Goal: Obtain resource: Download file/media

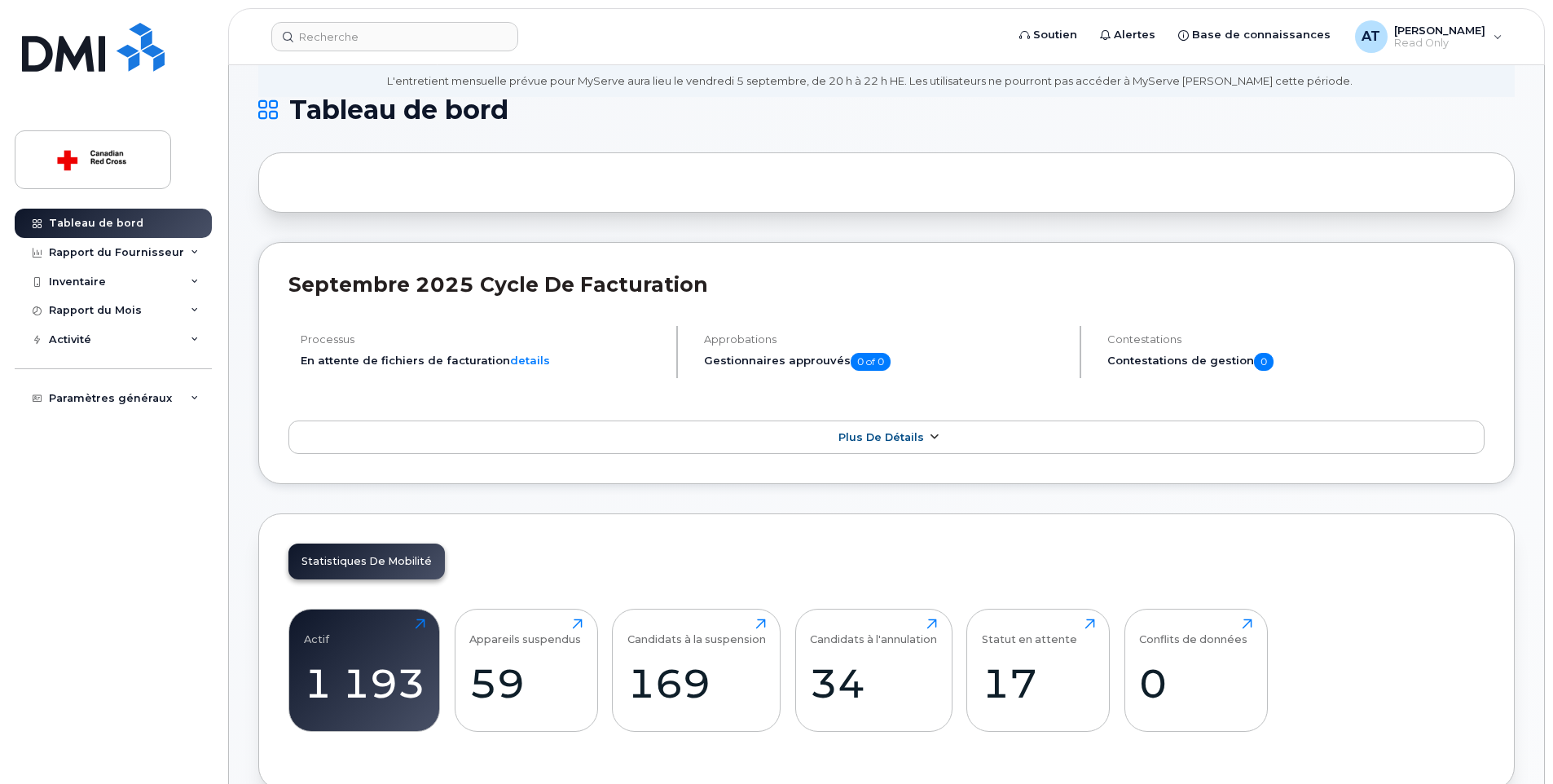
scroll to position [163, 0]
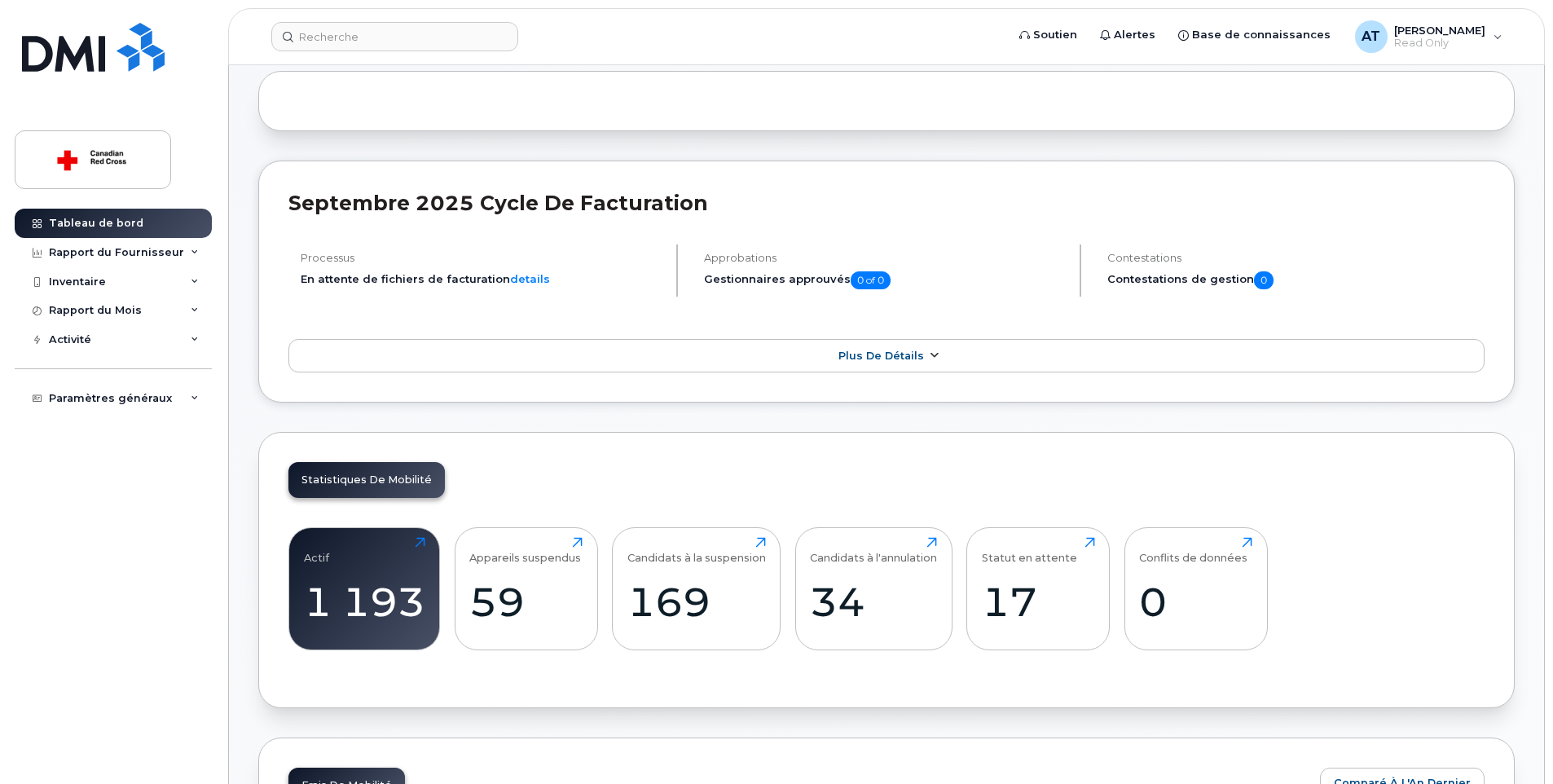
click at [927, 354] on icon at bounding box center [933, 355] width 13 height 10
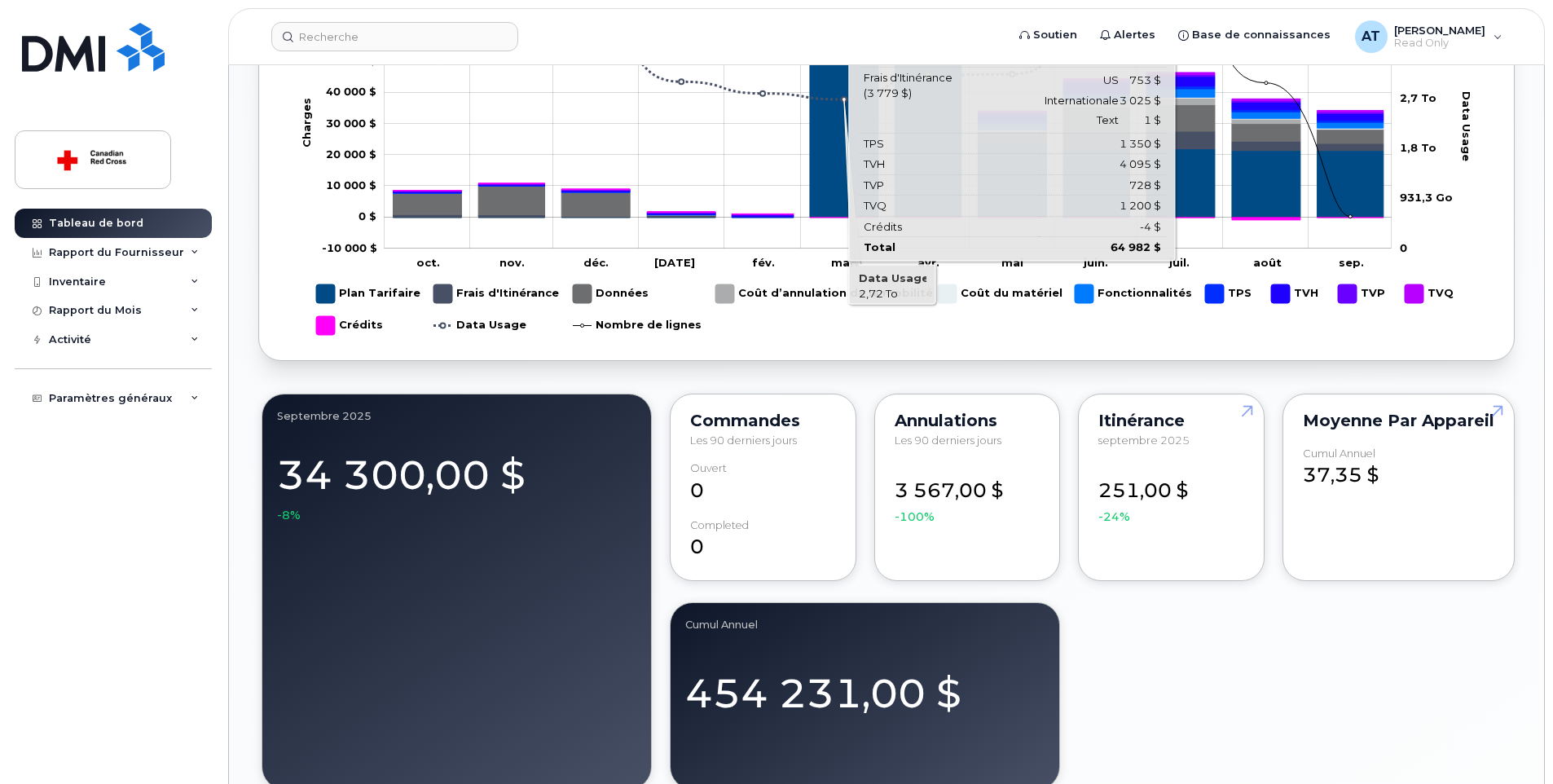
scroll to position [570, 0]
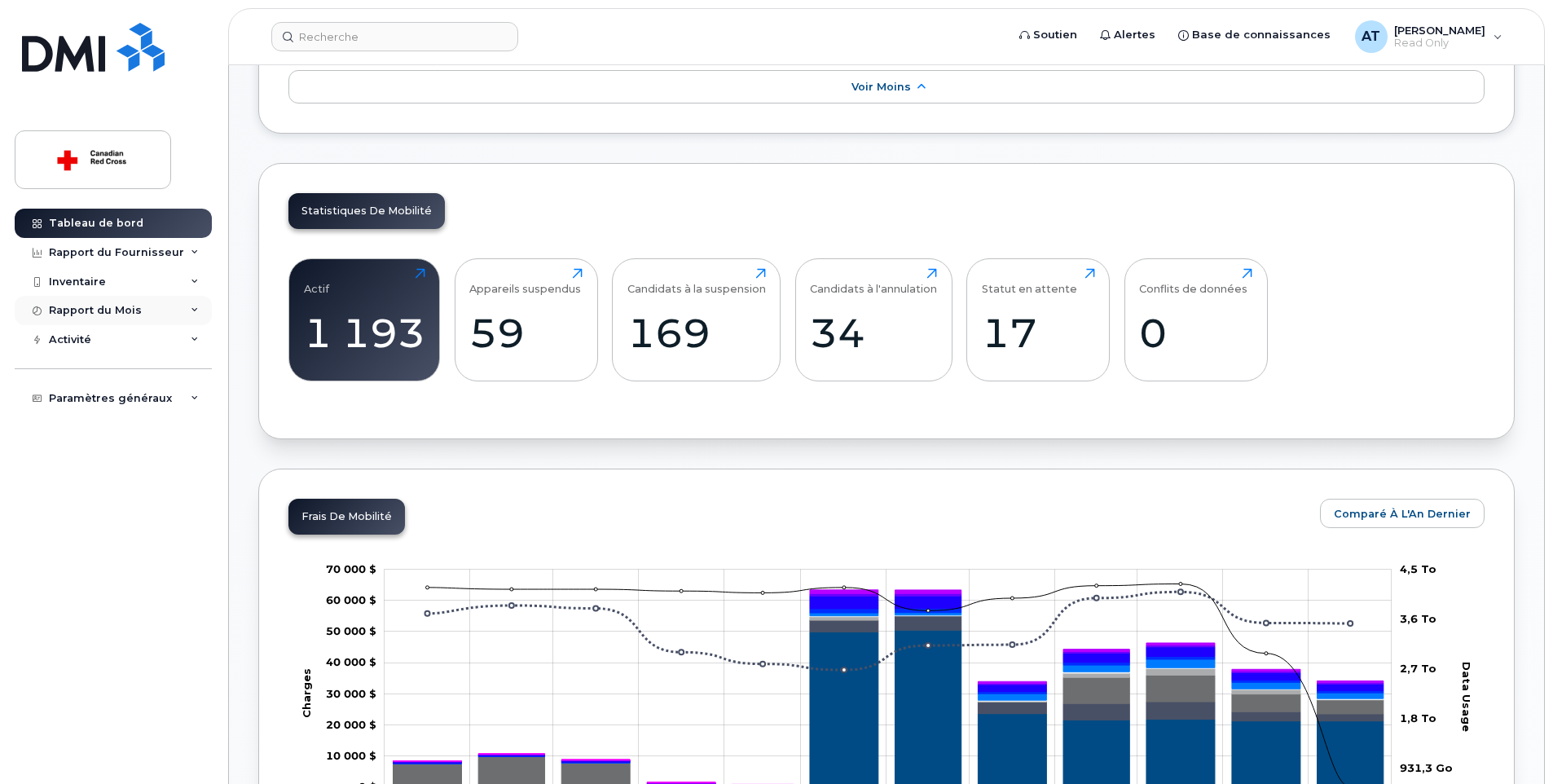
click at [192, 310] on icon at bounding box center [195, 310] width 8 height 8
click at [118, 467] on div "Activité" at bounding box center [113, 463] width 198 height 30
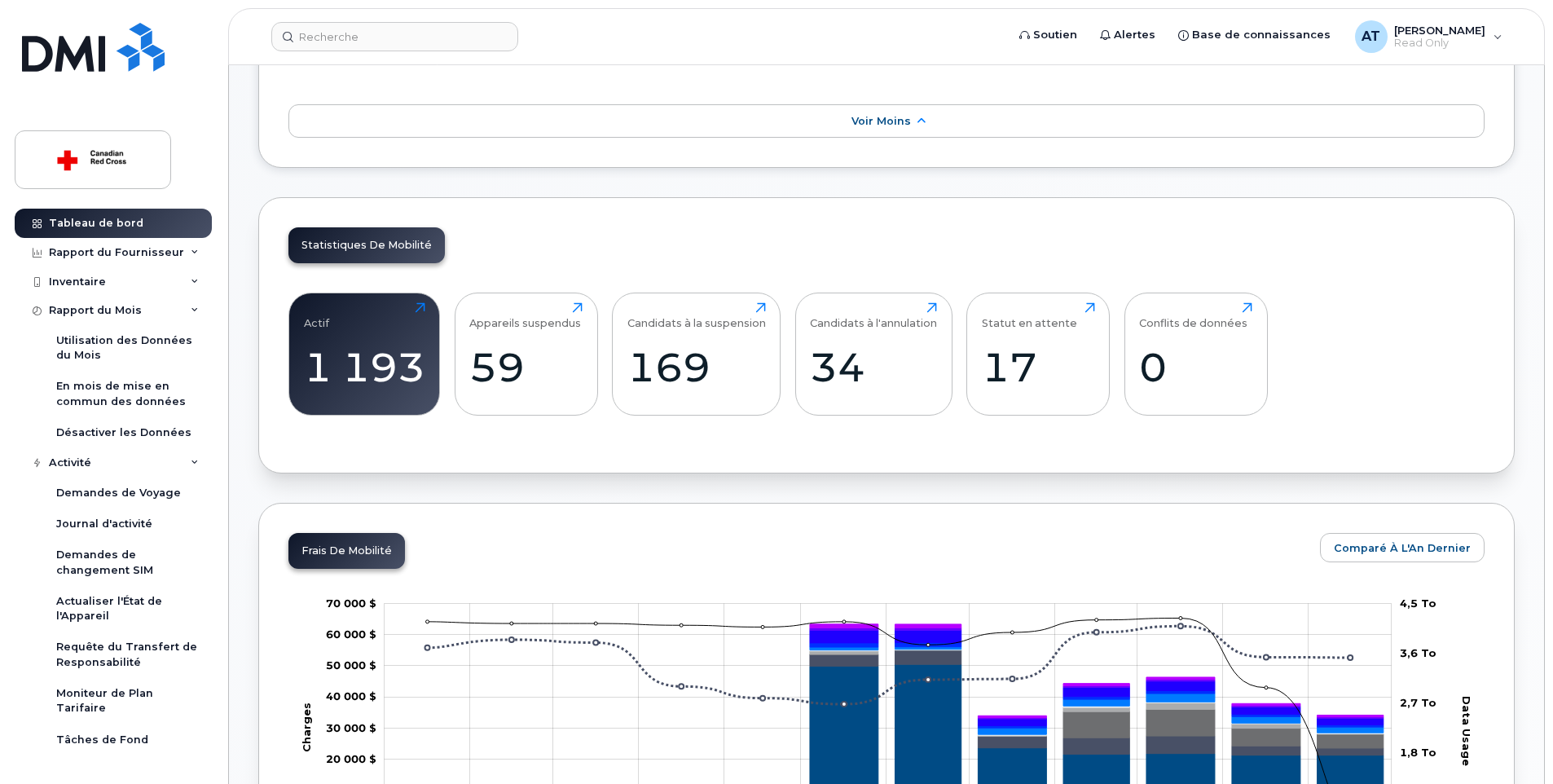
scroll to position [454, 0]
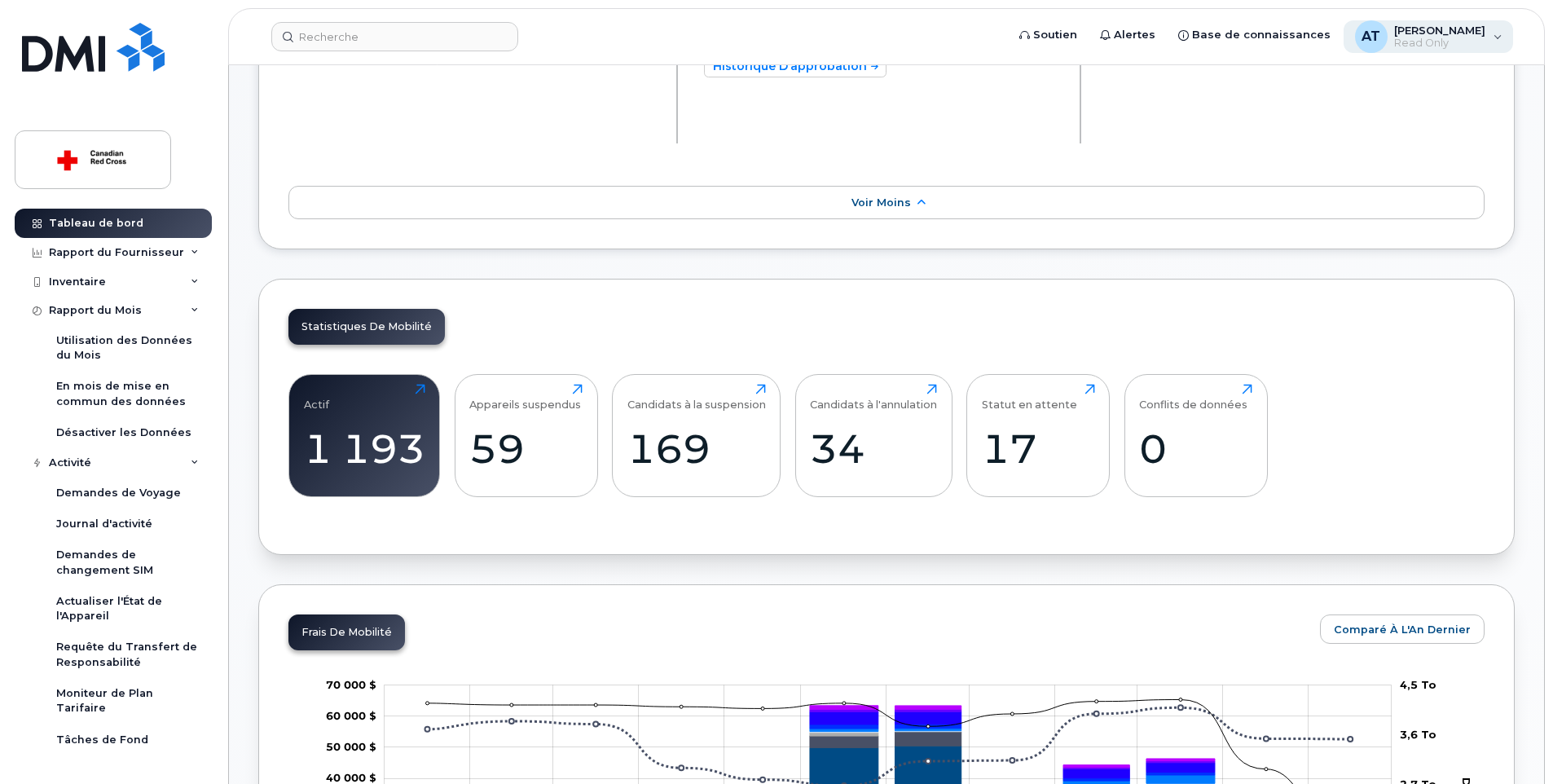
click at [1477, 37] on span "Read Only" at bounding box center [1440, 42] width 92 height 13
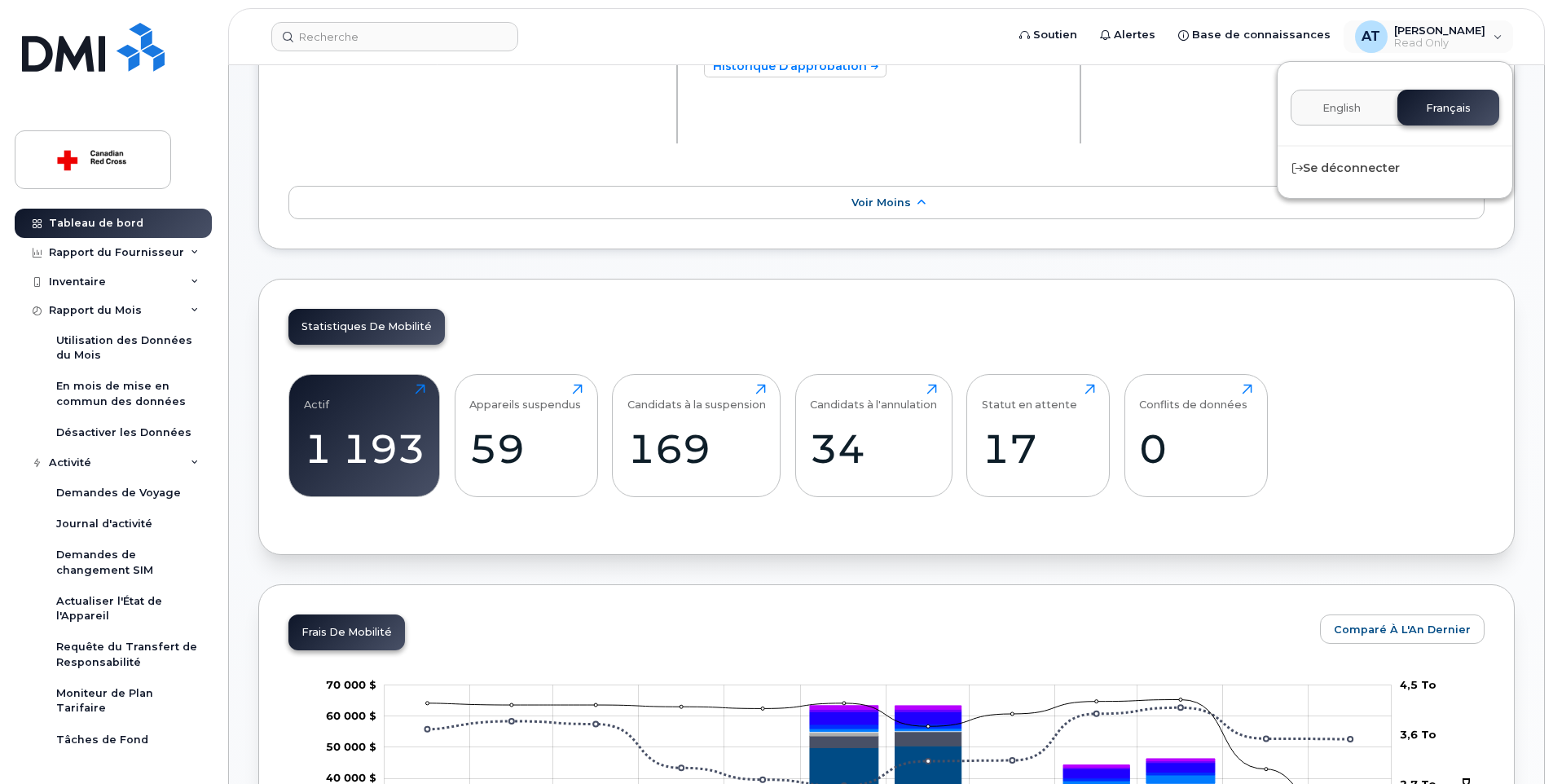
click at [1029, 155] on div "Processus En attente de fichiers de facturation details Reports Processing Audi…" at bounding box center [886, 54] width 1196 height 203
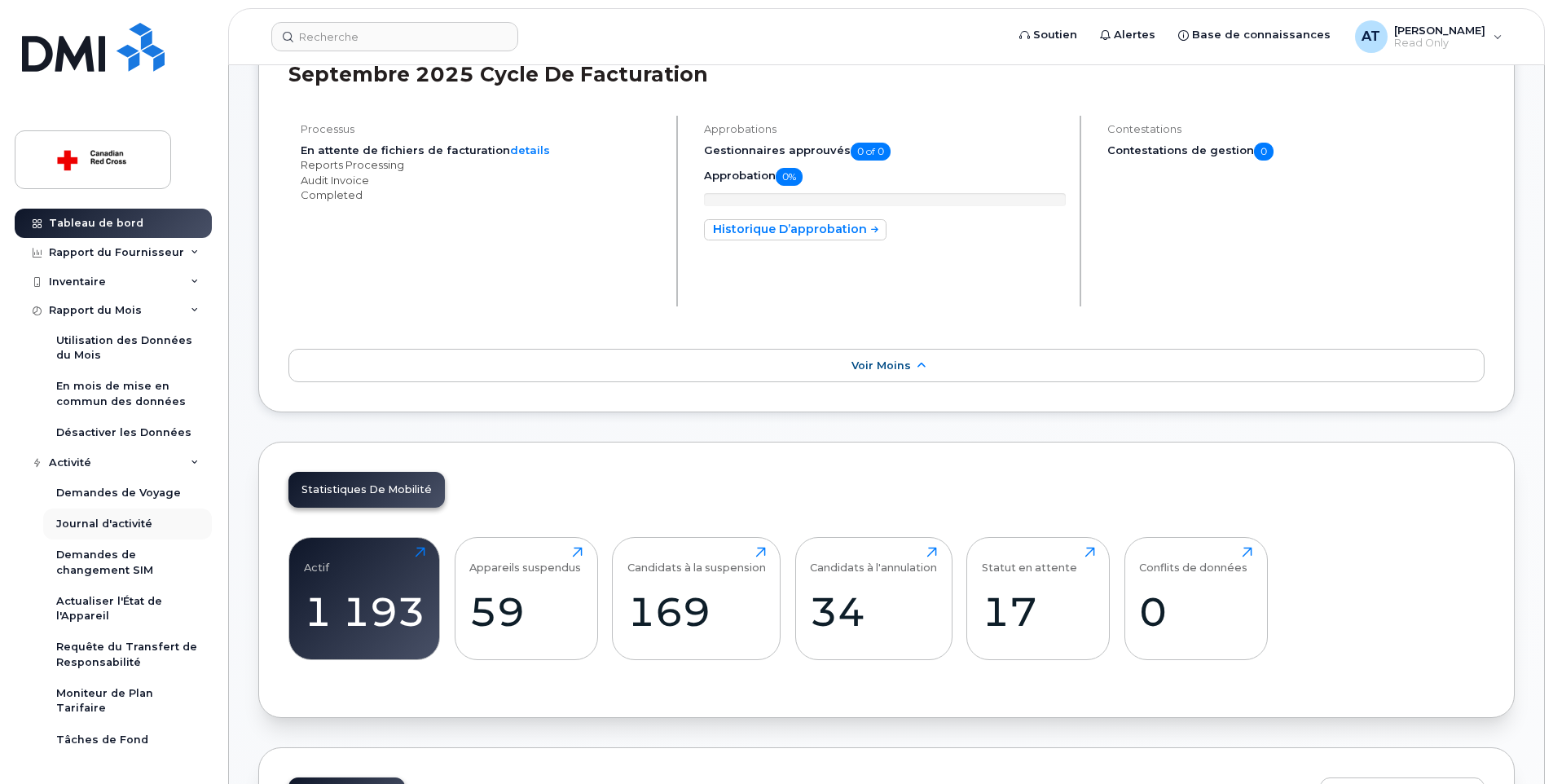
scroll to position [54, 0]
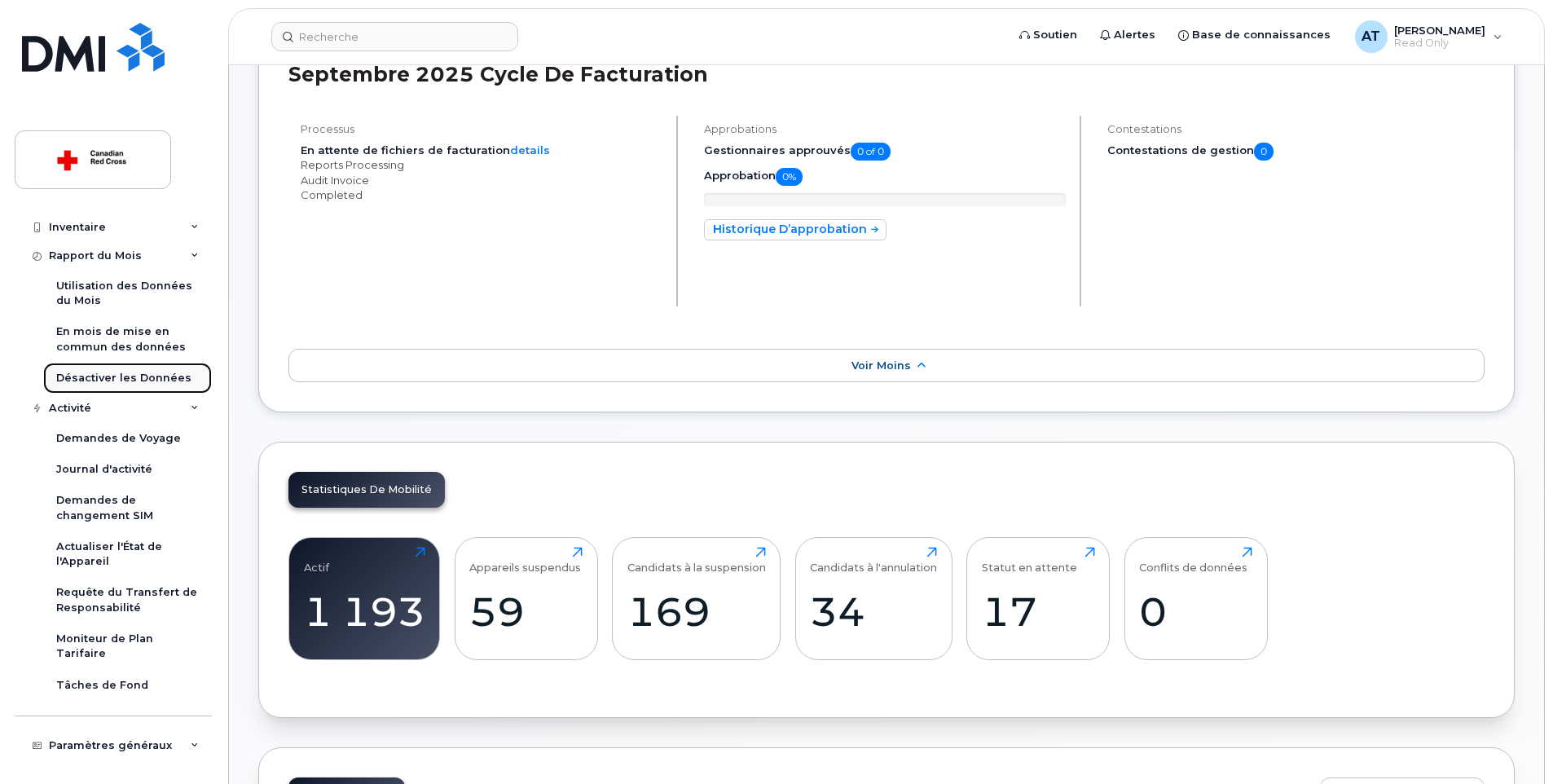
click at [170, 382] on div "Désactiver les Données" at bounding box center [124, 377] width 136 height 14
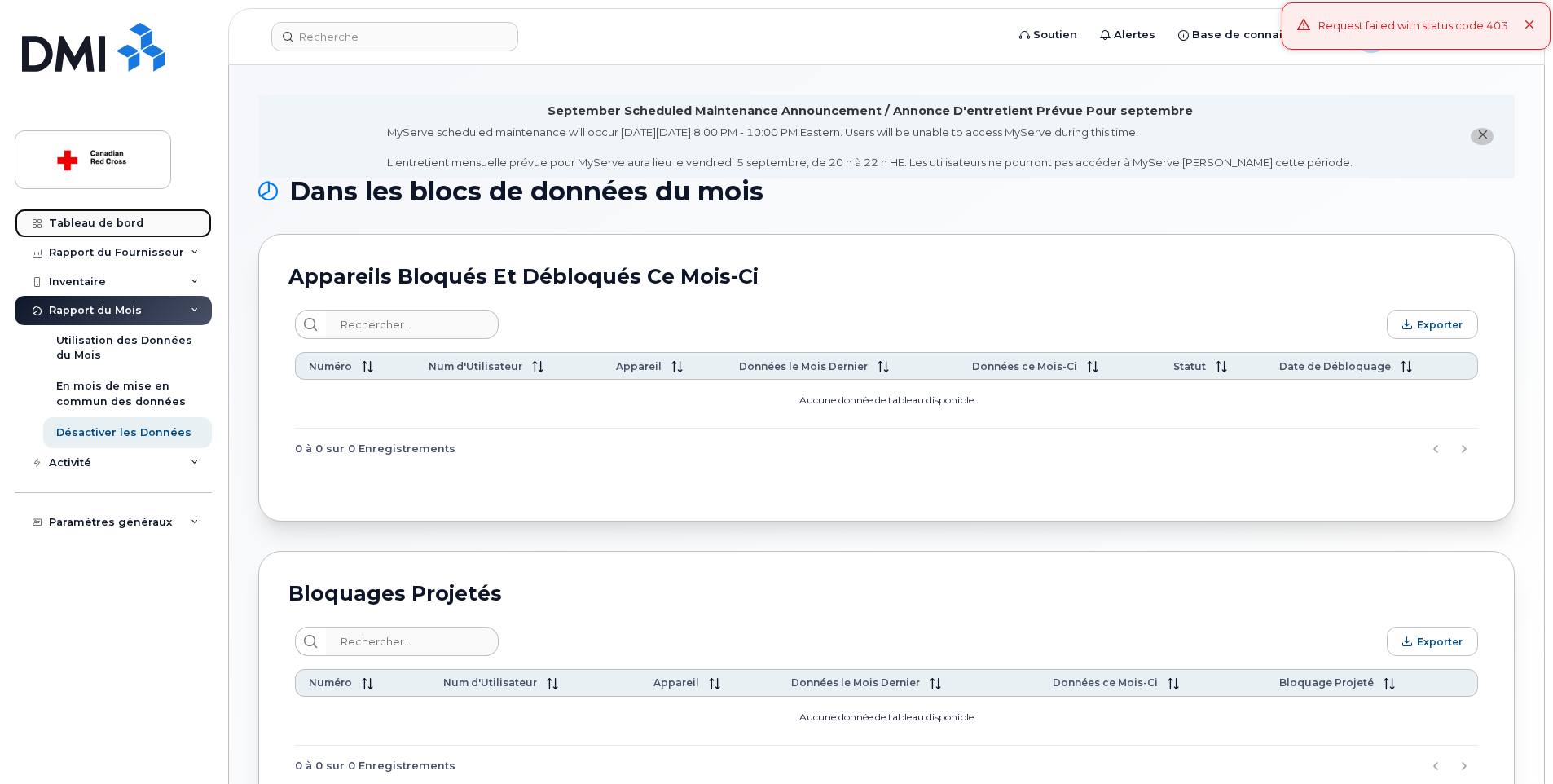
click at [138, 219] on link "Tableau de bord" at bounding box center [113, 223] width 198 height 30
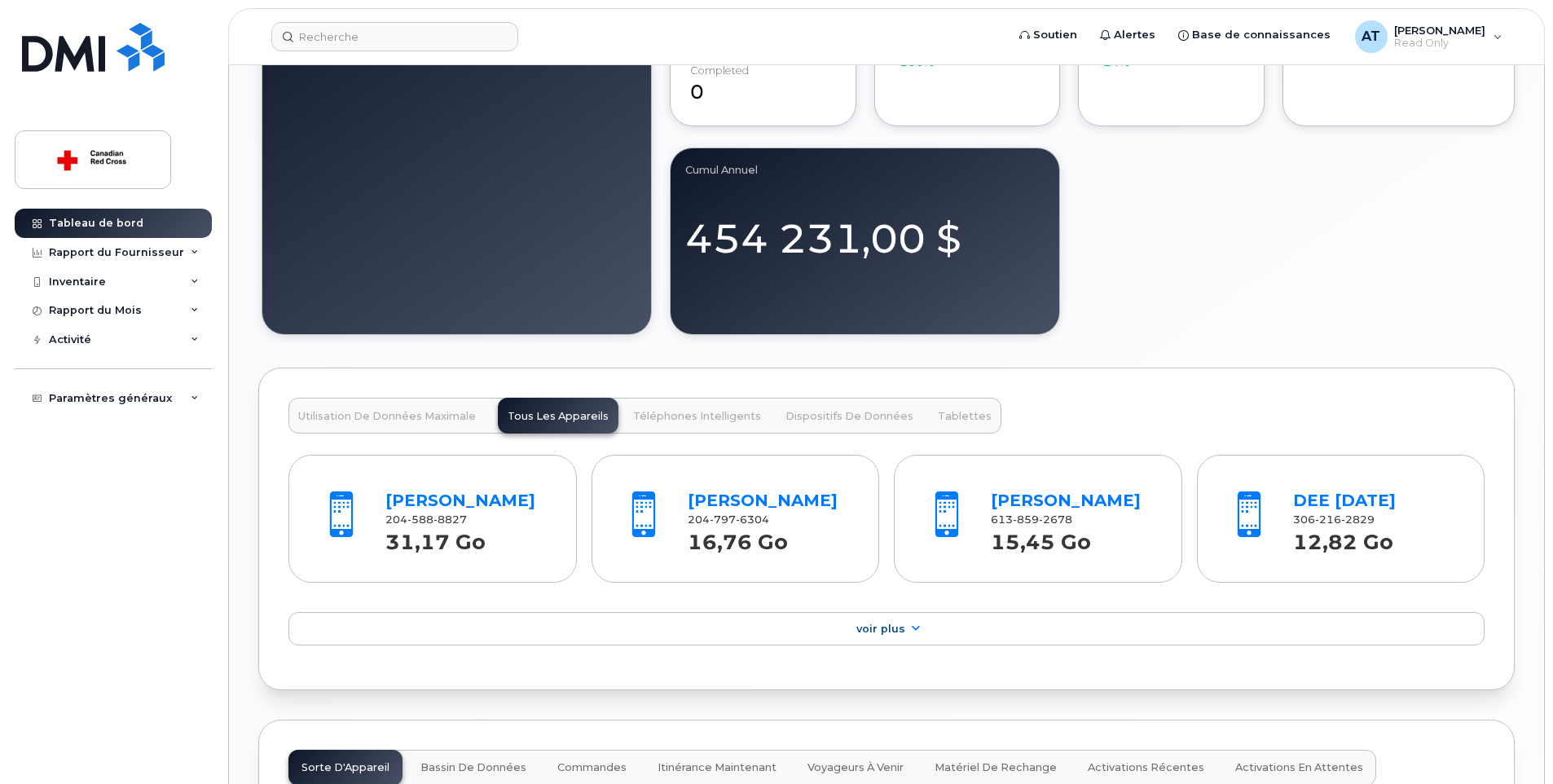
scroll to position [1294, 0]
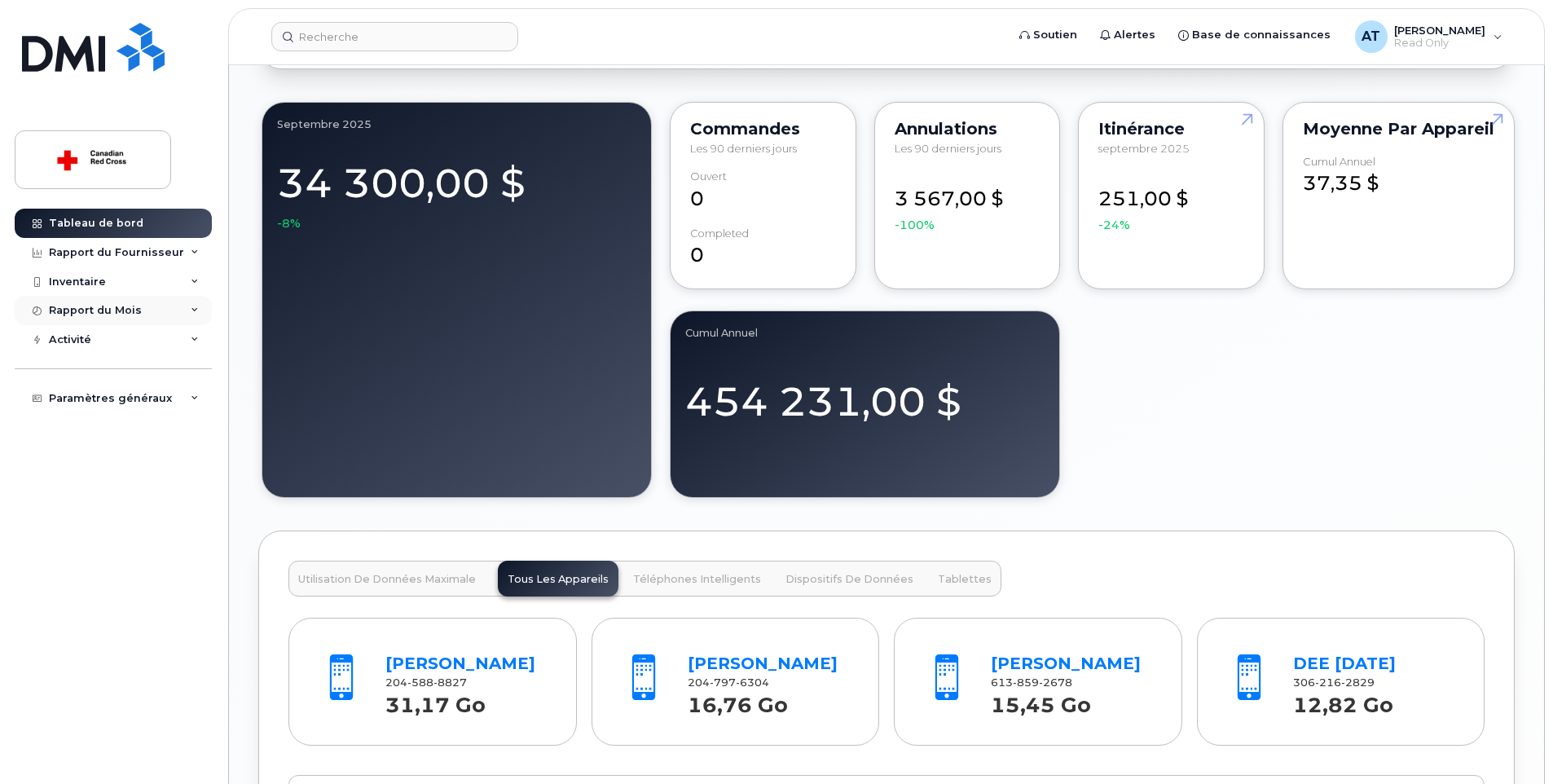
click at [87, 308] on div "Rapport du Mois" at bounding box center [96, 310] width 93 height 13
click at [86, 281] on div "Inventaire" at bounding box center [77, 281] width 57 height 13
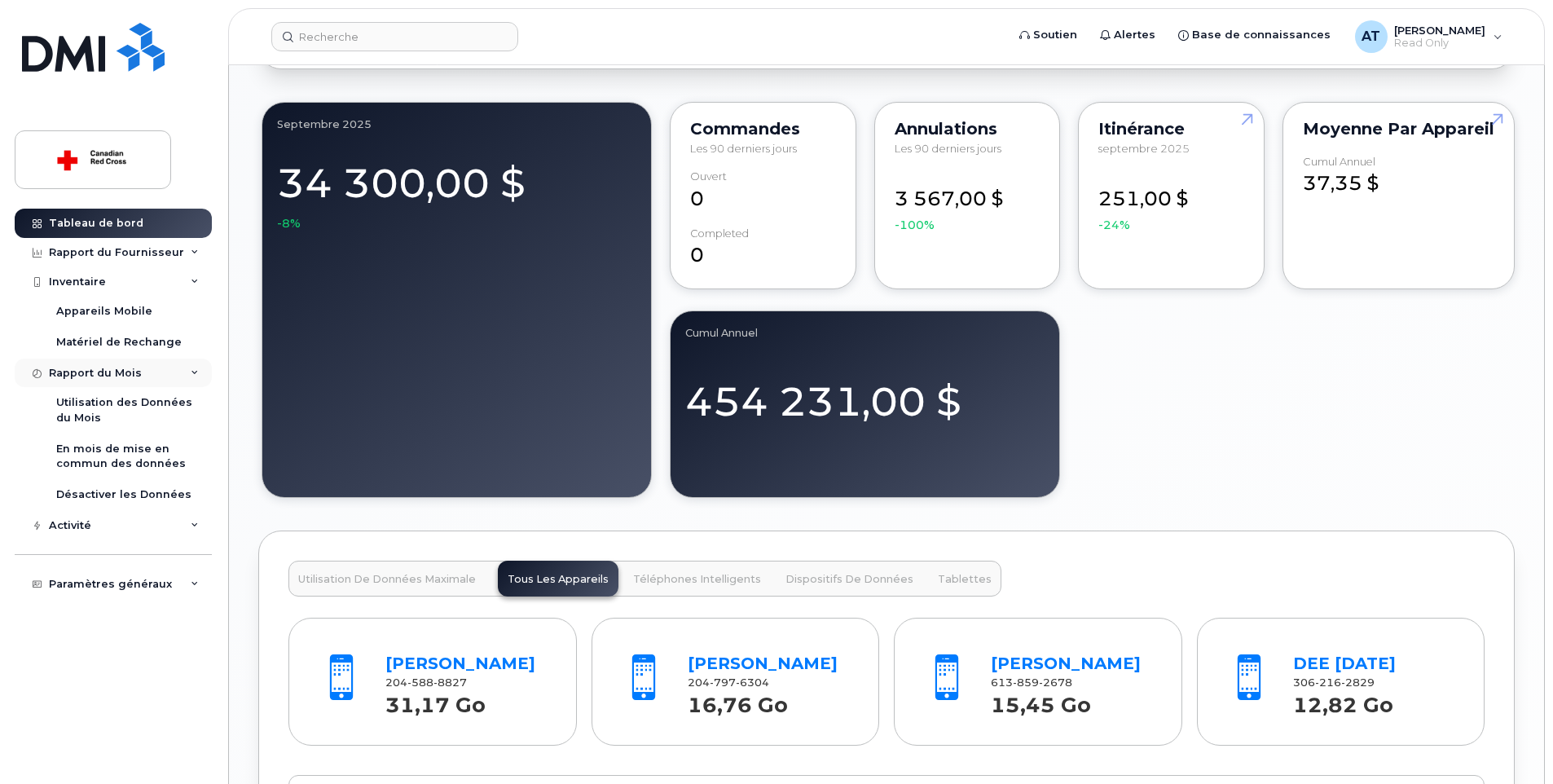
click at [159, 371] on div "Rapport du Mois" at bounding box center [113, 373] width 198 height 30
click at [102, 530] on div "Activité" at bounding box center [113, 525] width 198 height 30
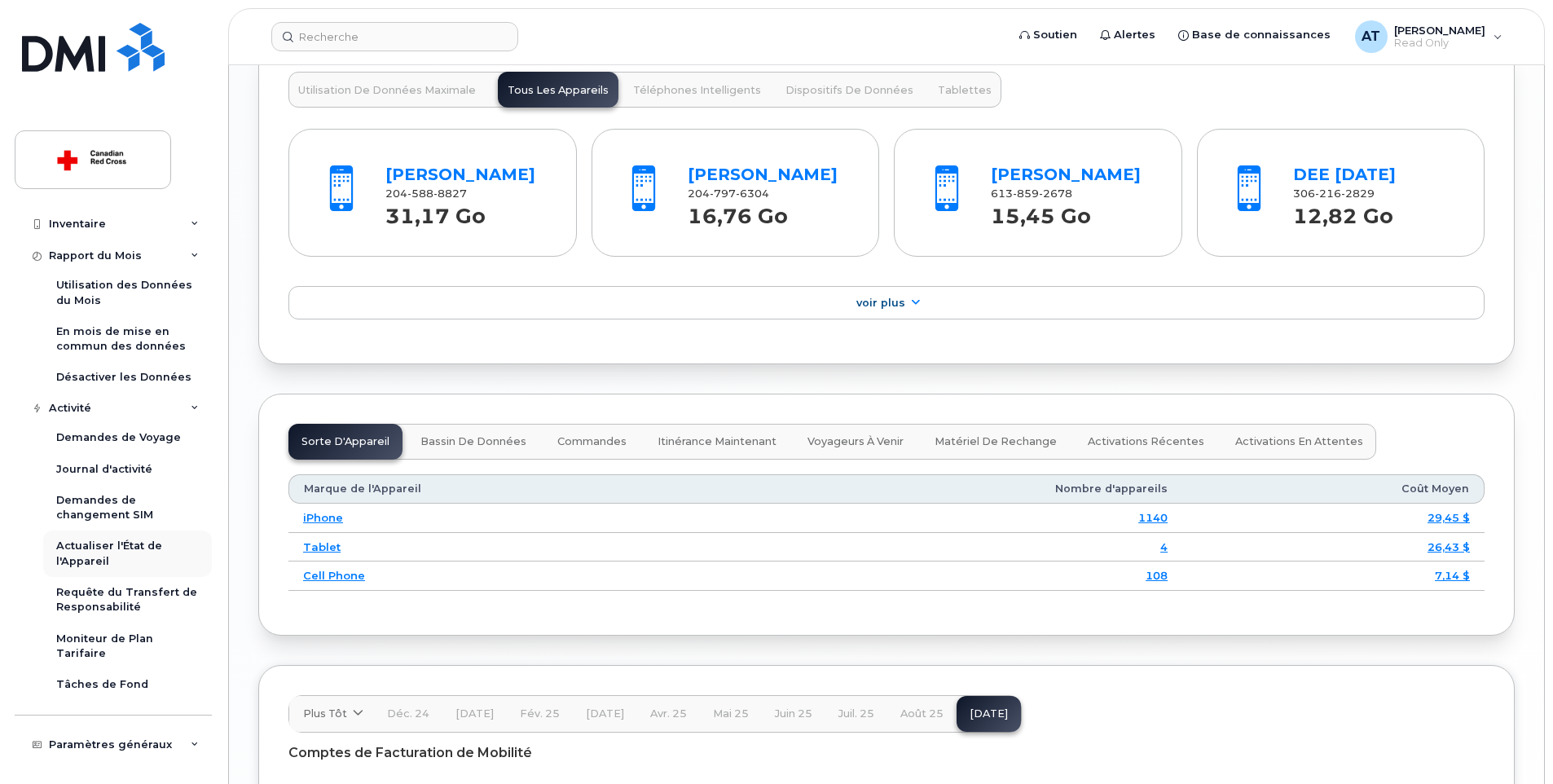
scroll to position [1946, 0]
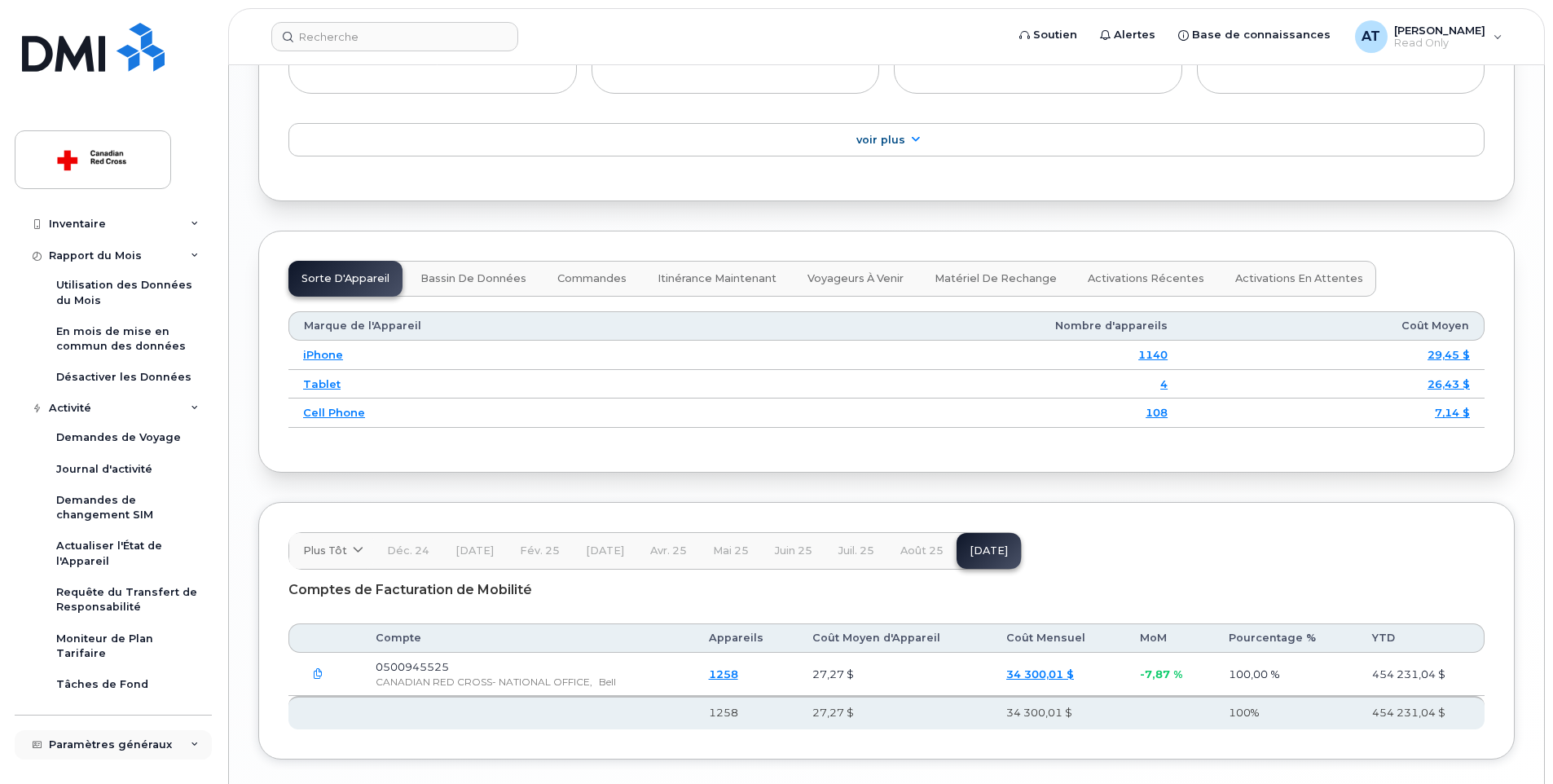
click at [197, 745] on div "Paramètres généraux" at bounding box center [113, 744] width 198 height 30
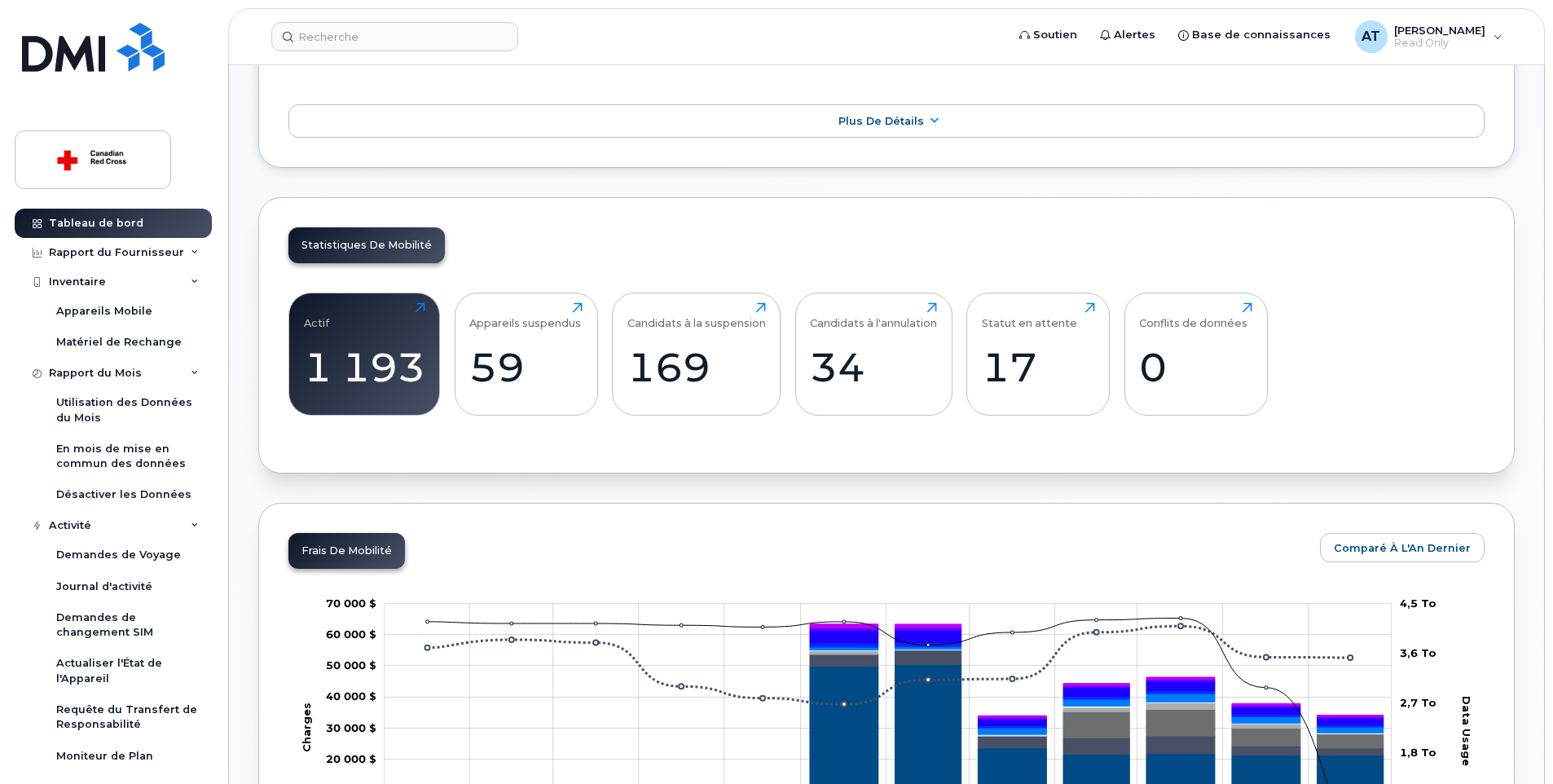
scroll to position [0, 0]
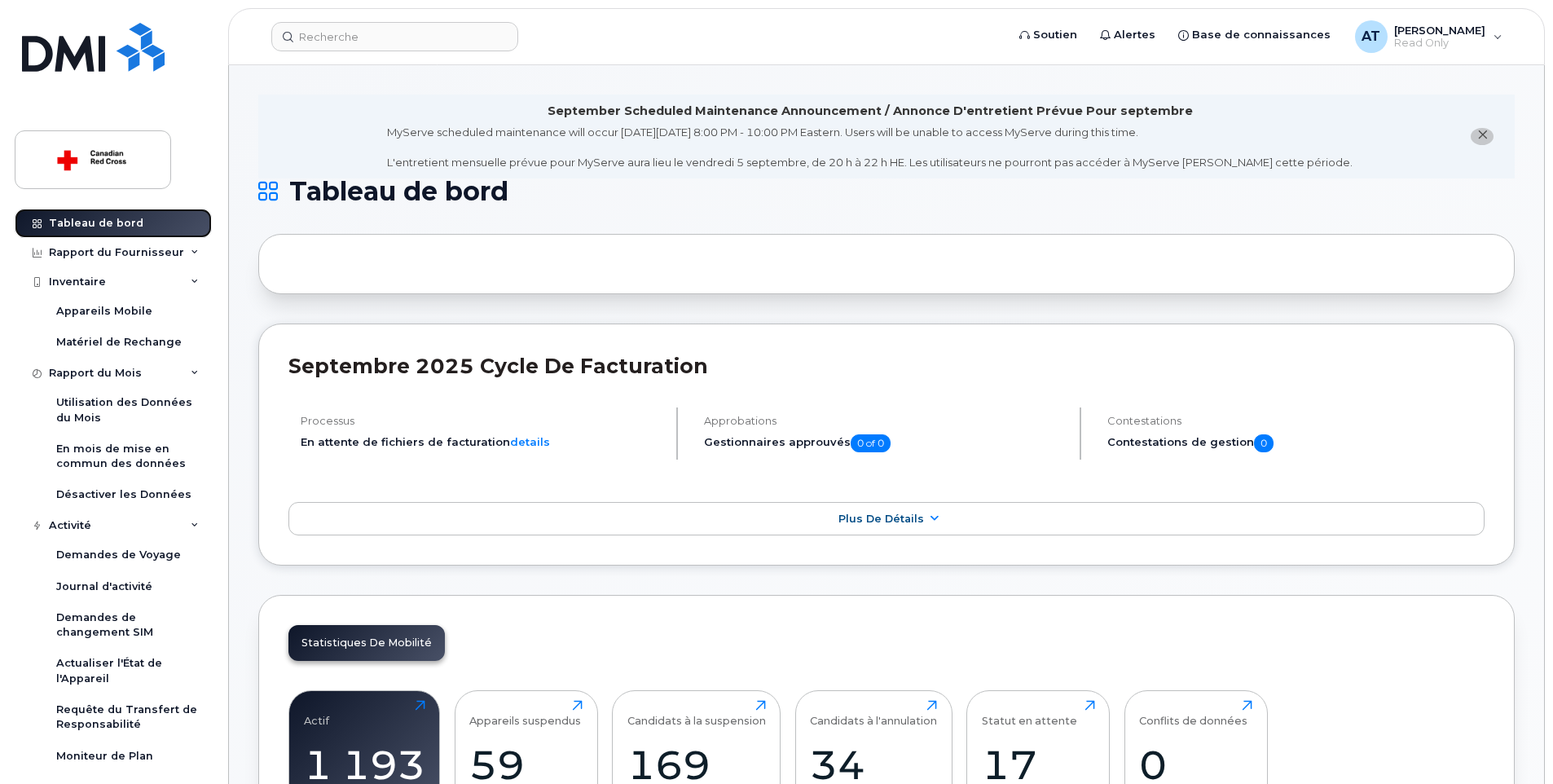
click at [135, 222] on div "Tableau de bord" at bounding box center [97, 223] width 95 height 13
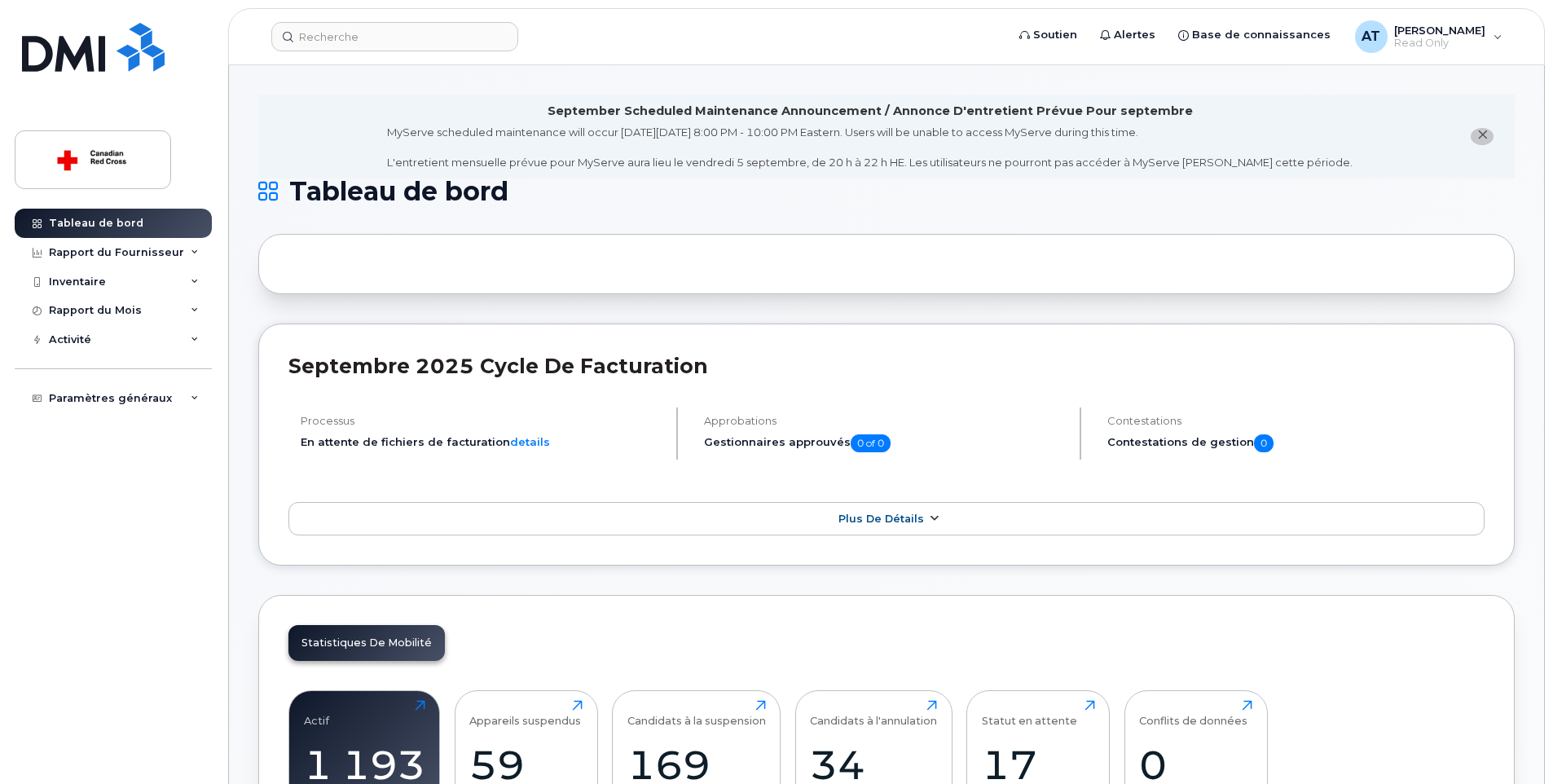
click at [938, 510] on link "Plus de détails" at bounding box center [886, 519] width 1196 height 34
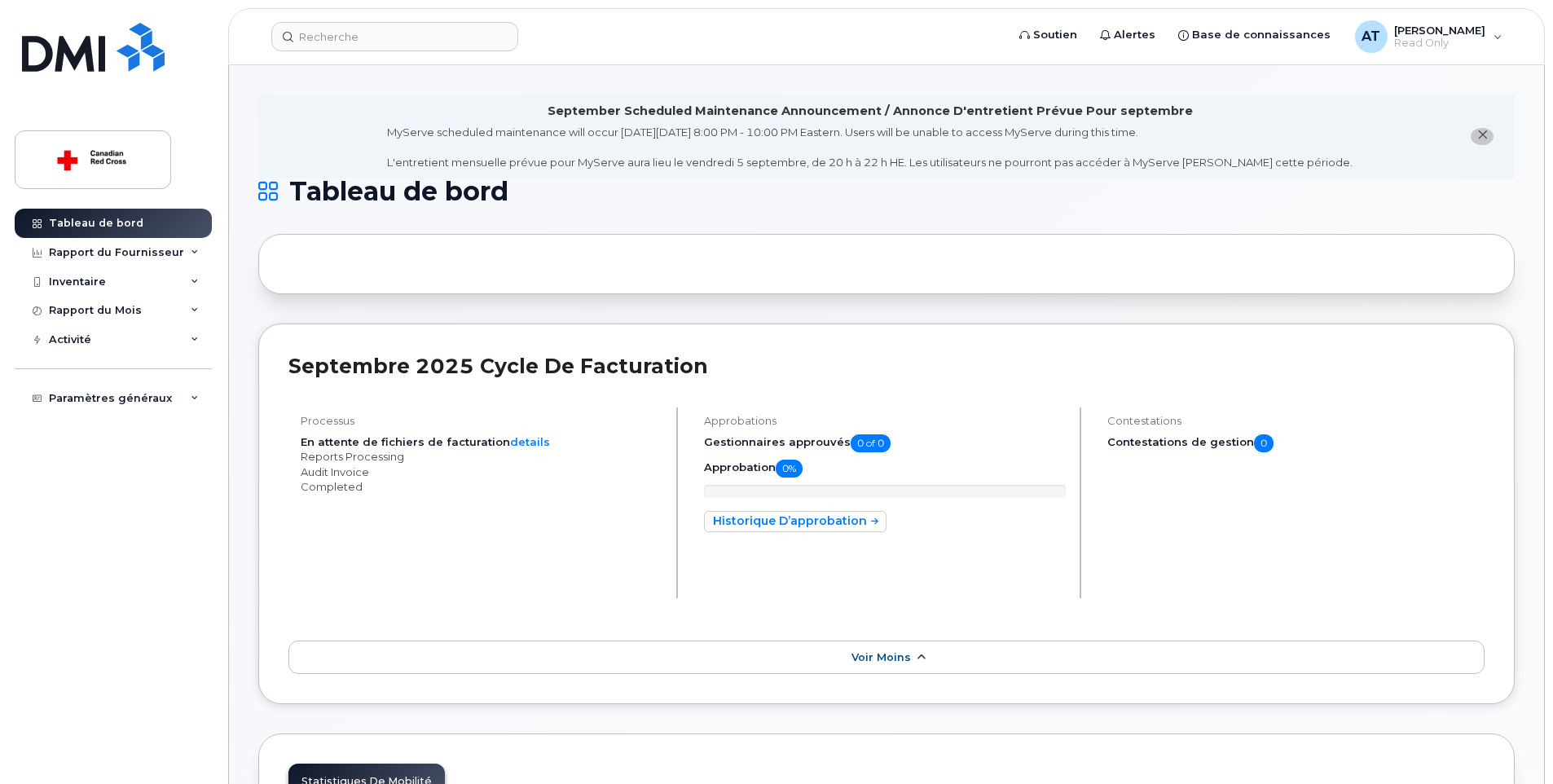
click at [899, 653] on span "Voir moins" at bounding box center [882, 657] width 59 height 12
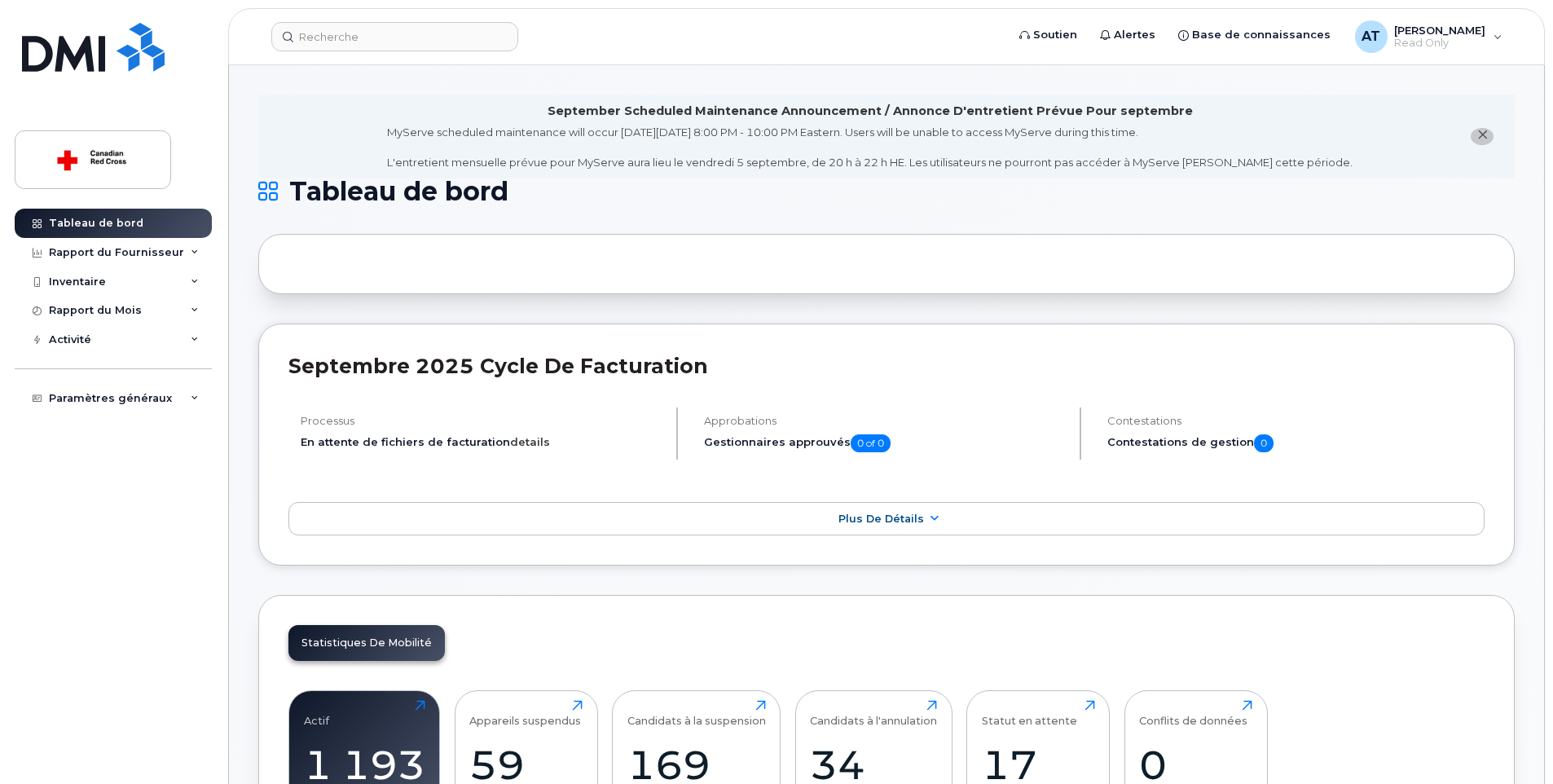
click at [515, 442] on link "details" at bounding box center [530, 441] width 40 height 13
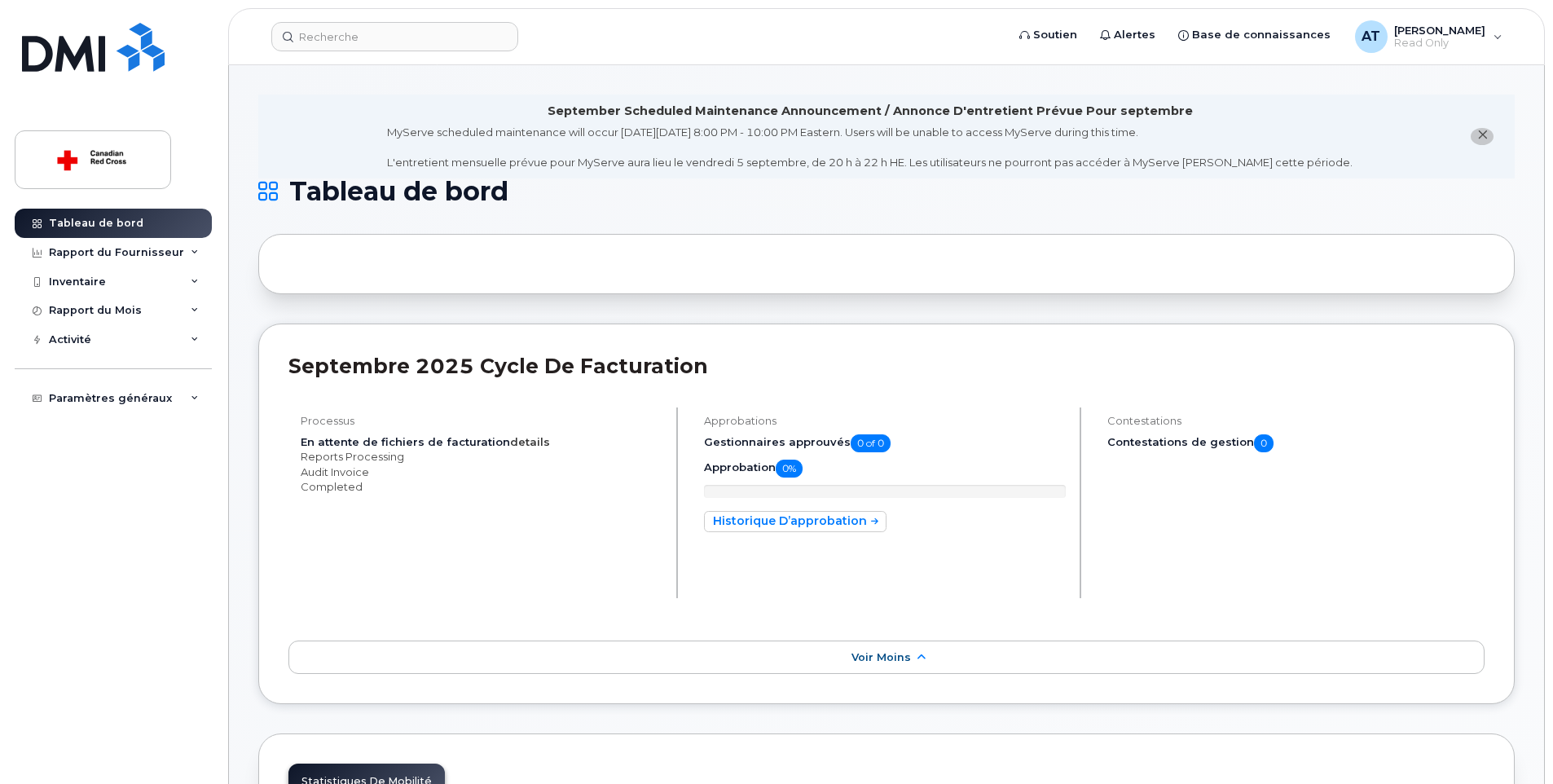
click at [515, 442] on link "details" at bounding box center [530, 441] width 40 height 13
click at [196, 313] on icon at bounding box center [195, 310] width 8 height 8
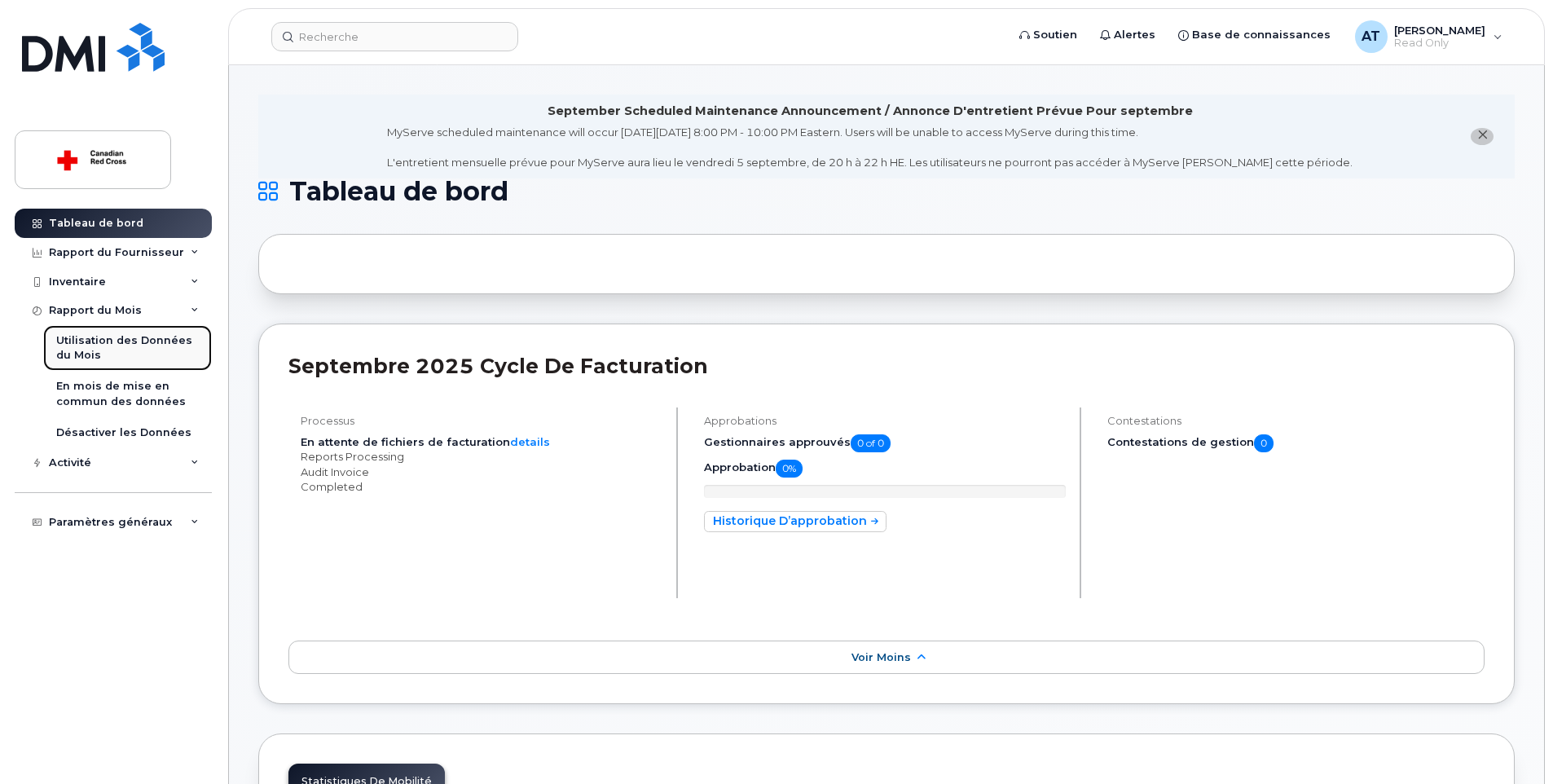
click at [144, 343] on div "Utilisation des Données du Mois" at bounding box center [127, 348] width 142 height 31
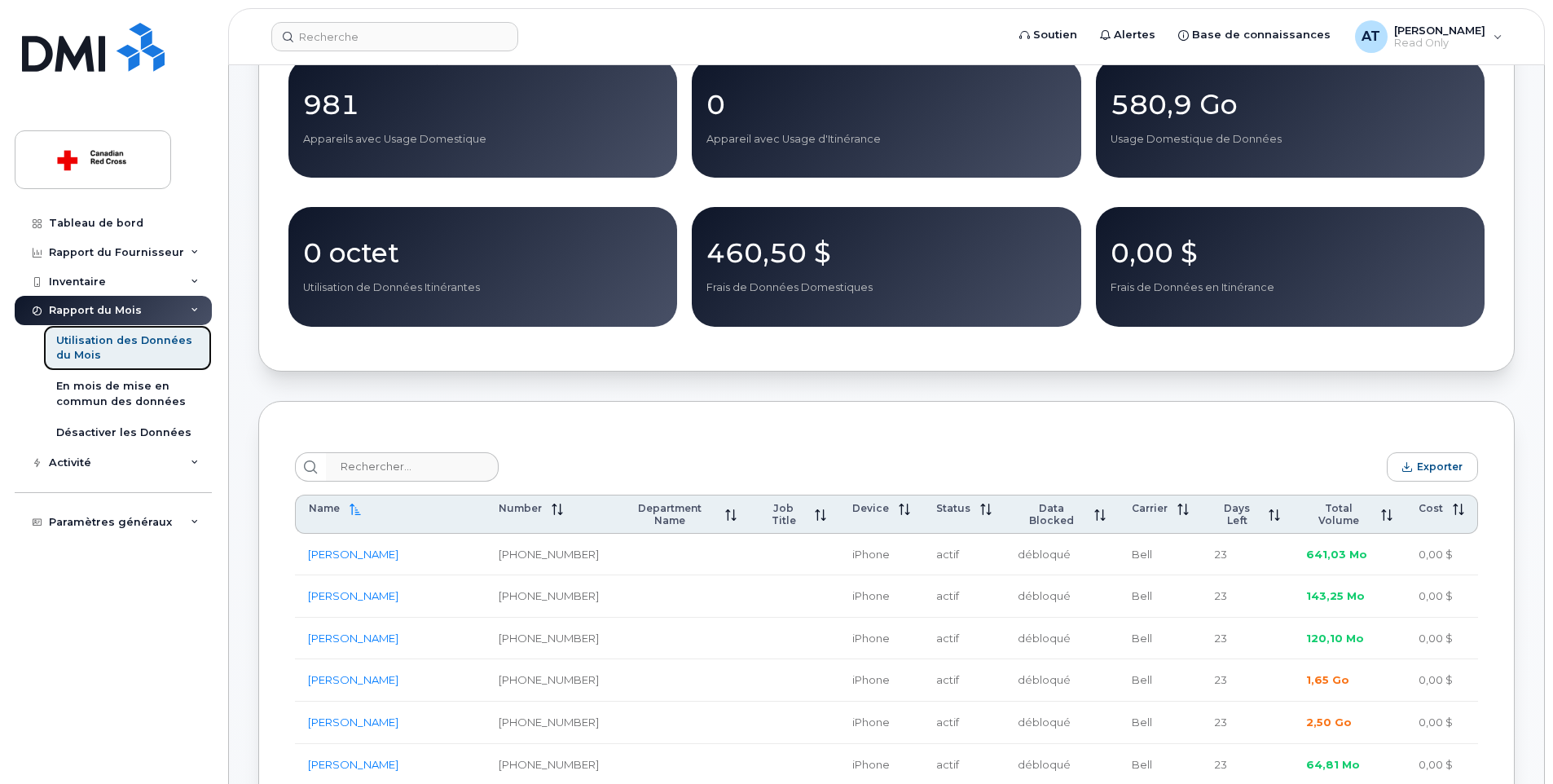
scroll to position [326, 0]
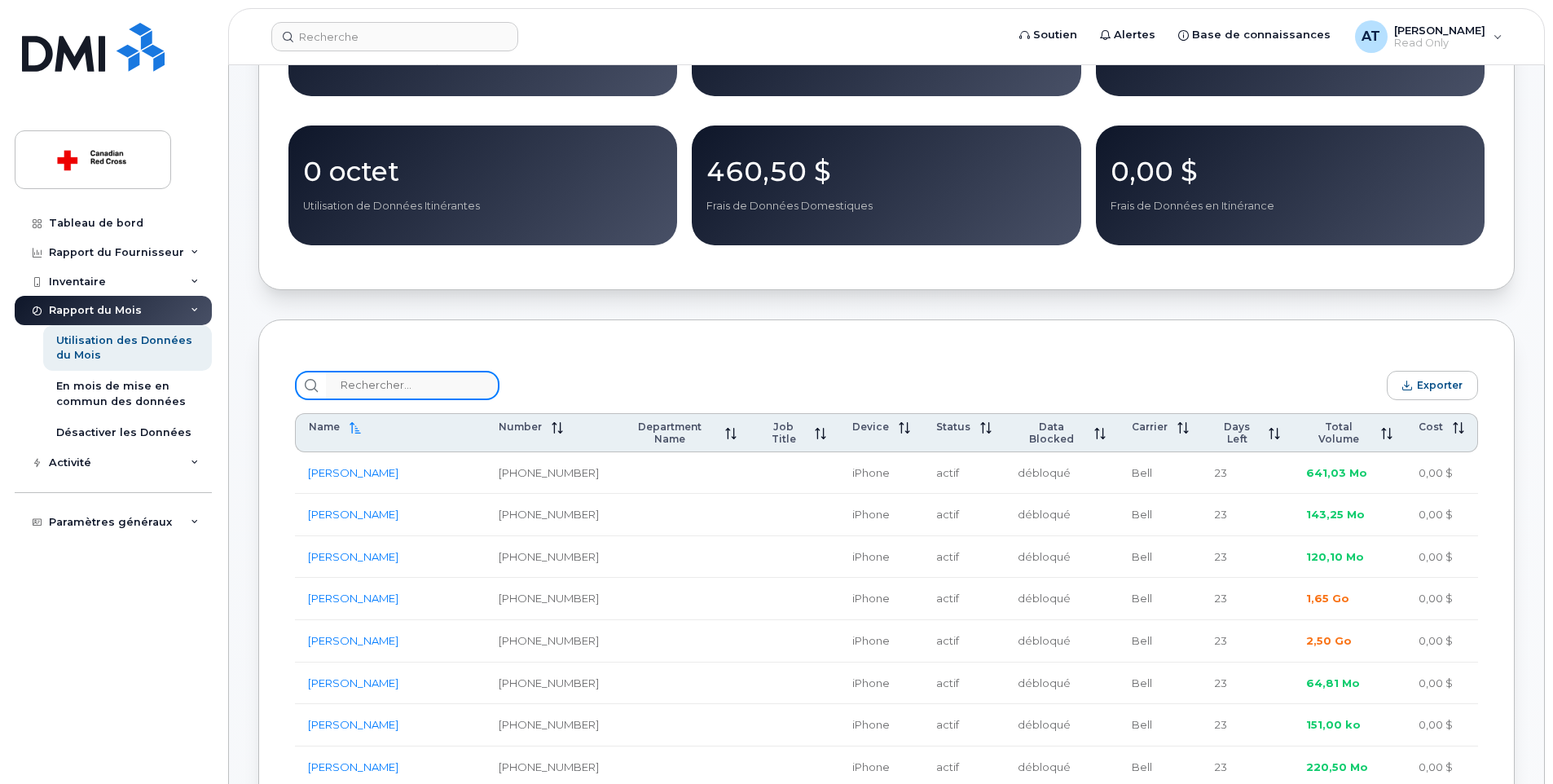
click at [353, 396] on input "search" at bounding box center [413, 385] width 174 height 30
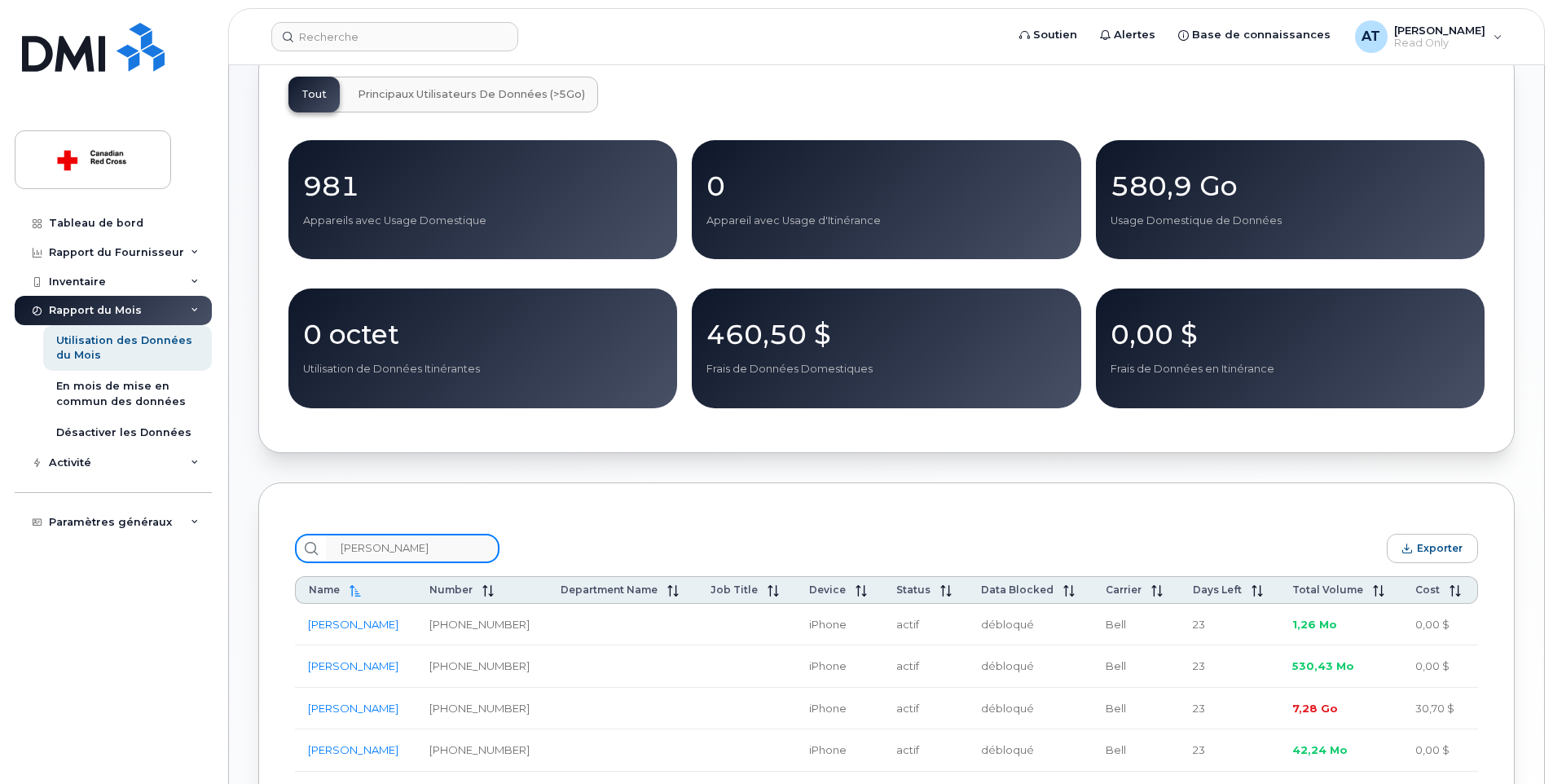
scroll to position [81, 0]
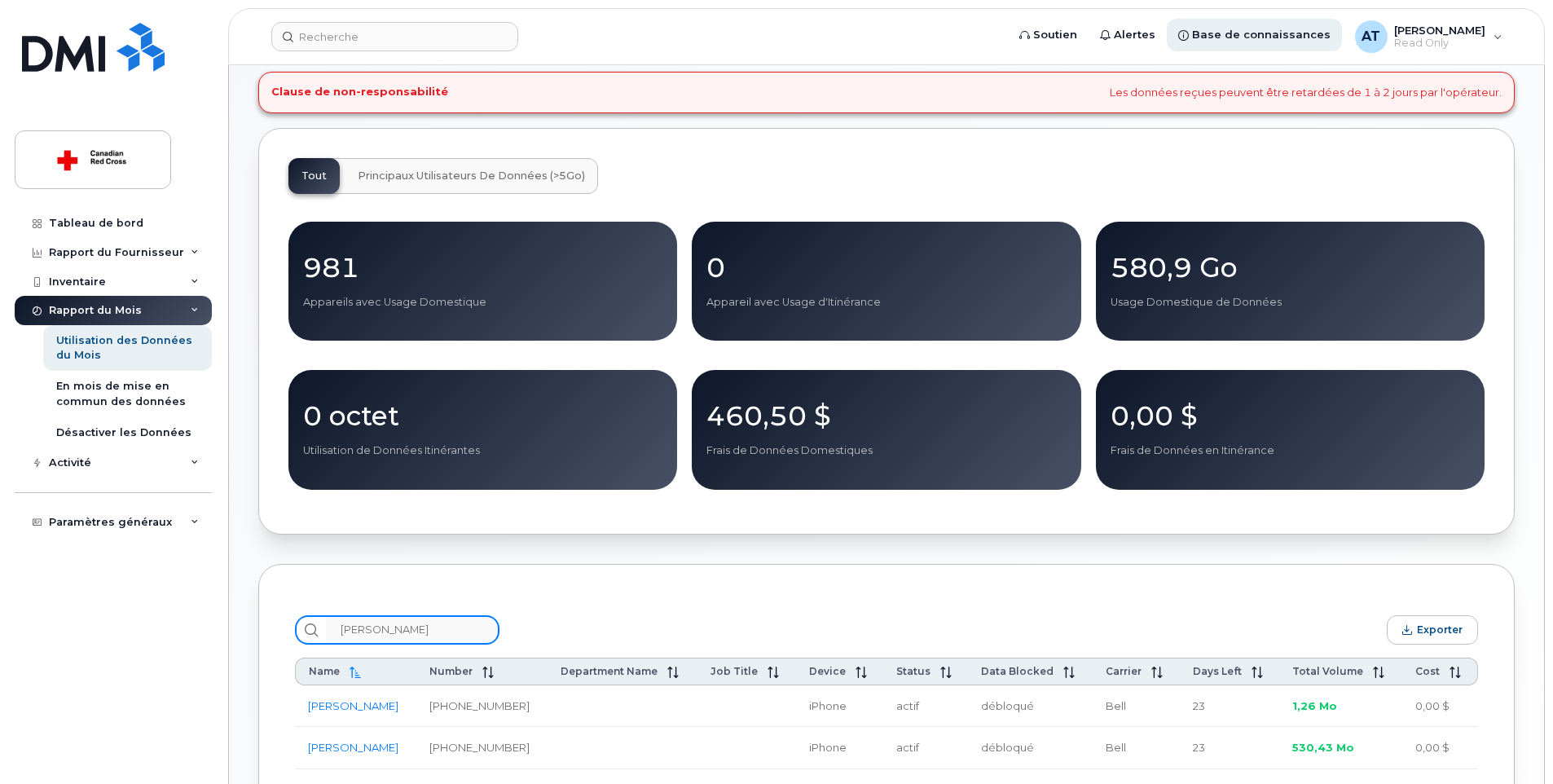
type input "julie"
click at [1294, 31] on span "Base de connaissances" at bounding box center [1261, 35] width 138 height 16
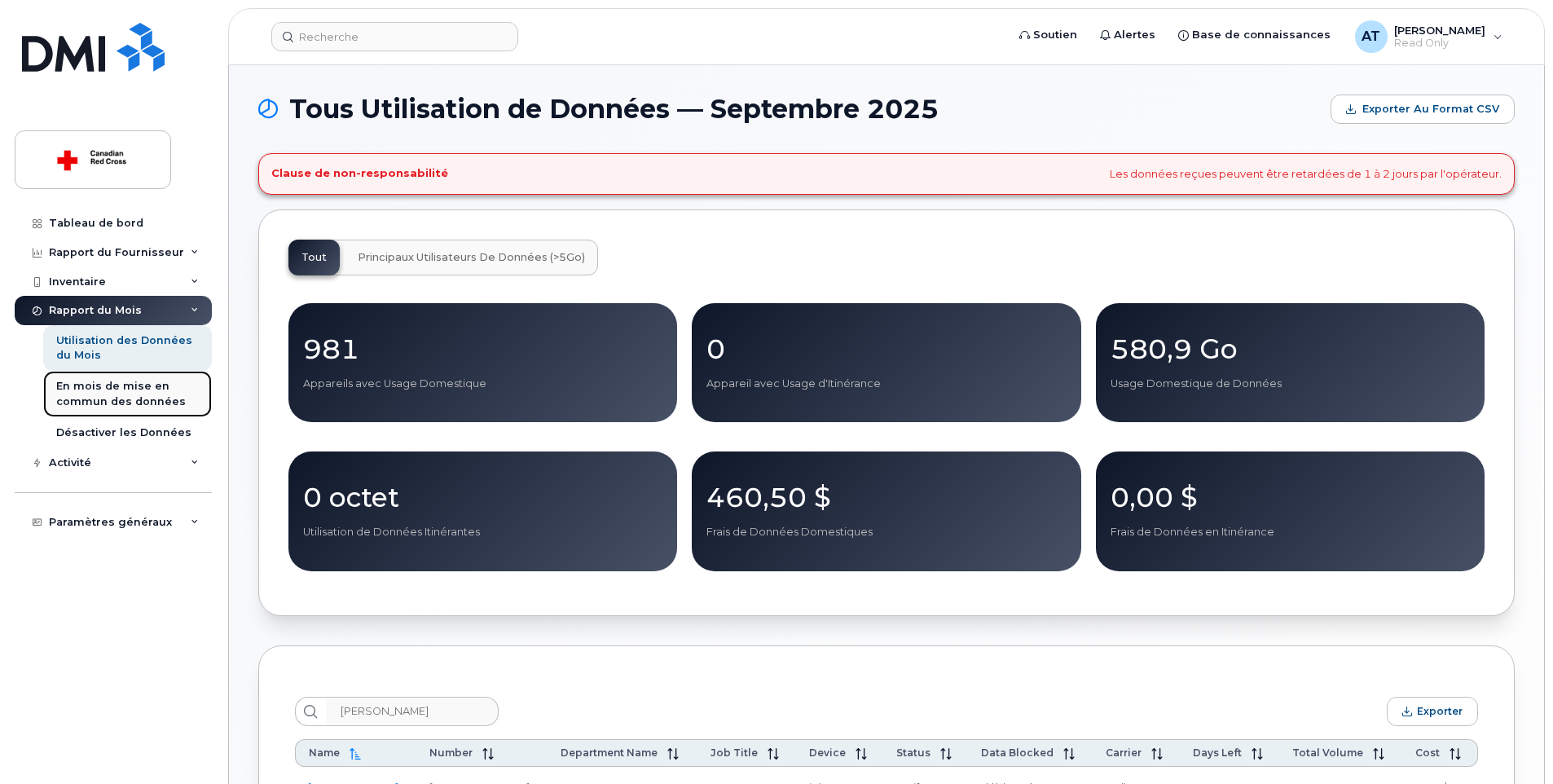
click at [159, 392] on div "En mois de mise en commun des données" at bounding box center [127, 394] width 142 height 31
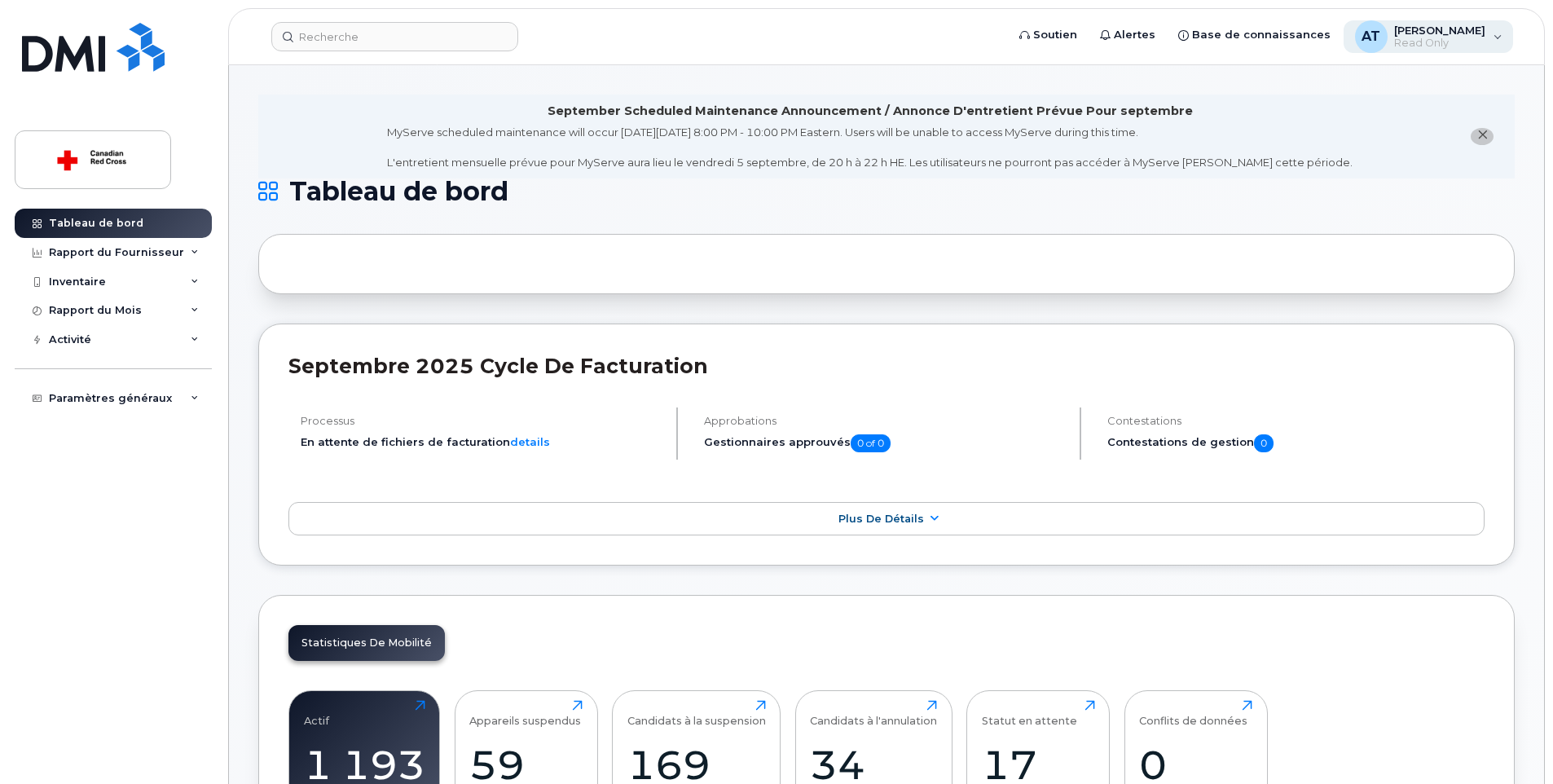
click at [1504, 36] on div "AT Amar Tigziri Read Only" at bounding box center [1428, 36] width 170 height 32
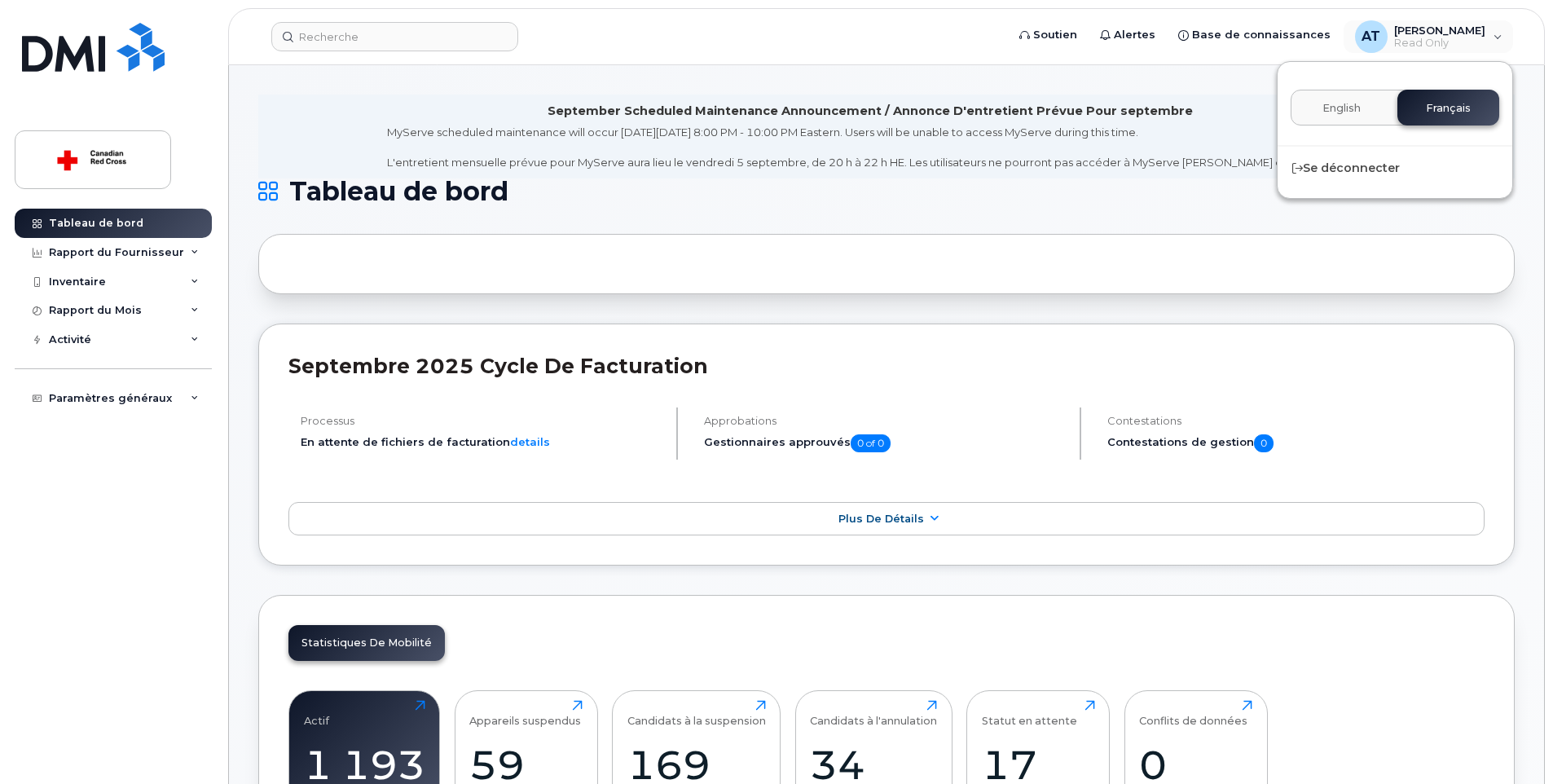
click at [1502, 390] on div "septembre 2025 Cycle de facturation Processus En attente de fichiers de factura…" at bounding box center [887, 445] width 1256 height 242
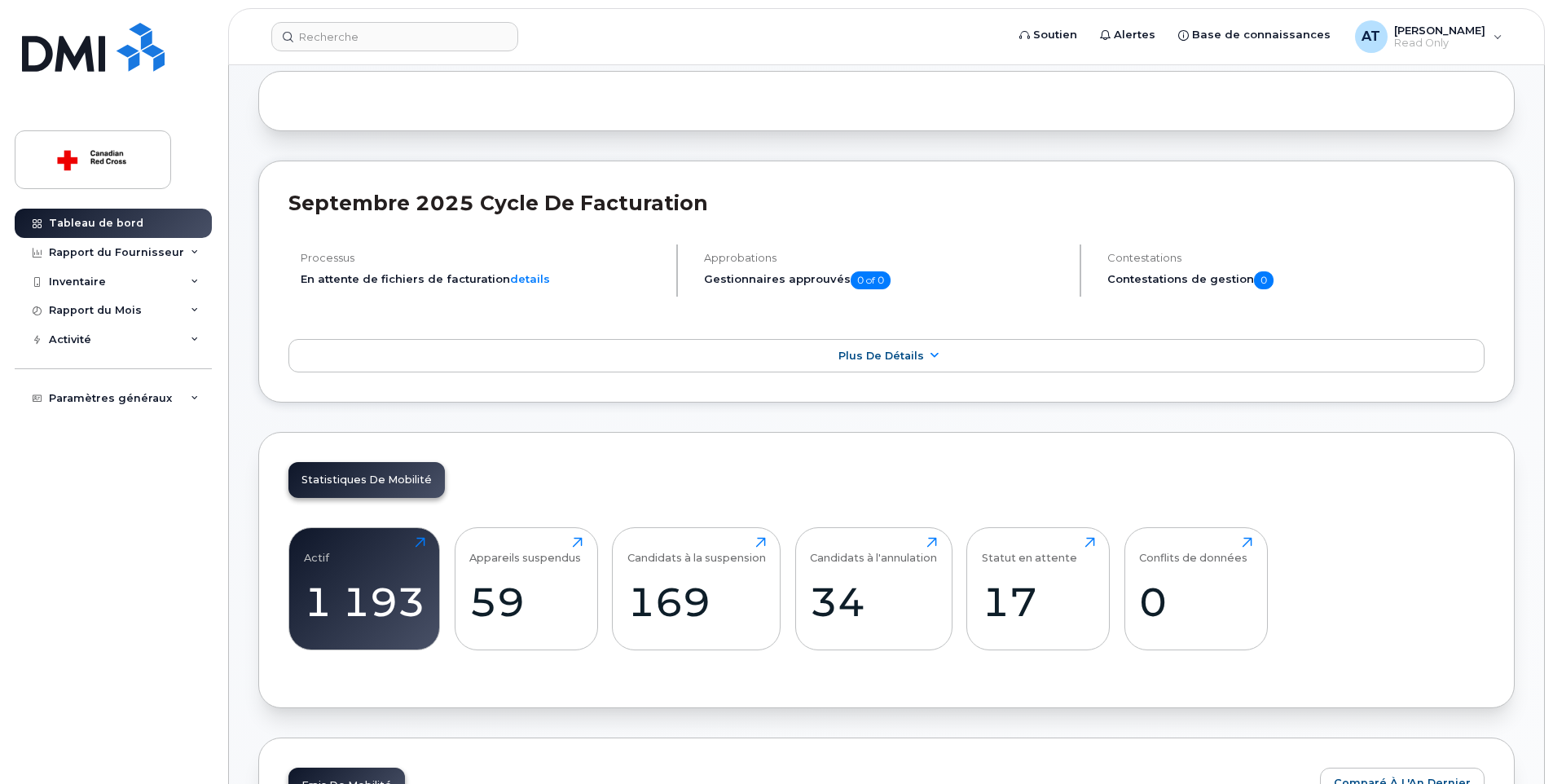
scroll to position [244, 0]
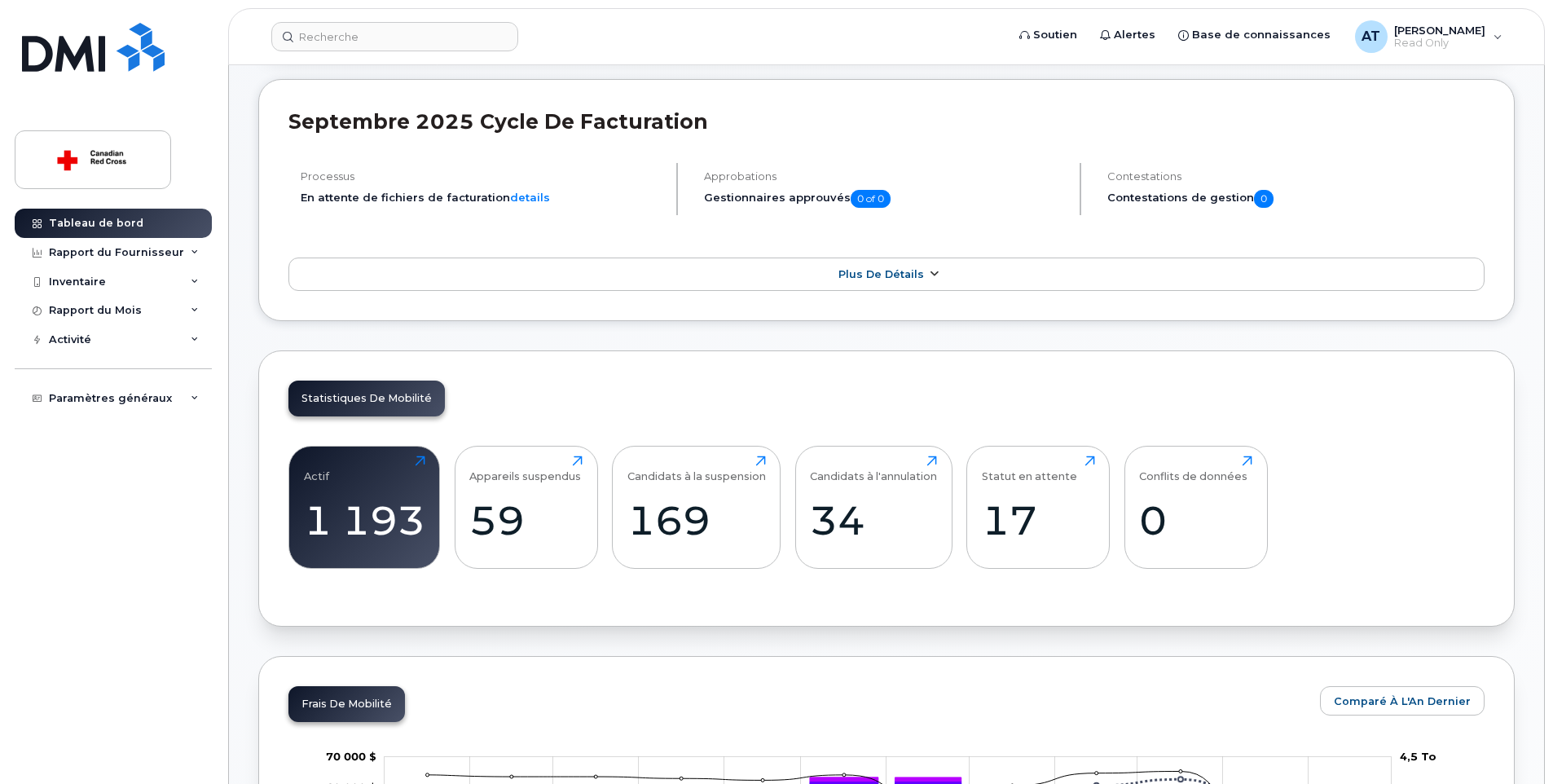
click at [921, 275] on span "Plus de détails" at bounding box center [881, 274] width 86 height 12
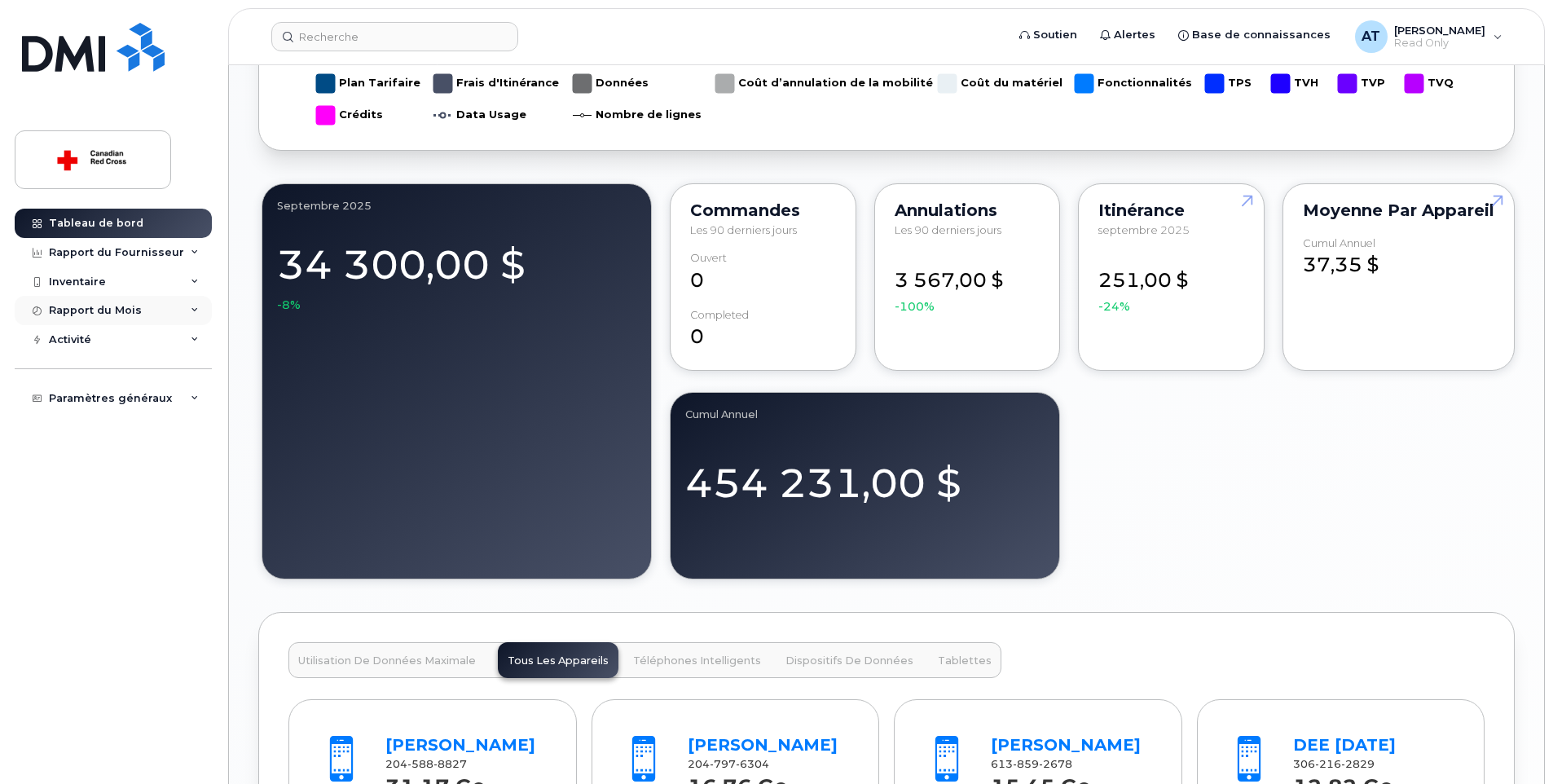
scroll to position [1188, 0]
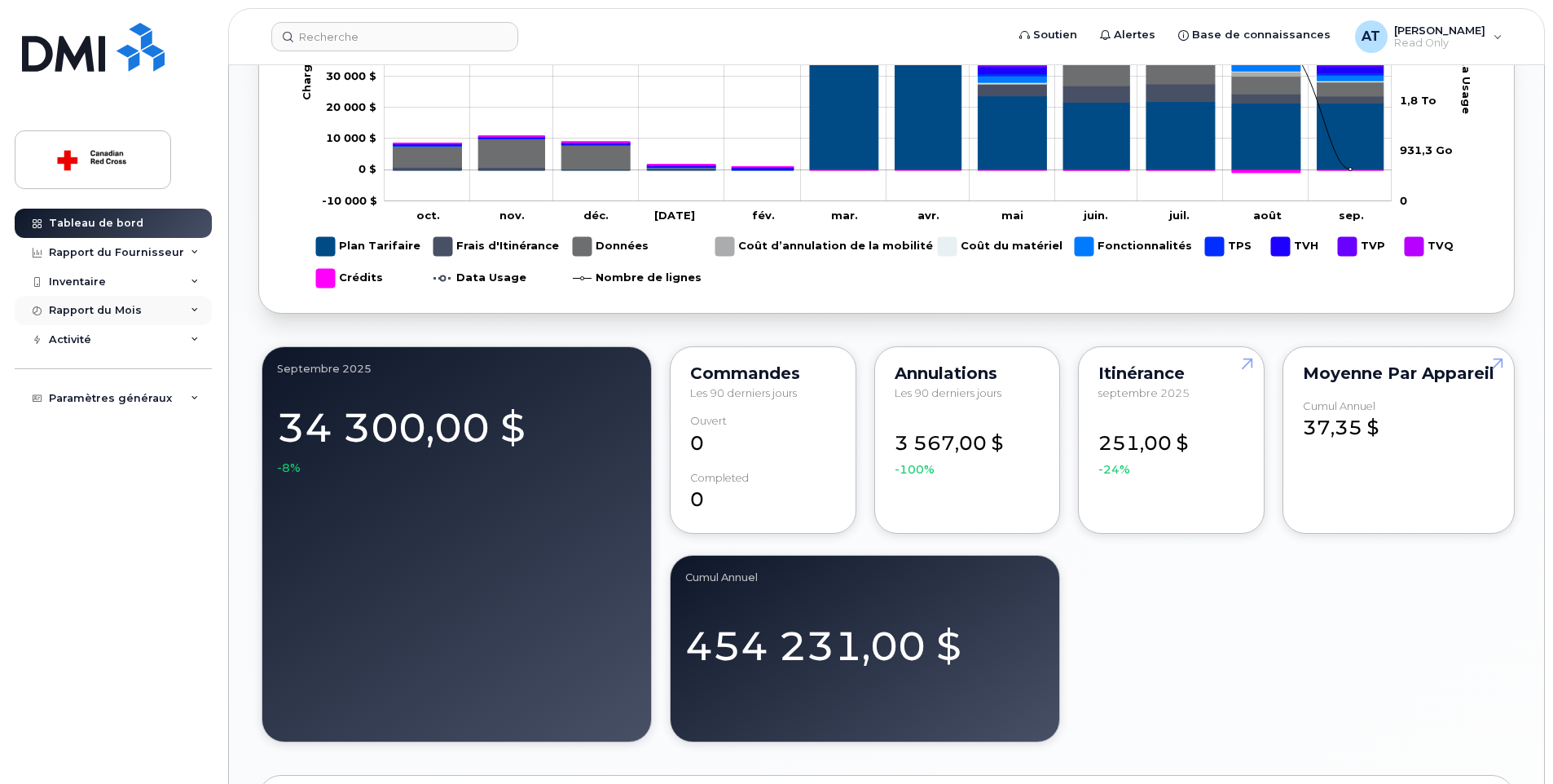
click at [95, 303] on div "Rapport du Mois" at bounding box center [113, 310] width 198 height 30
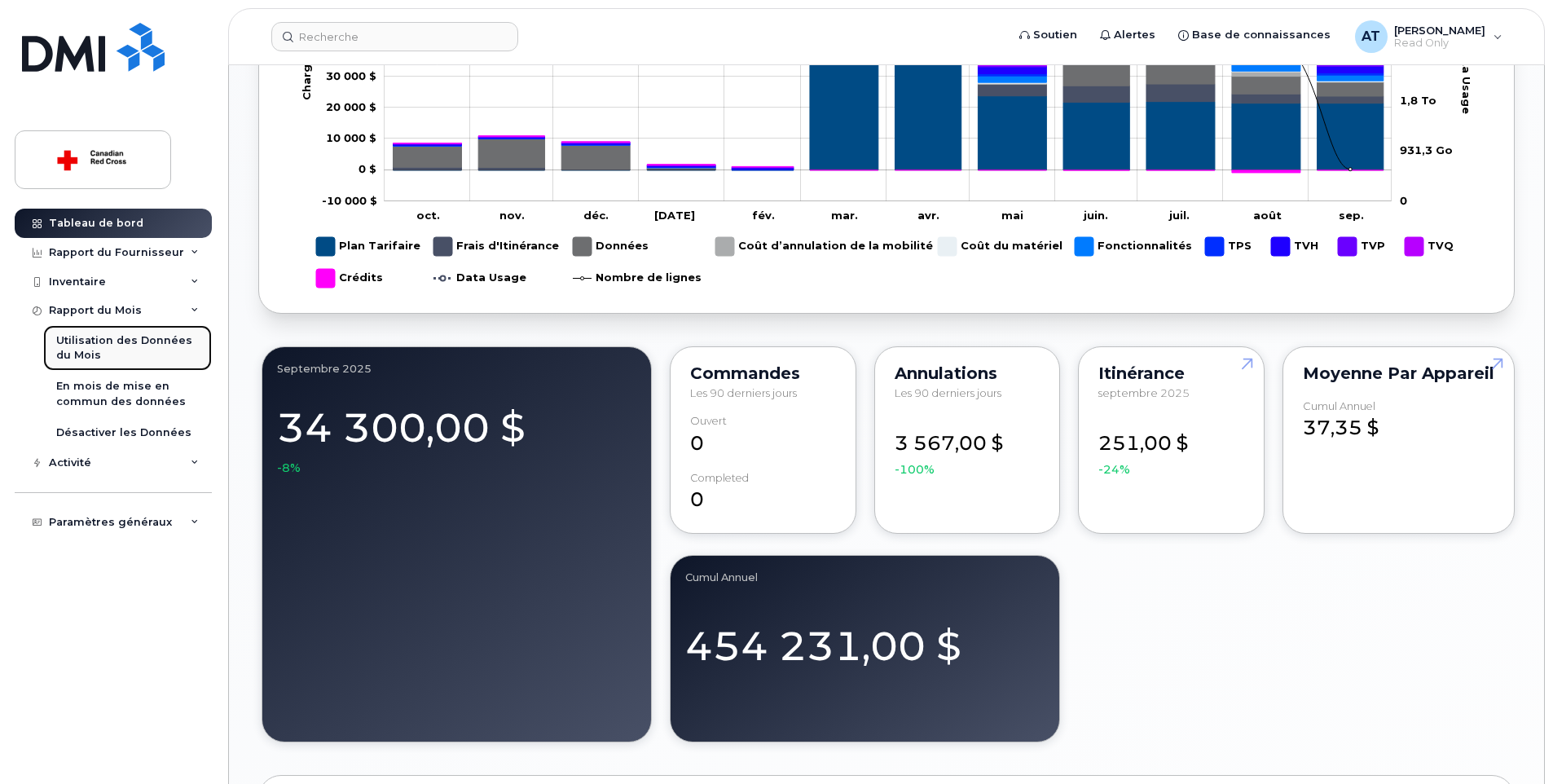
click at [85, 347] on div "Utilisation des Données du Mois" at bounding box center [127, 348] width 142 height 31
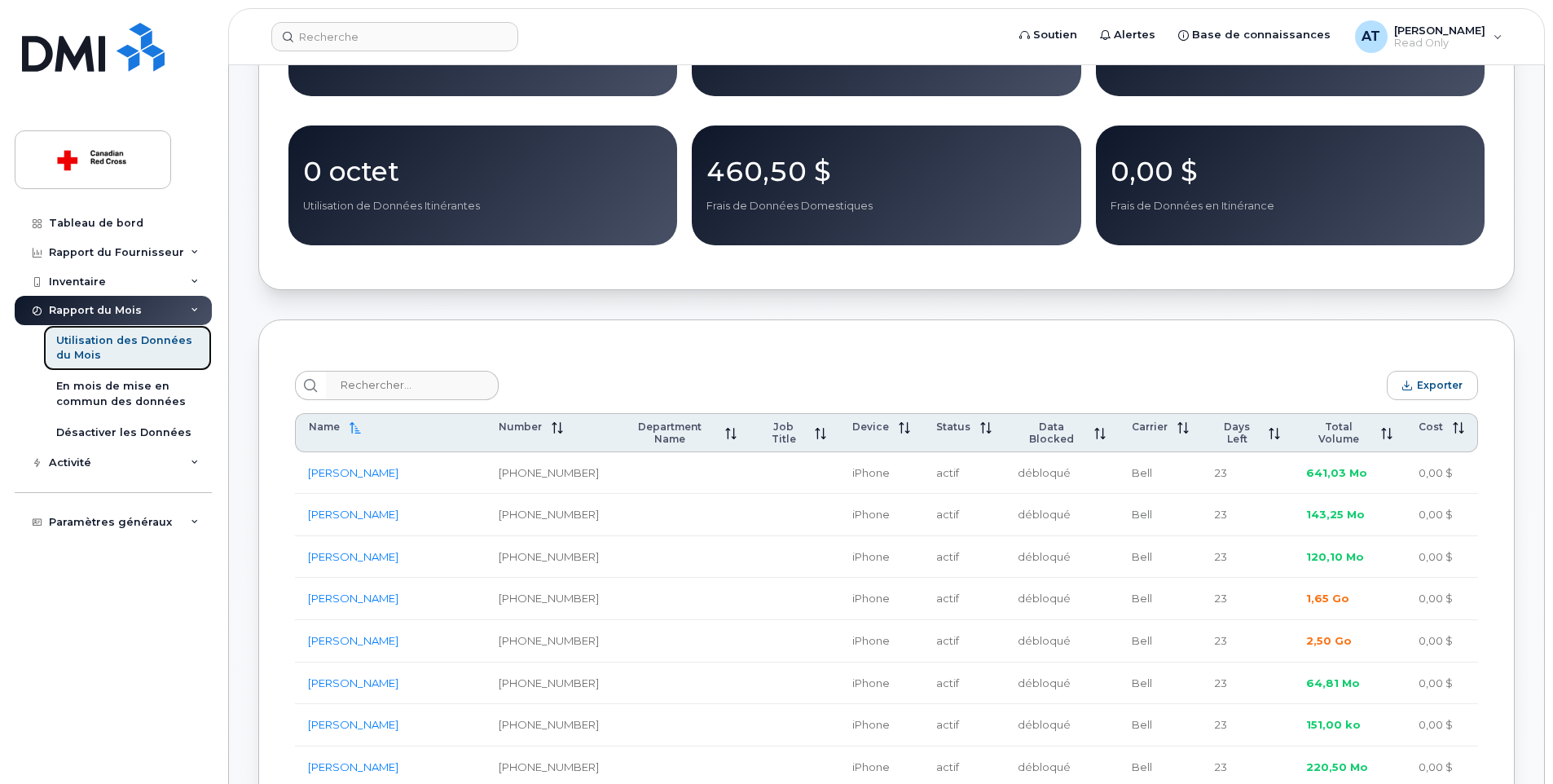
scroll to position [408, 0]
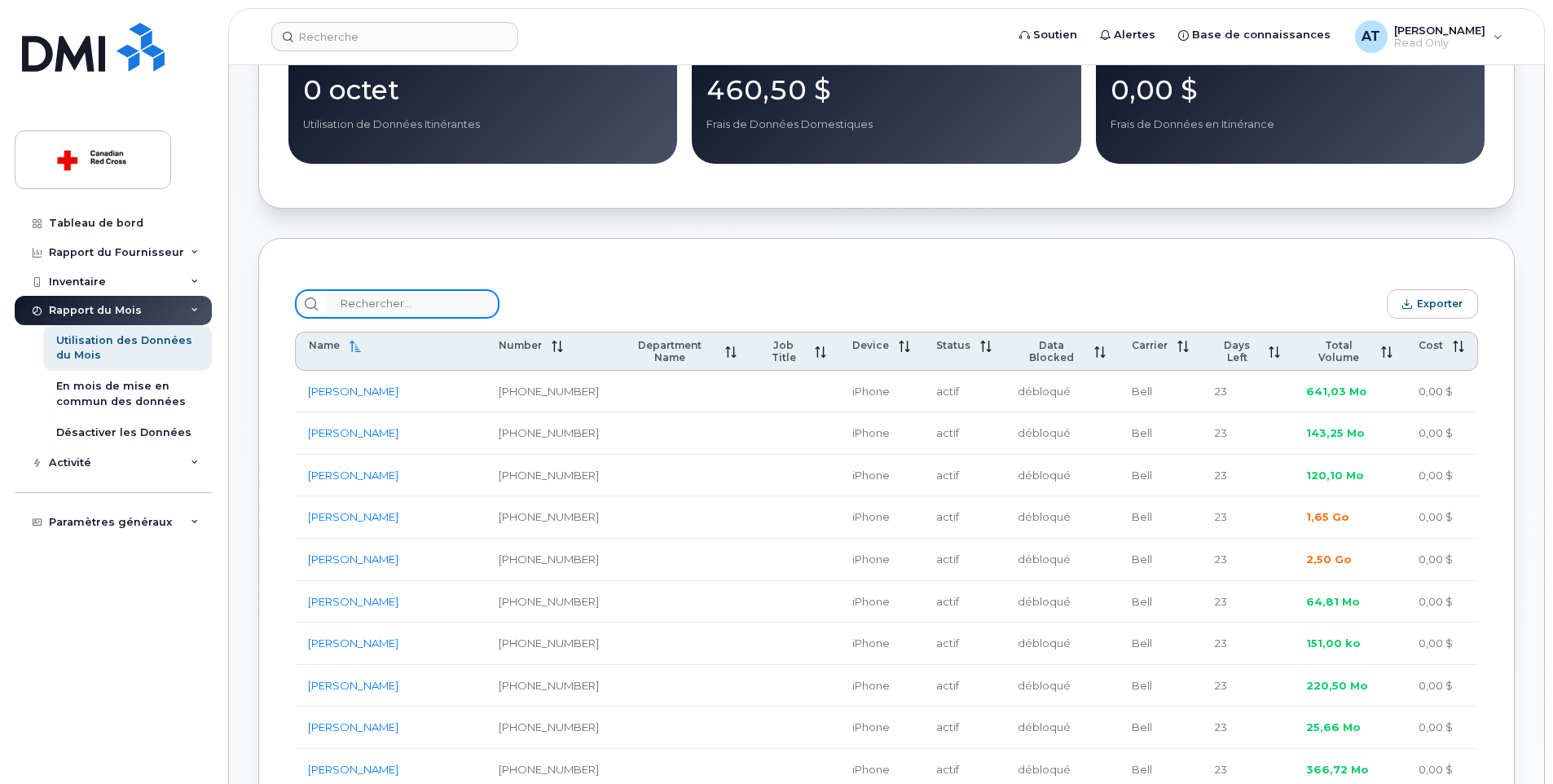
click at [381, 313] on input "search" at bounding box center [413, 303] width 174 height 30
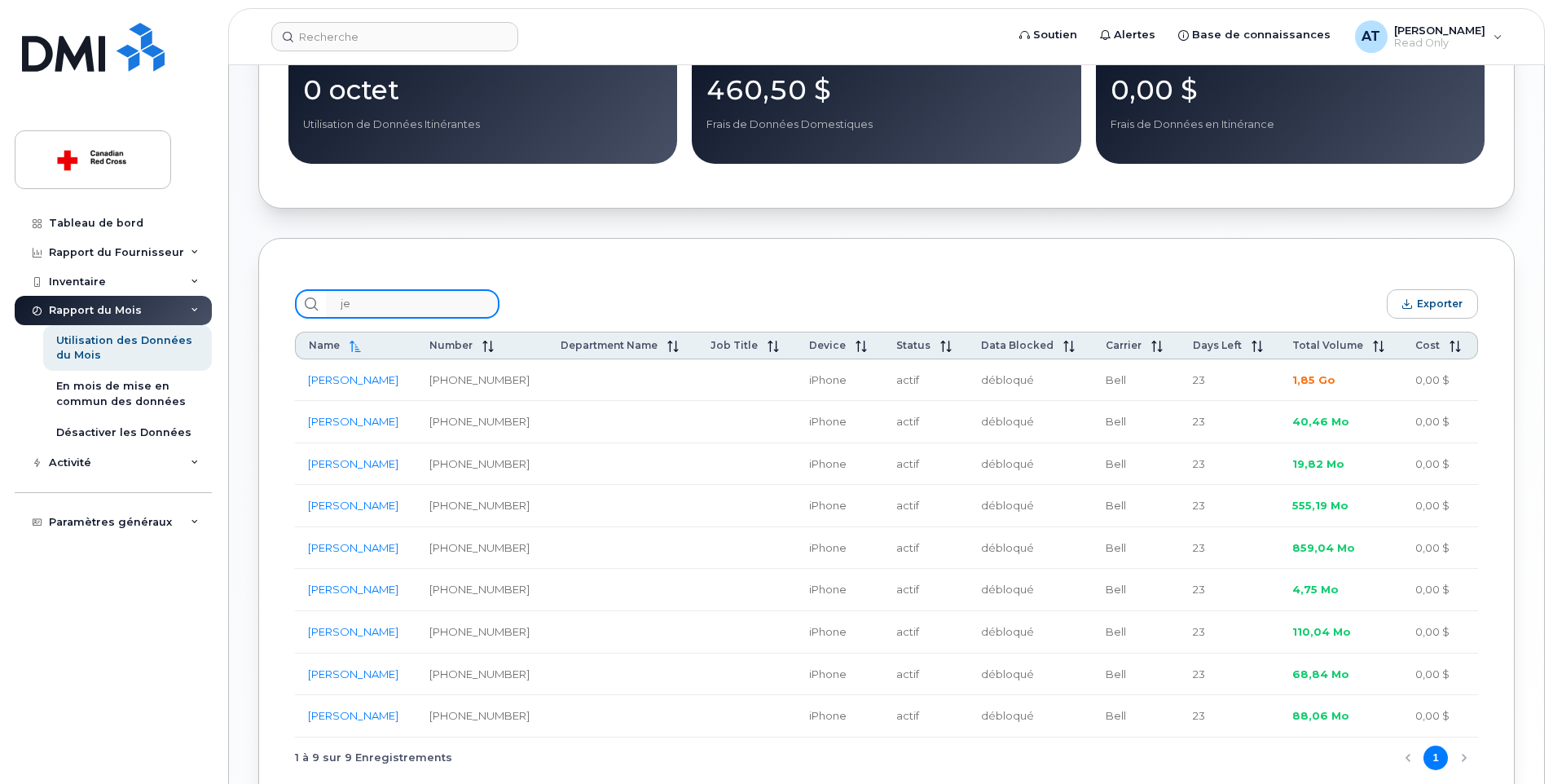
type input "j"
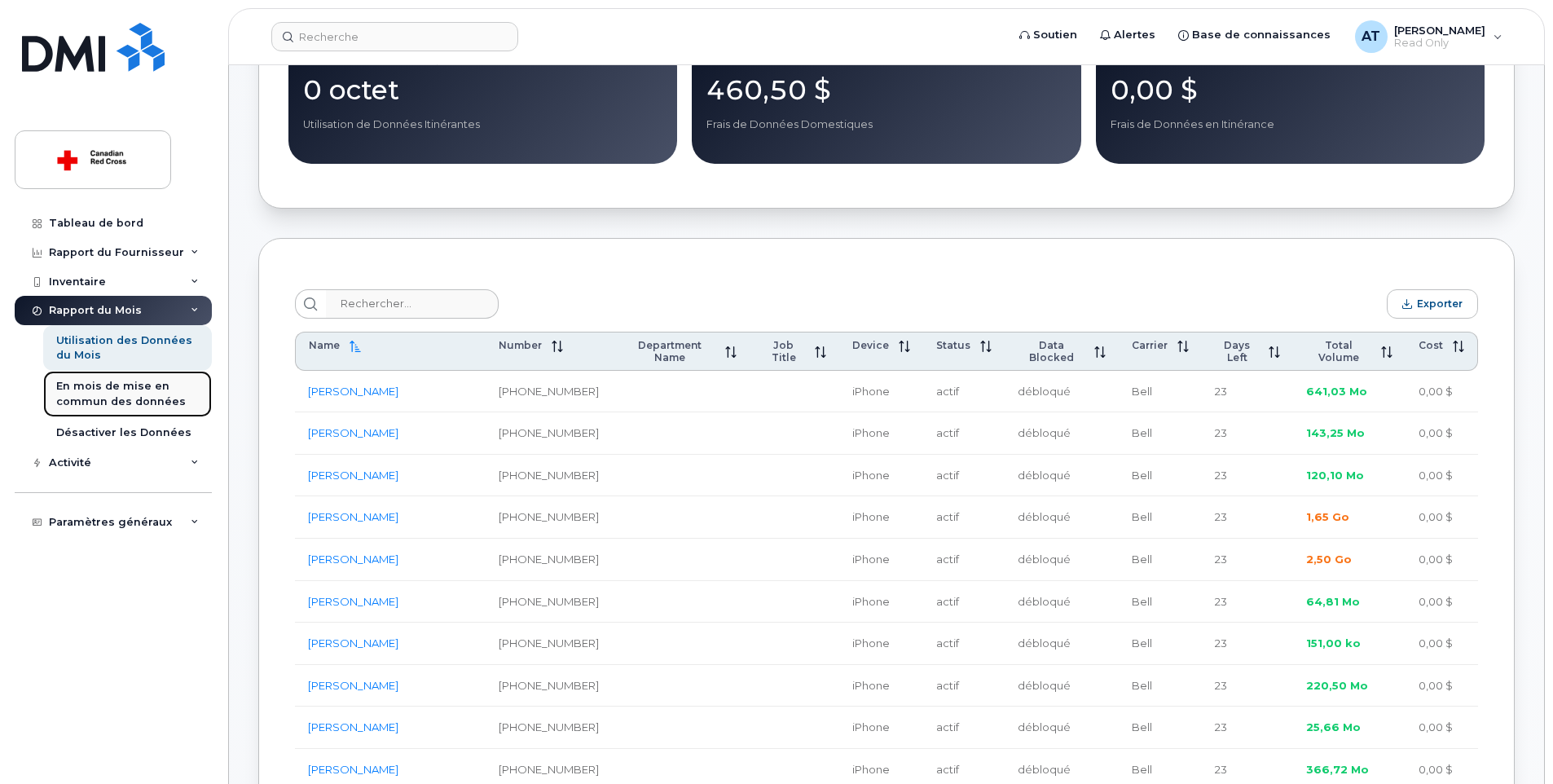
click at [158, 387] on div "En mois de mise en commun des données" at bounding box center [127, 394] width 142 height 31
click at [198, 520] on icon at bounding box center [195, 522] width 8 height 8
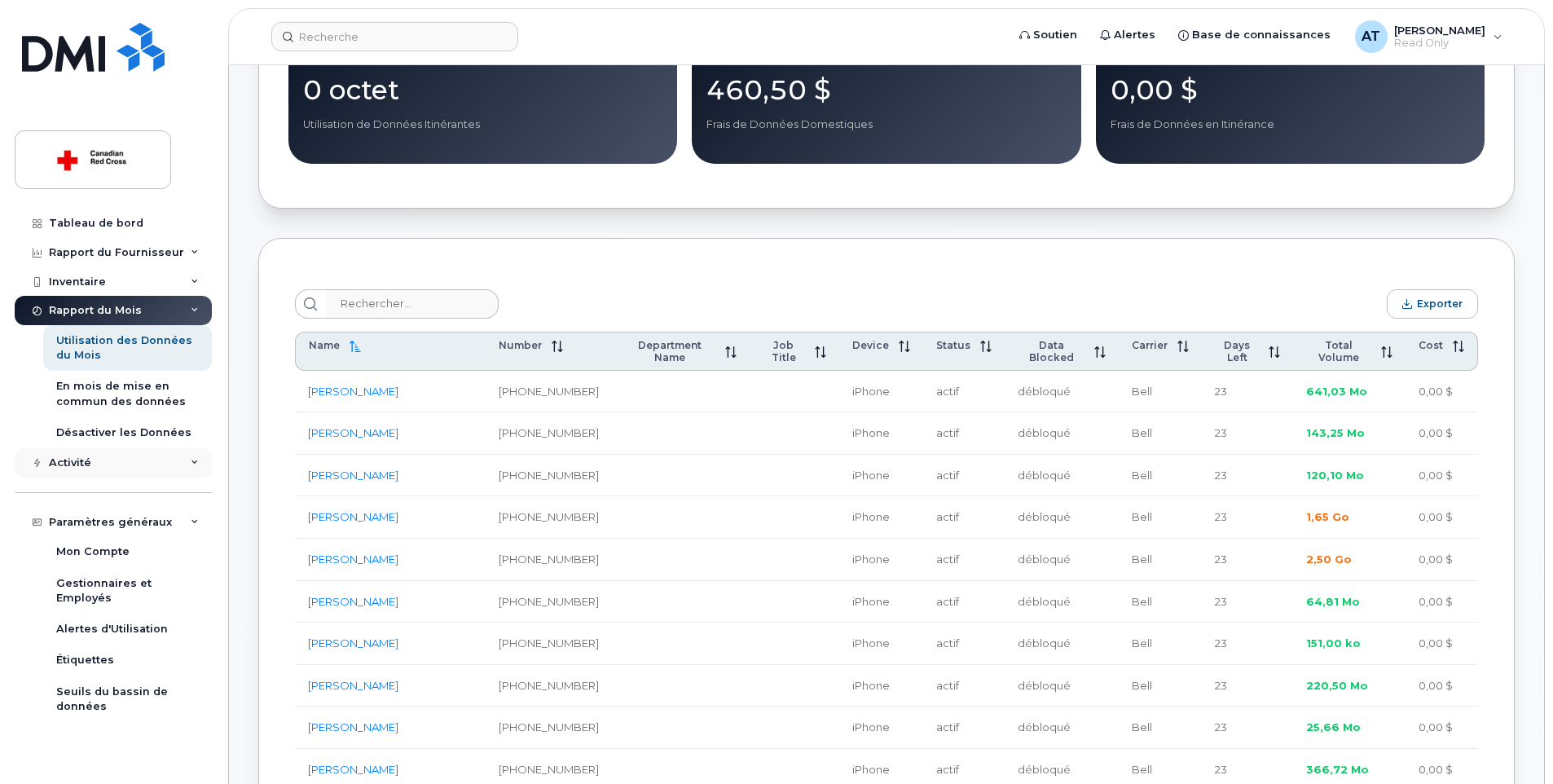
click at [116, 459] on div "Activité" at bounding box center [113, 463] width 198 height 30
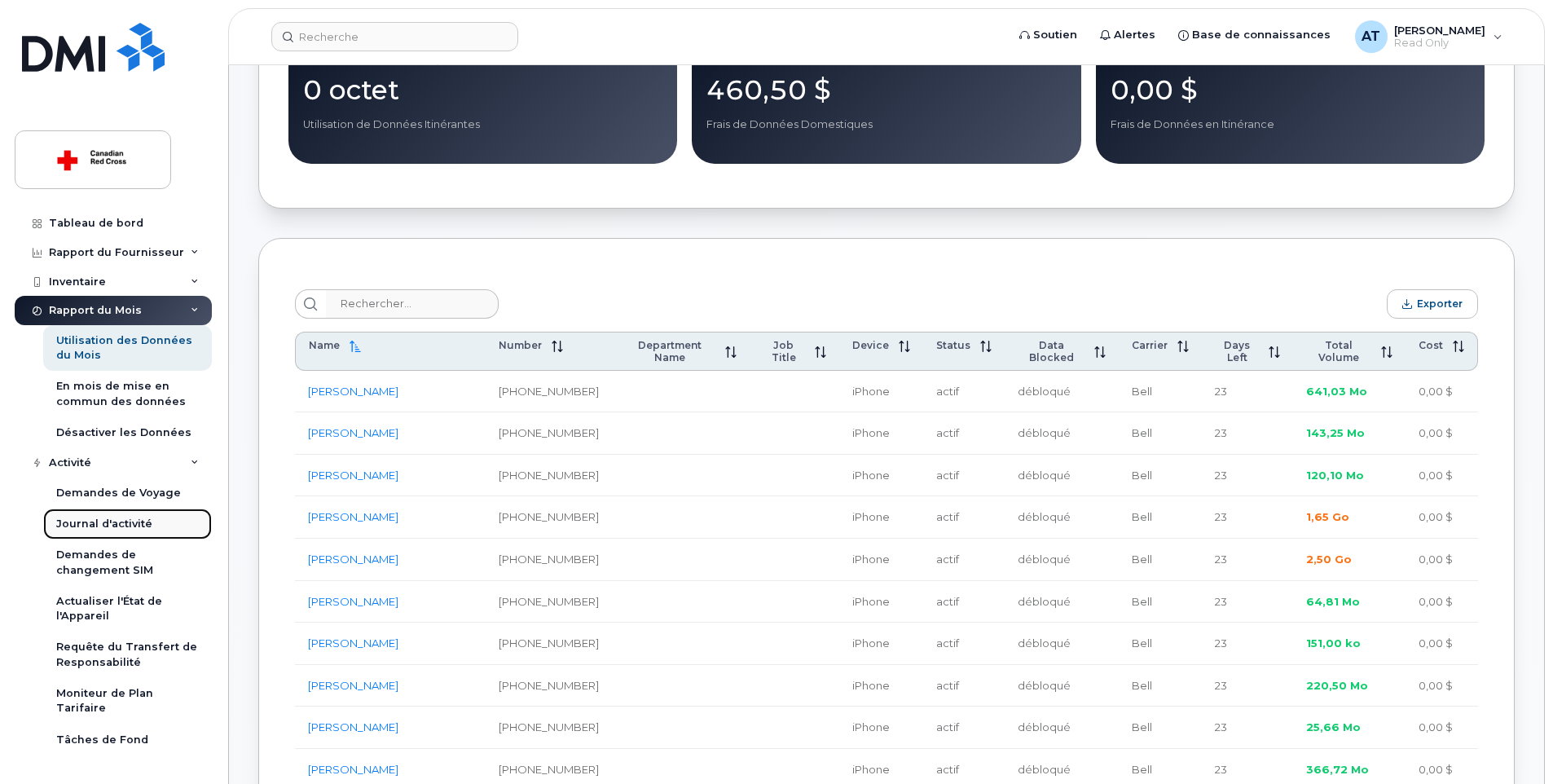
click at [114, 530] on div "Journal d'activité" at bounding box center [103, 523] width 96 height 14
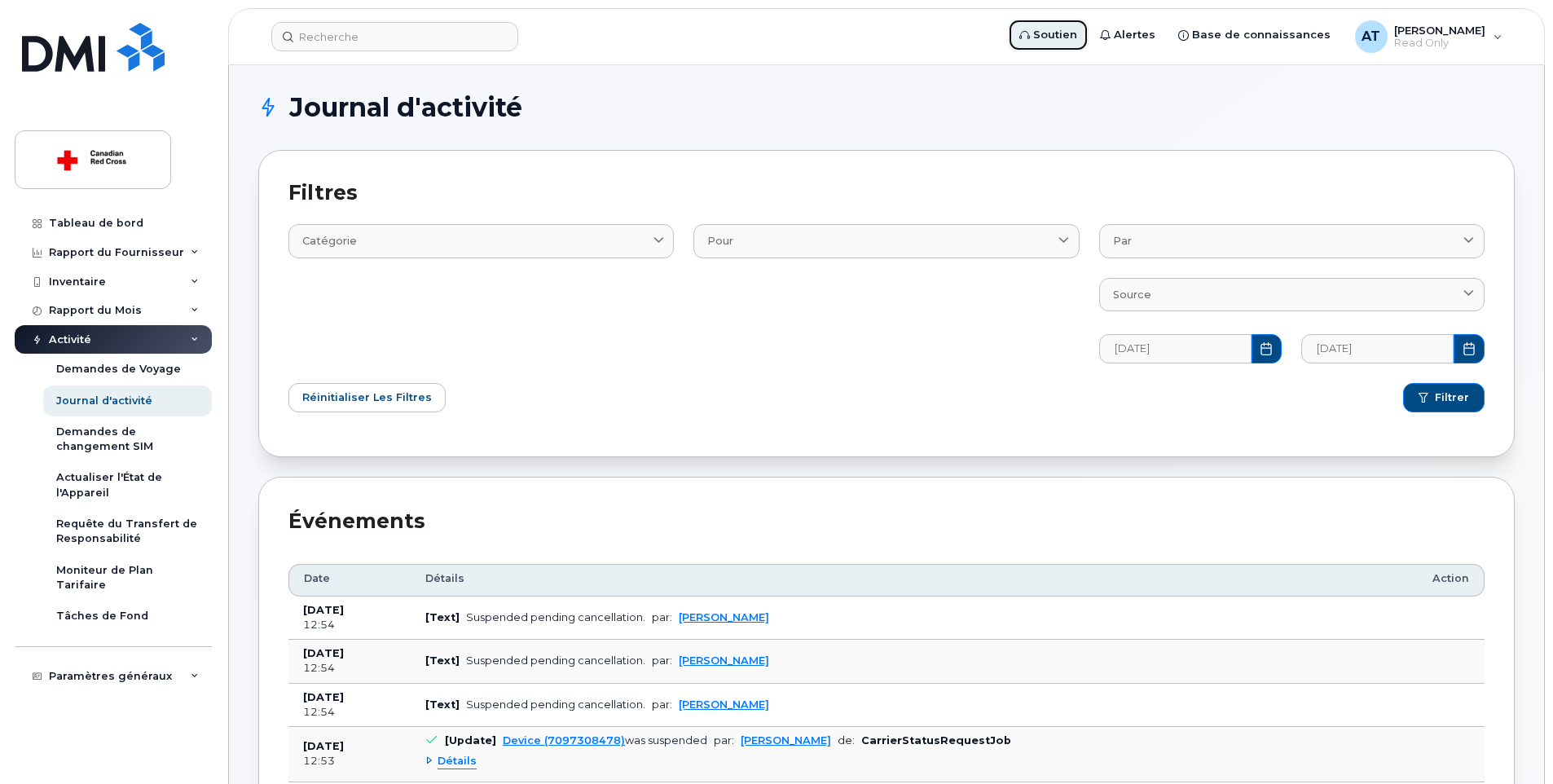
click at [1077, 36] on span "Soutien" at bounding box center [1055, 35] width 44 height 16
click at [103, 221] on div "Tableau de bord" at bounding box center [97, 223] width 95 height 13
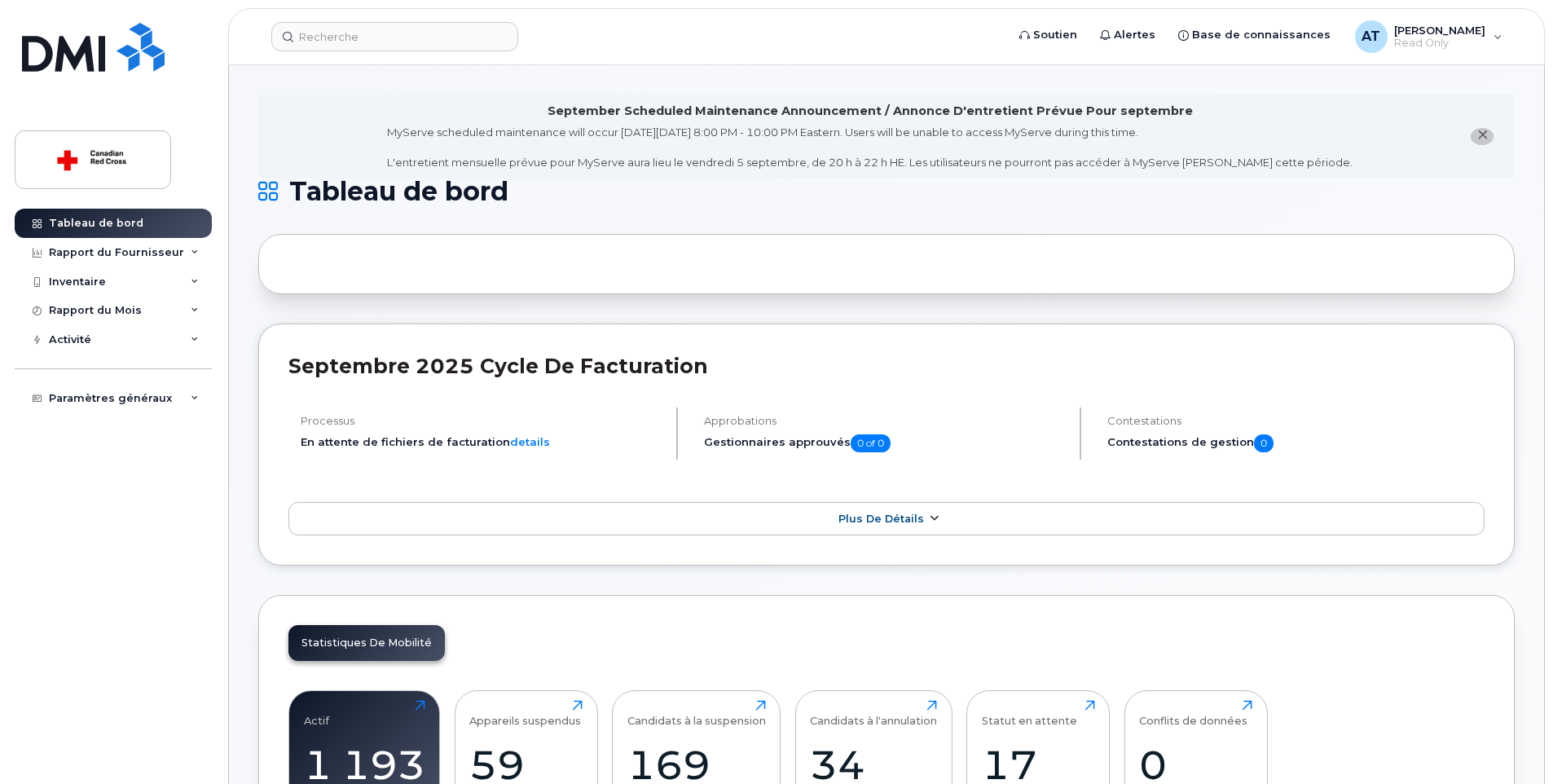
click at [918, 525] on link "Plus de détails" at bounding box center [886, 519] width 1196 height 34
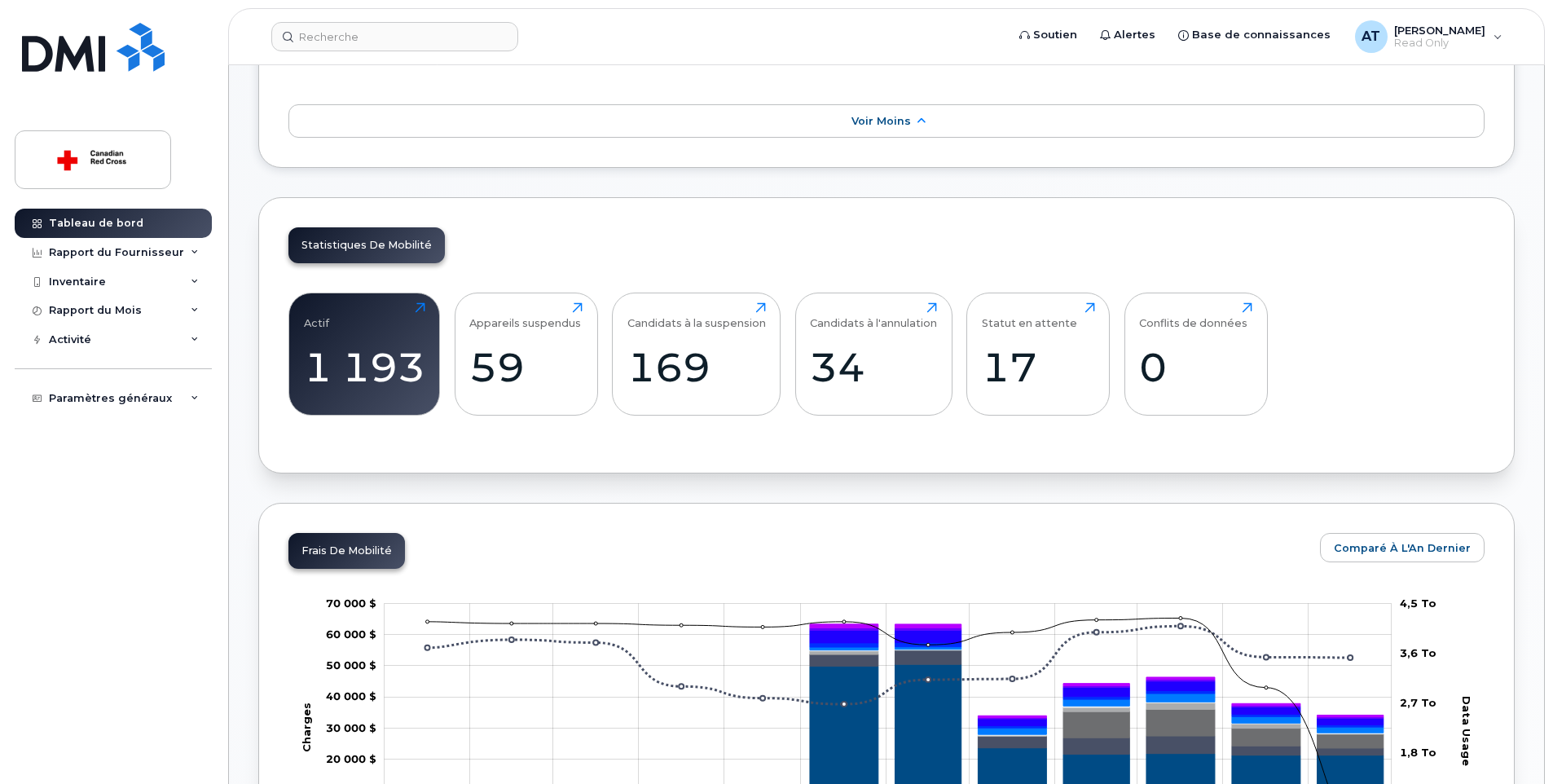
scroll to position [454, 0]
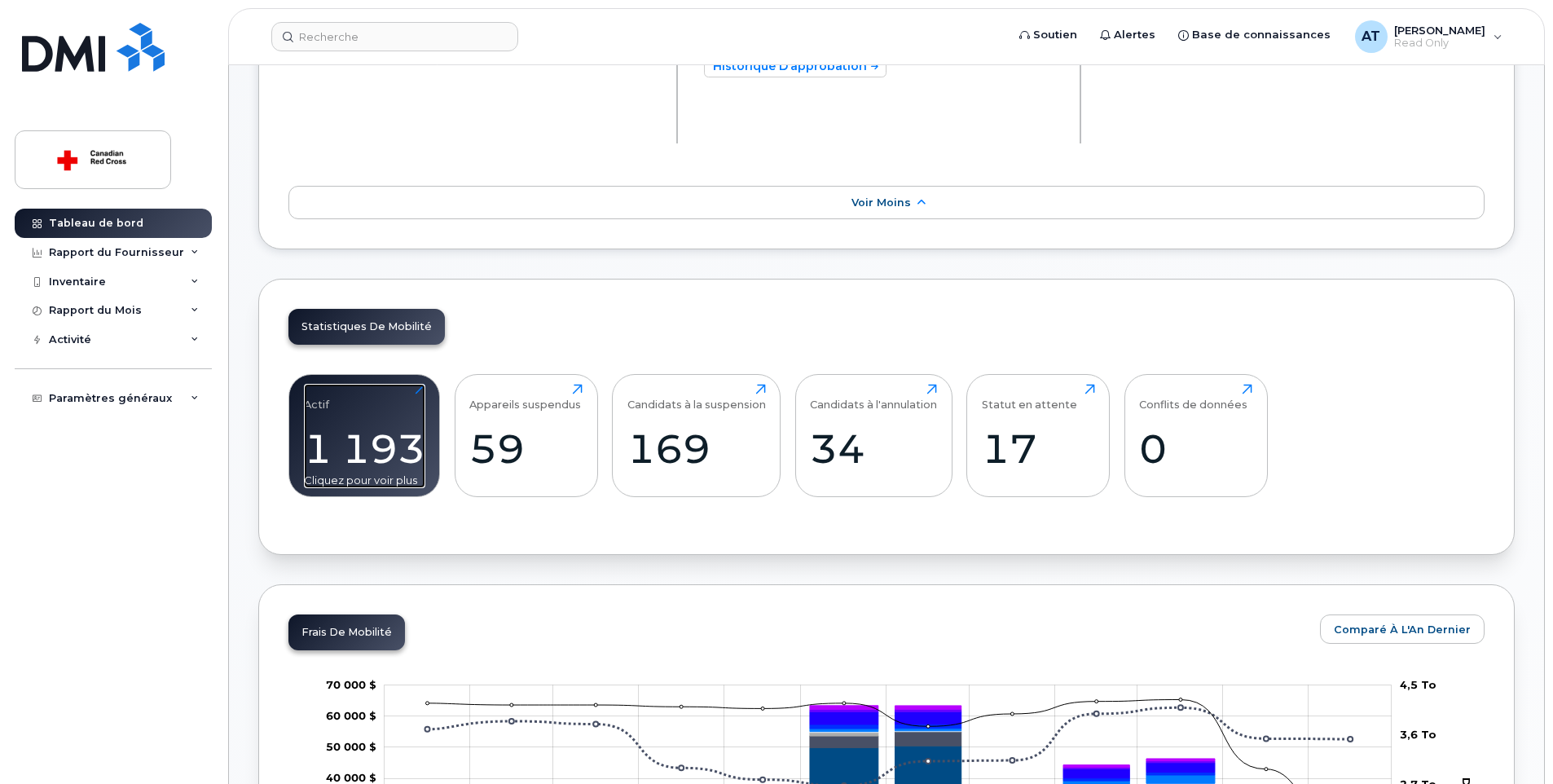
click at [409, 398] on div "Actif 1 193 Cliquez pour voir plus" at bounding box center [365, 436] width 121 height 104
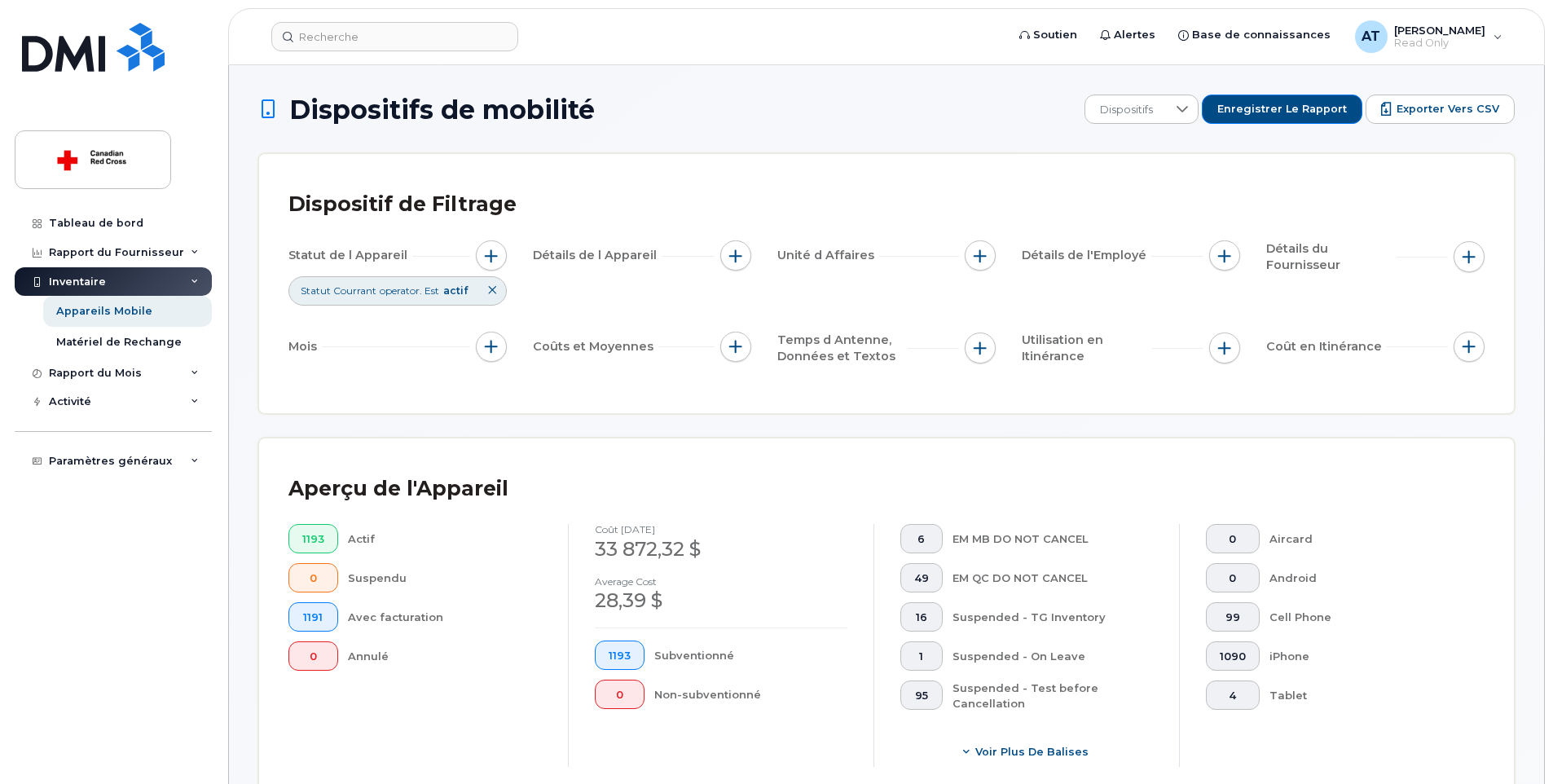
click at [494, 287] on icon at bounding box center [493, 290] width 10 height 10
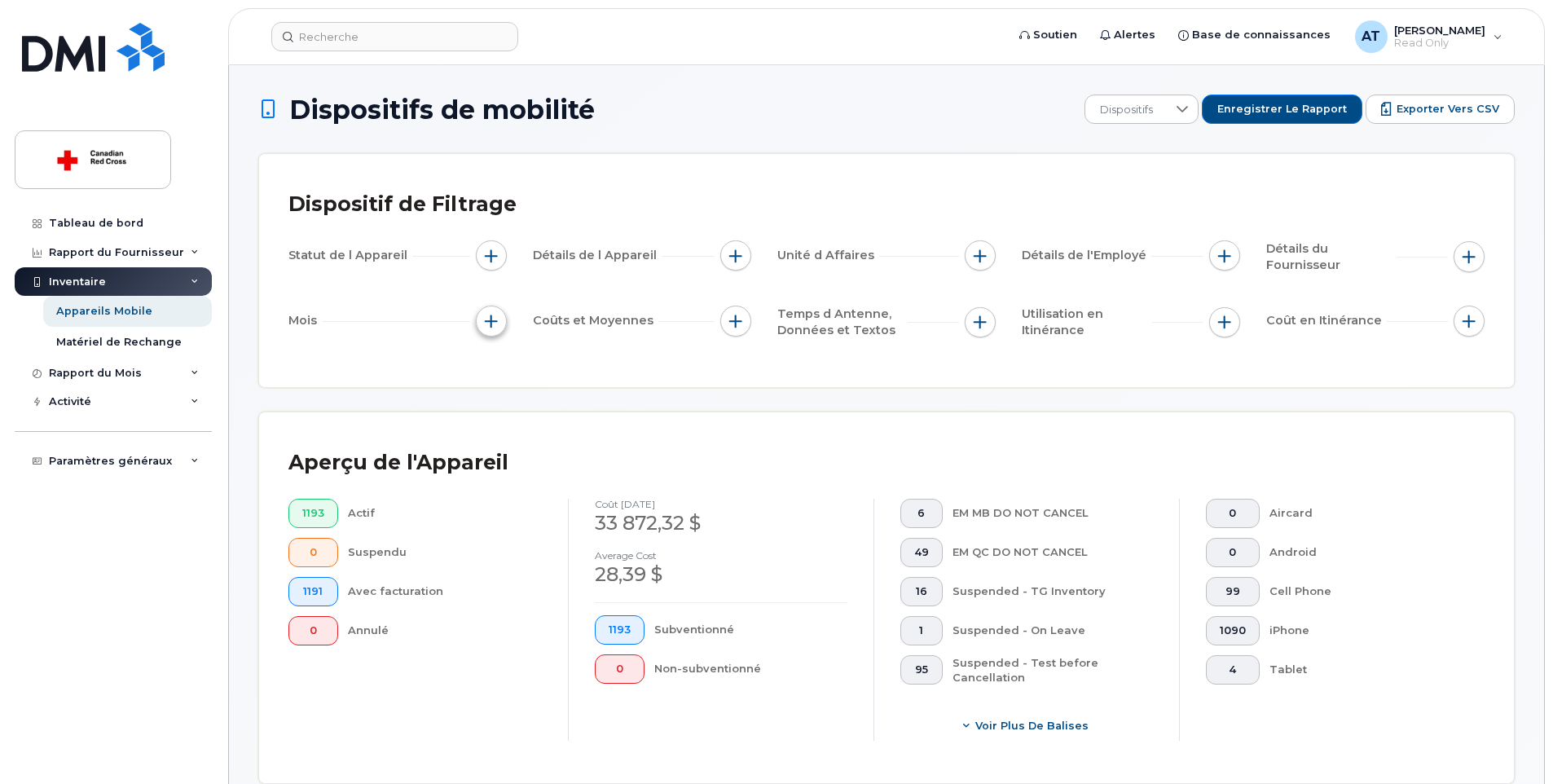
click at [495, 320] on span "button" at bounding box center [491, 320] width 13 height 13
click at [593, 371] on label "Cycle de Facturation" at bounding box center [570, 370] width 119 height 15
click at [502, 371] on input "Cycle de Facturation" at bounding box center [495, 370] width 13 height 13
checkbox input "true"
click at [615, 432] on icon at bounding box center [612, 436] width 13 height 13
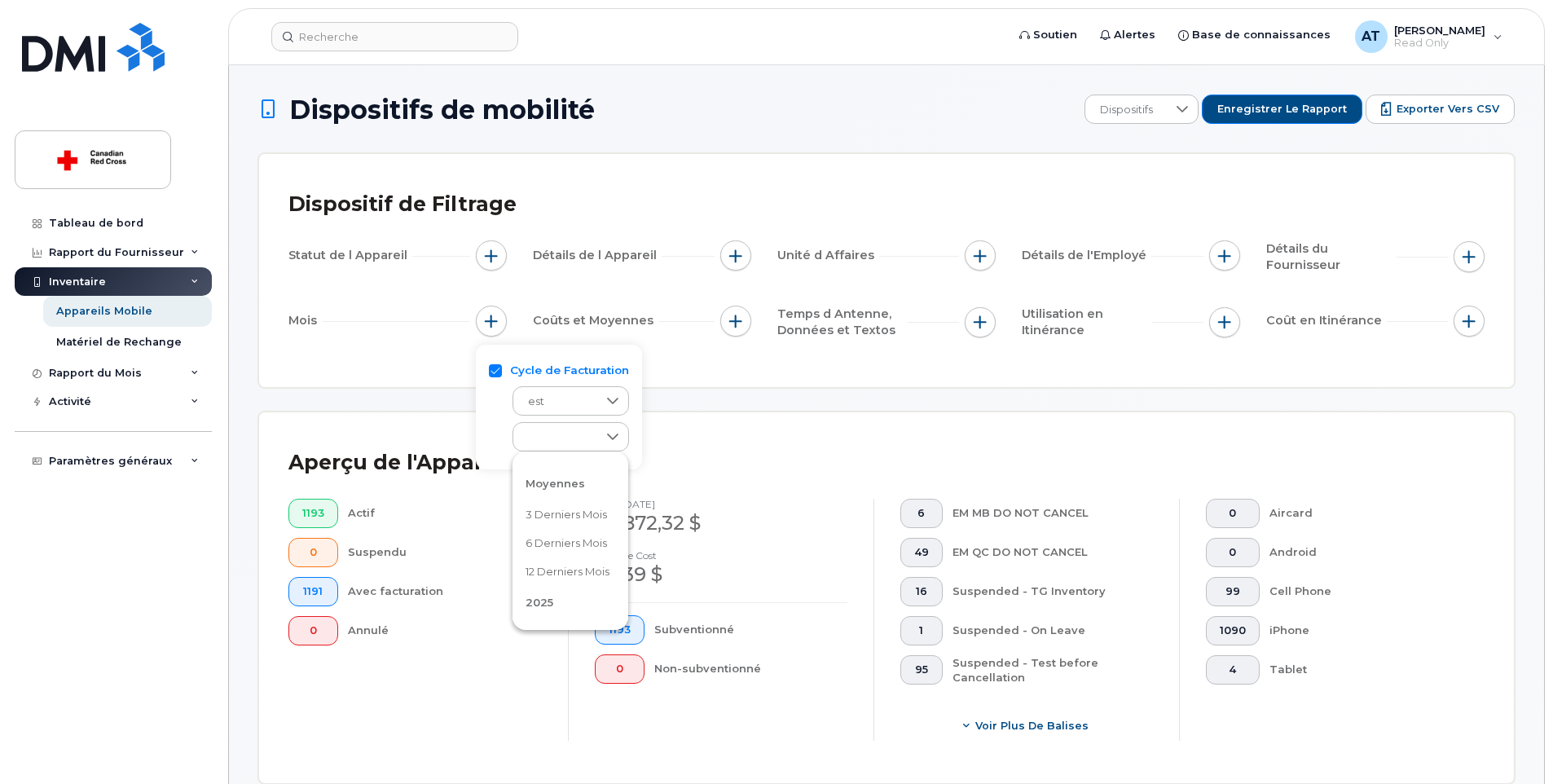
click at [582, 520] on span "3 derniers mois" at bounding box center [566, 514] width 81 height 15
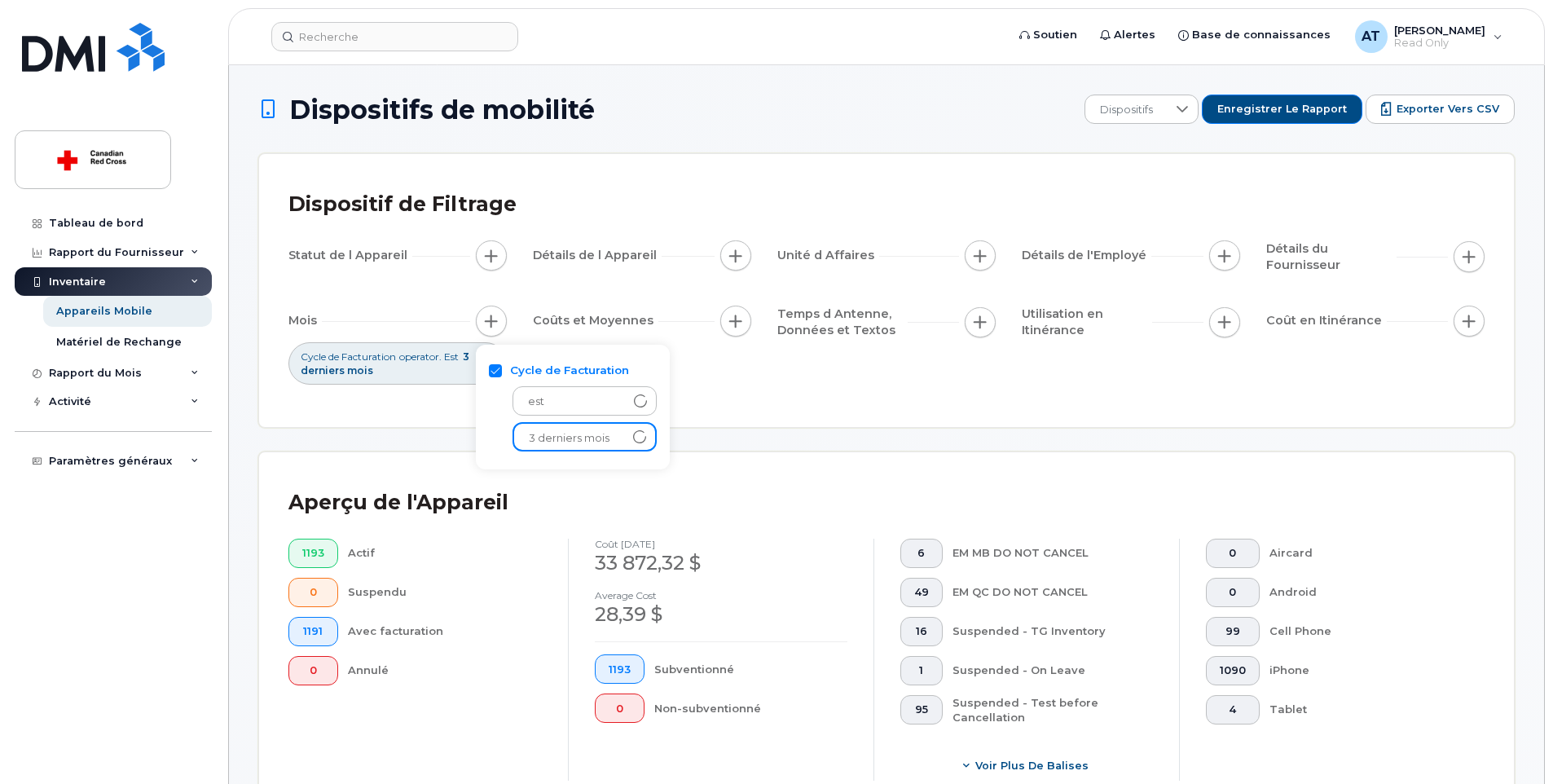
click at [977, 255] on span "button" at bounding box center [980, 255] width 13 height 13
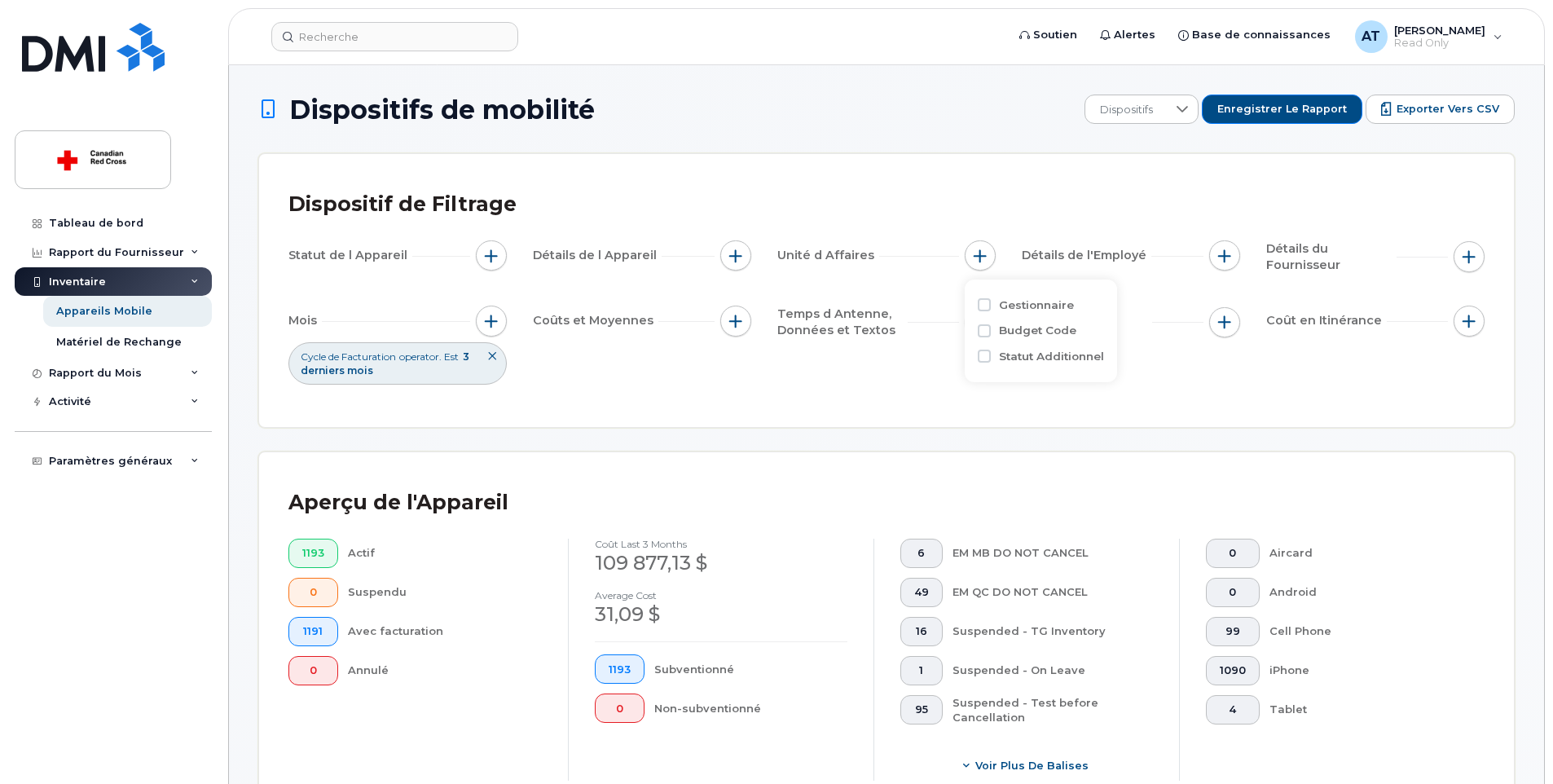
click at [1005, 327] on label "Budget Code" at bounding box center [1038, 331] width 77 height 15
click at [991, 327] on input "Budget Code" at bounding box center [984, 331] width 13 height 13
checkbox input "true"
click at [1065, 397] on input "text" at bounding box center [1088, 399] width 142 height 14
type input "emsp017"
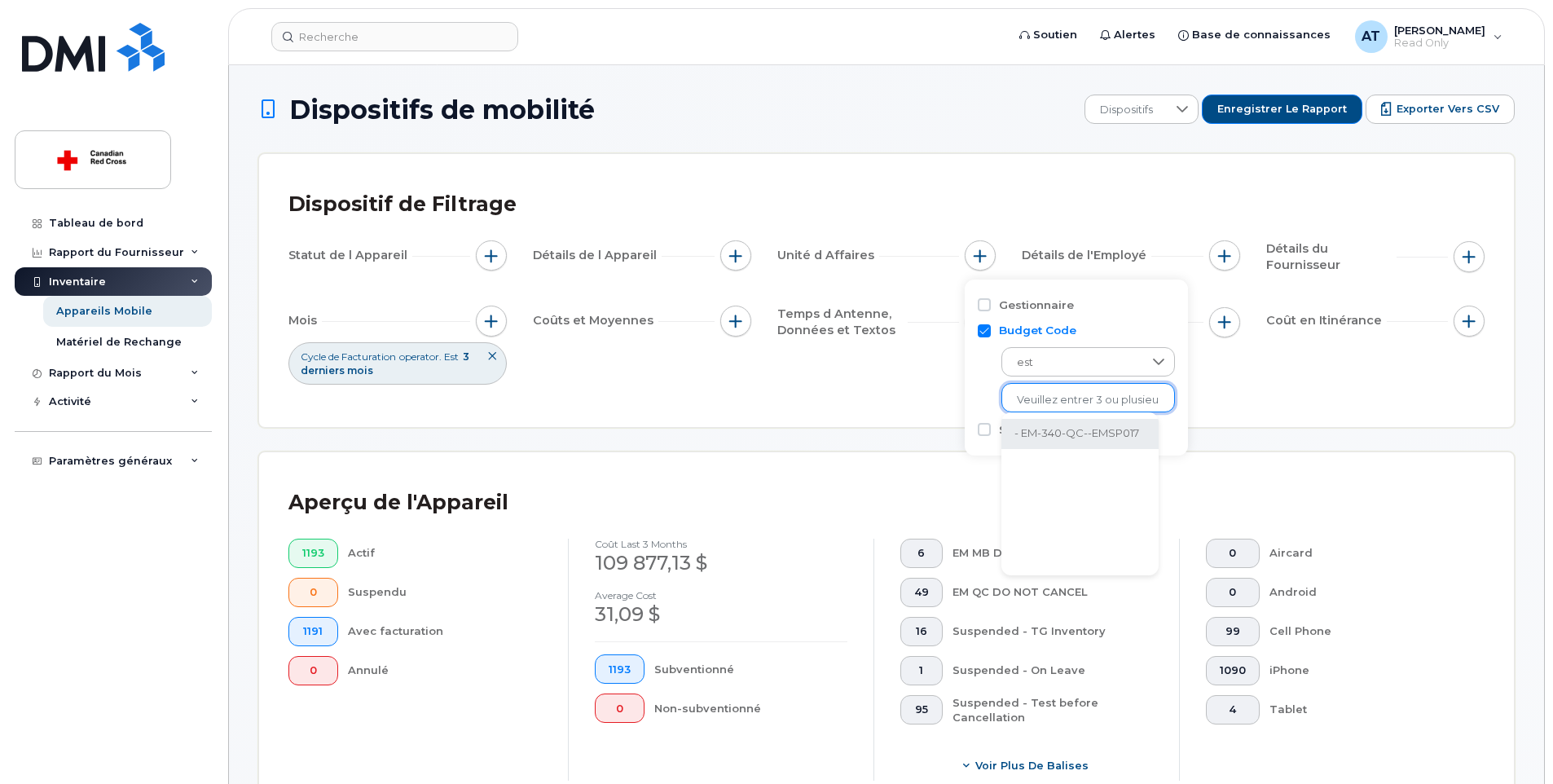
click at [1104, 439] on li "- EM-340-QC--EMSP017" at bounding box center [1080, 434] width 158 height 31
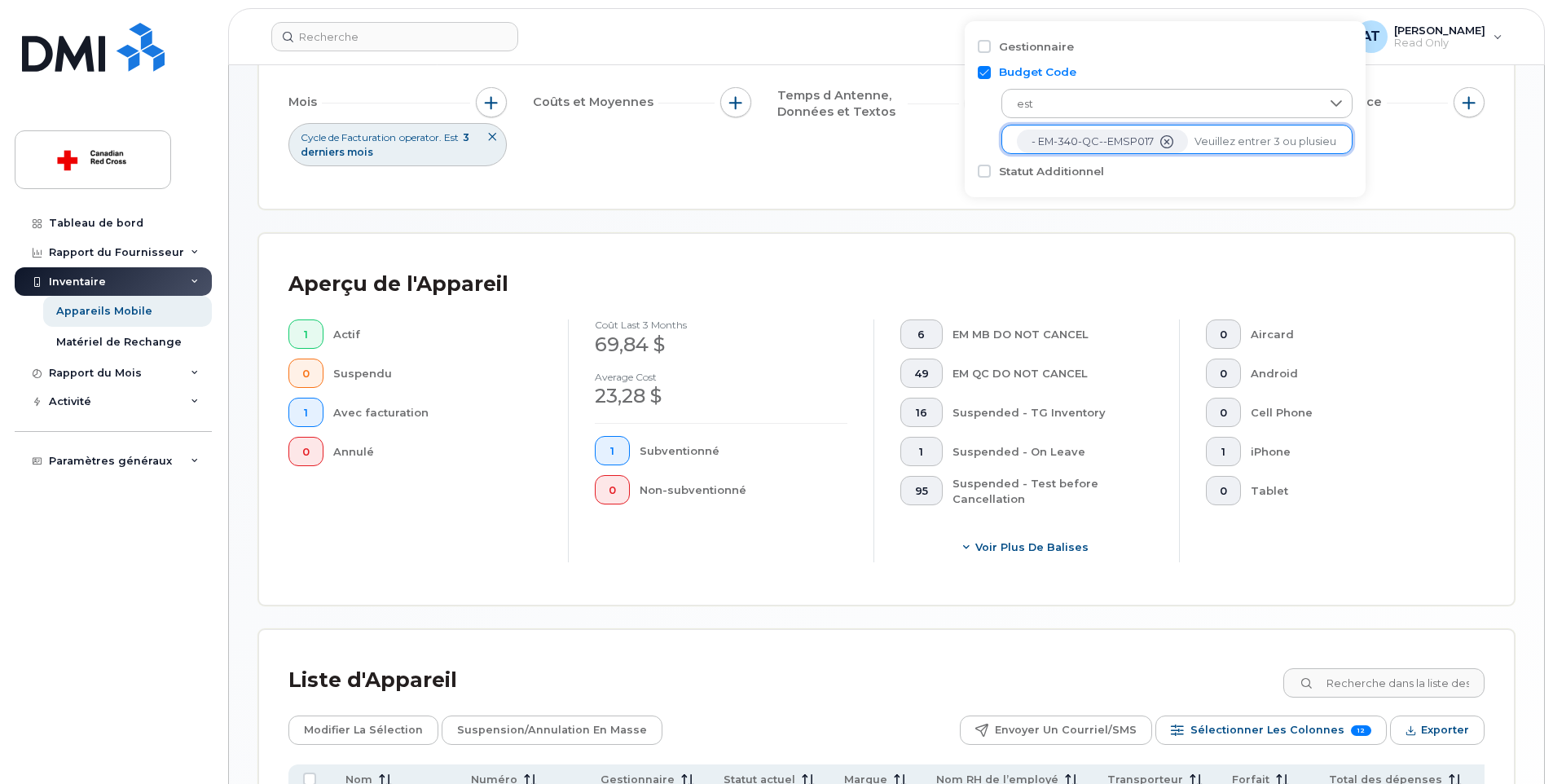
scroll to position [95, 0]
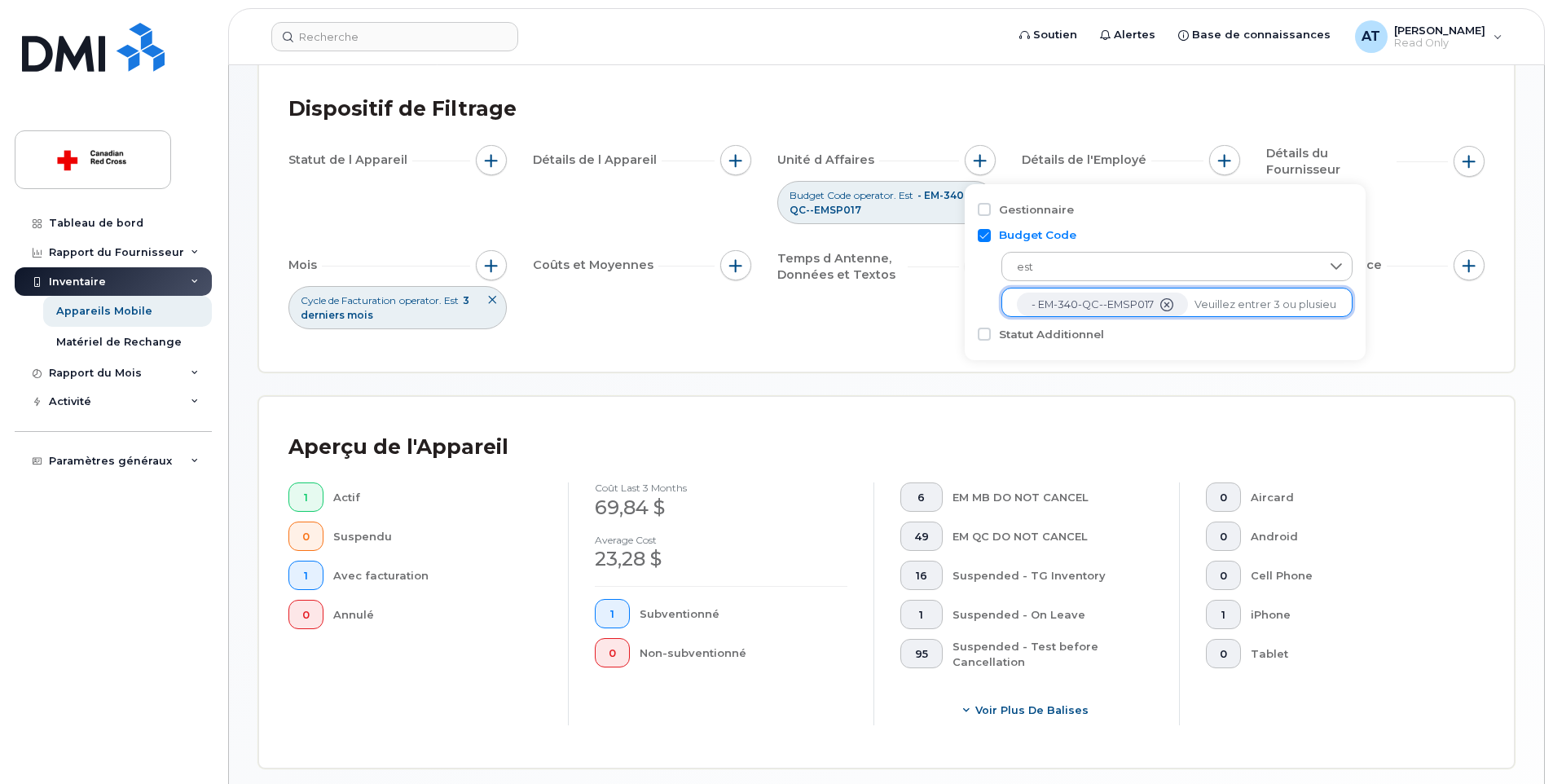
click at [493, 302] on icon at bounding box center [493, 300] width 10 height 10
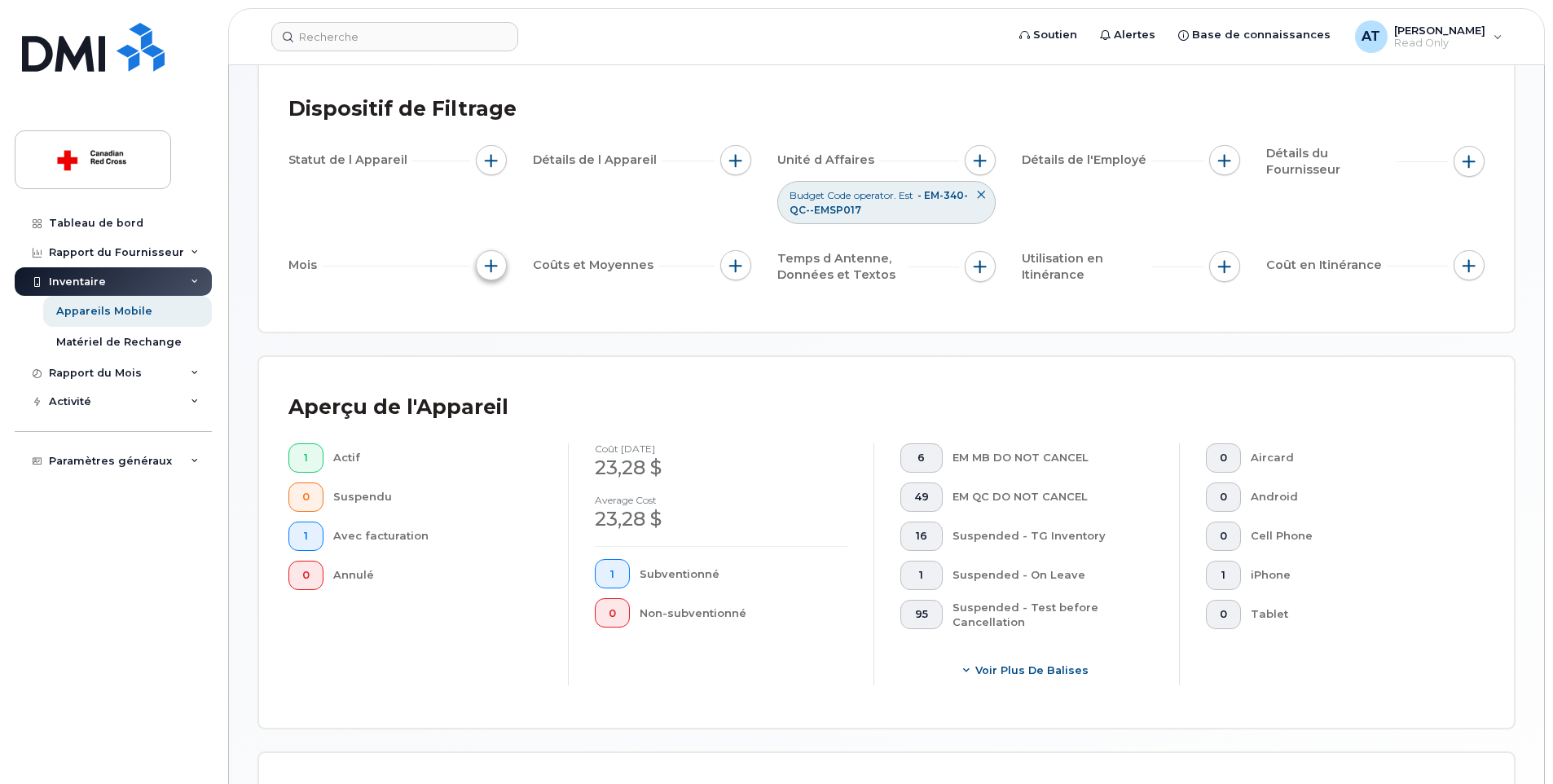
click at [494, 273] on button "button" at bounding box center [491, 265] width 31 height 31
click at [541, 307] on label "Cycle de Facturation" at bounding box center [570, 314] width 119 height 15
click at [502, 308] on input "Cycle de Facturation" at bounding box center [495, 314] width 13 height 13
checkbox input "true"
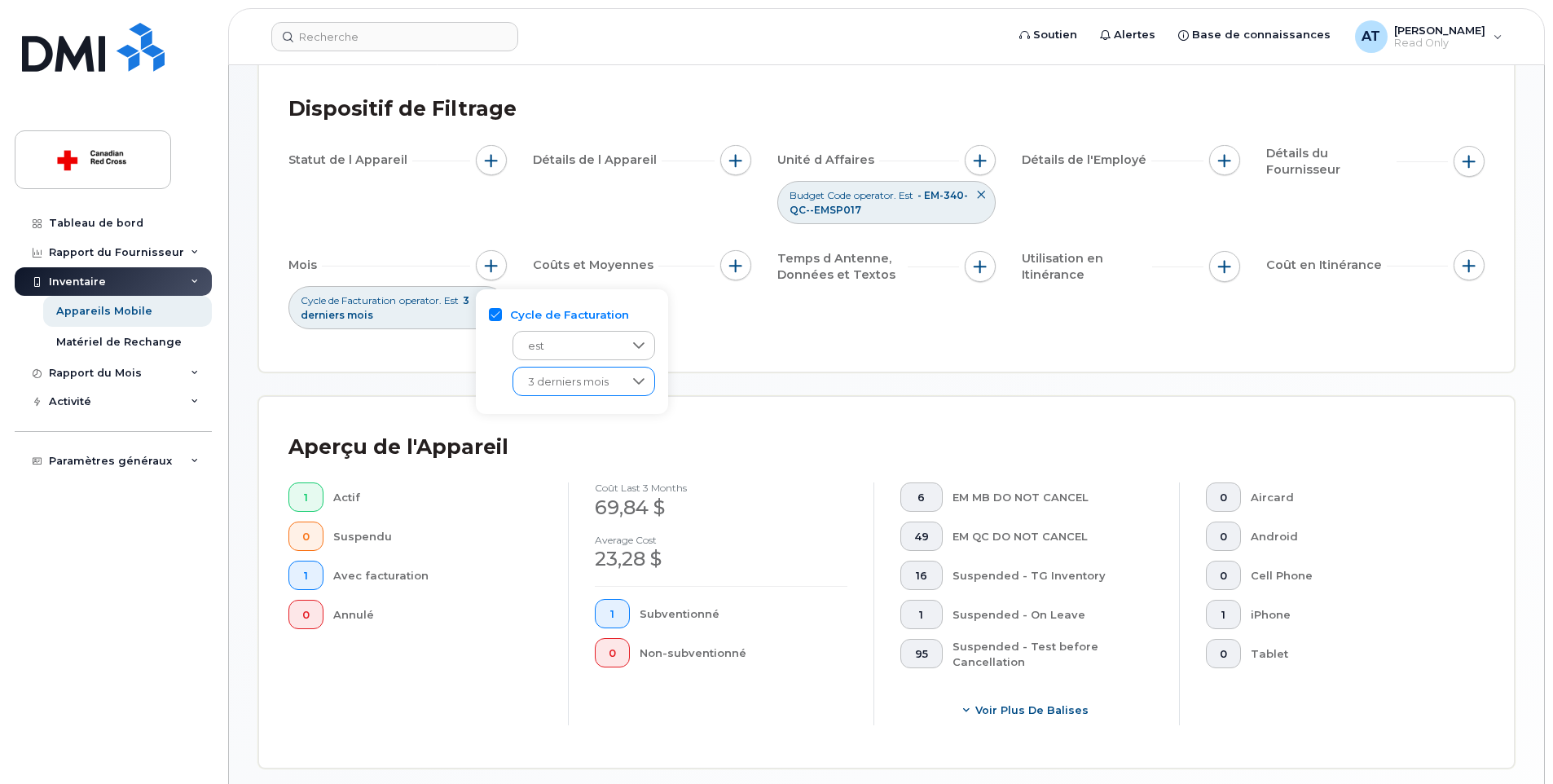
click at [605, 379] on span "3 derniers mois" at bounding box center [569, 382] width 110 height 30
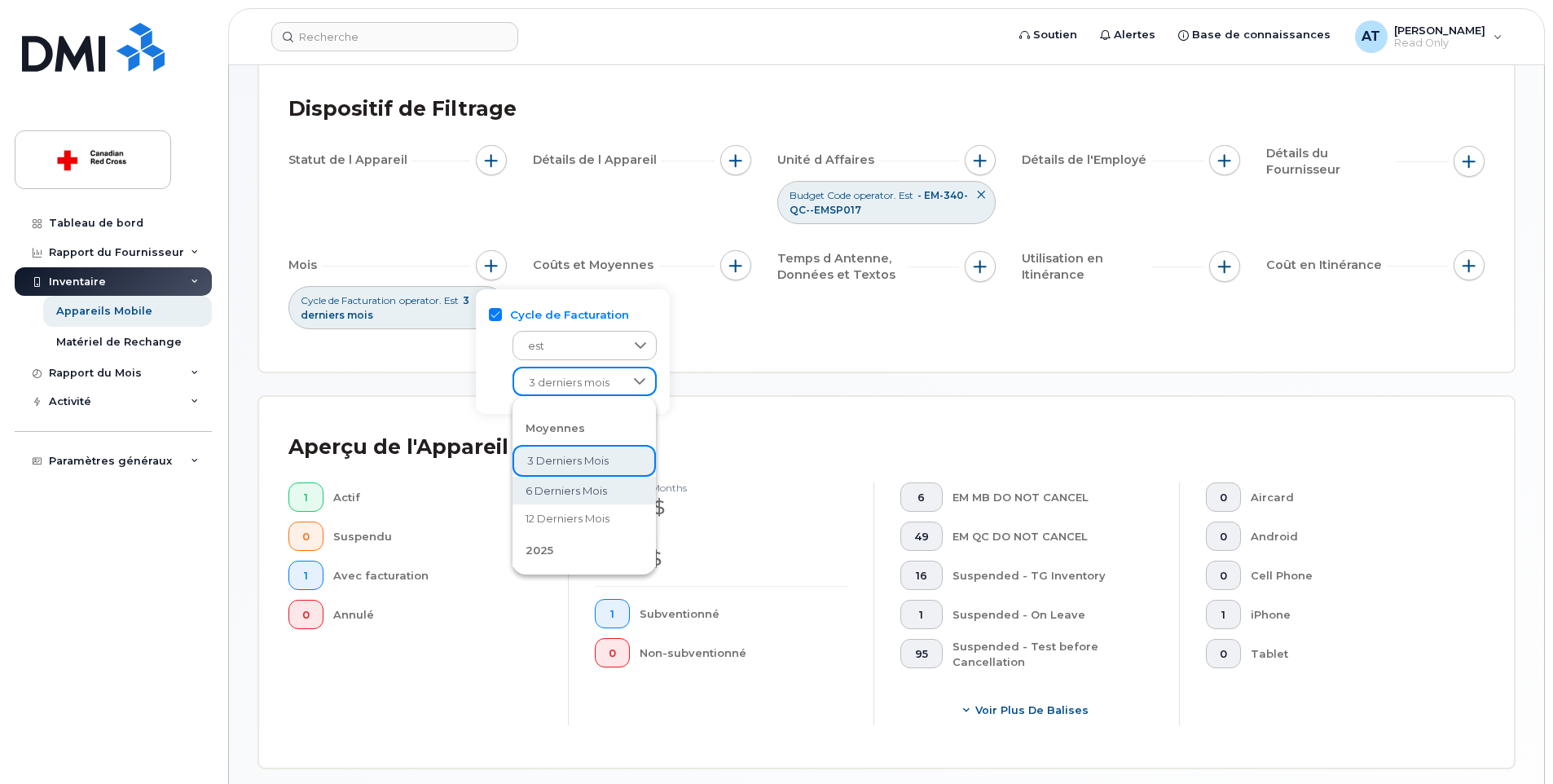
click at [606, 490] on span "6 derniers mois" at bounding box center [566, 491] width 81 height 15
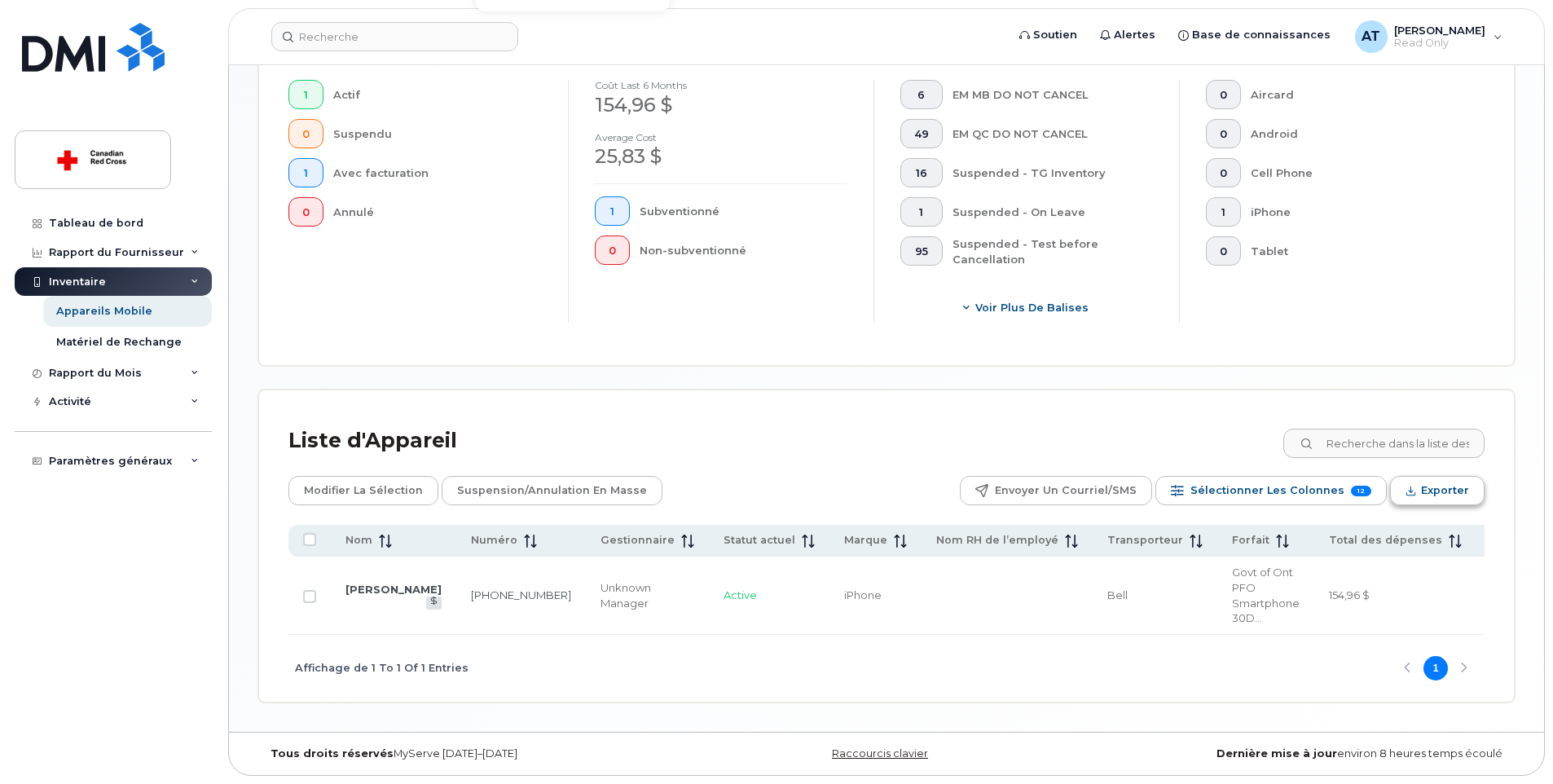
click at [1422, 484] on span "Exporter" at bounding box center [1445, 490] width 48 height 25
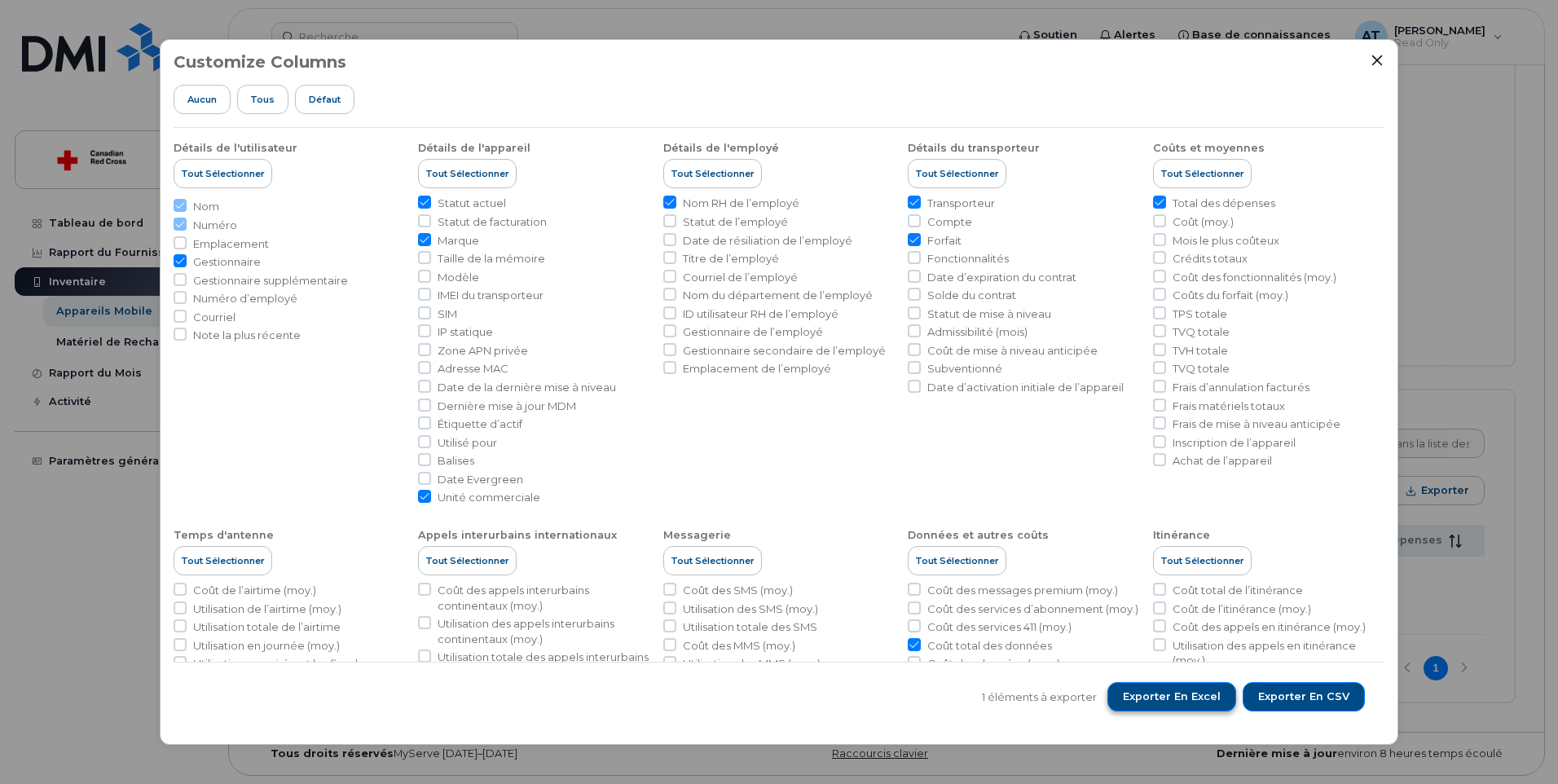
click at [1194, 692] on span "Exporter en Excel" at bounding box center [1171, 696] width 97 height 14
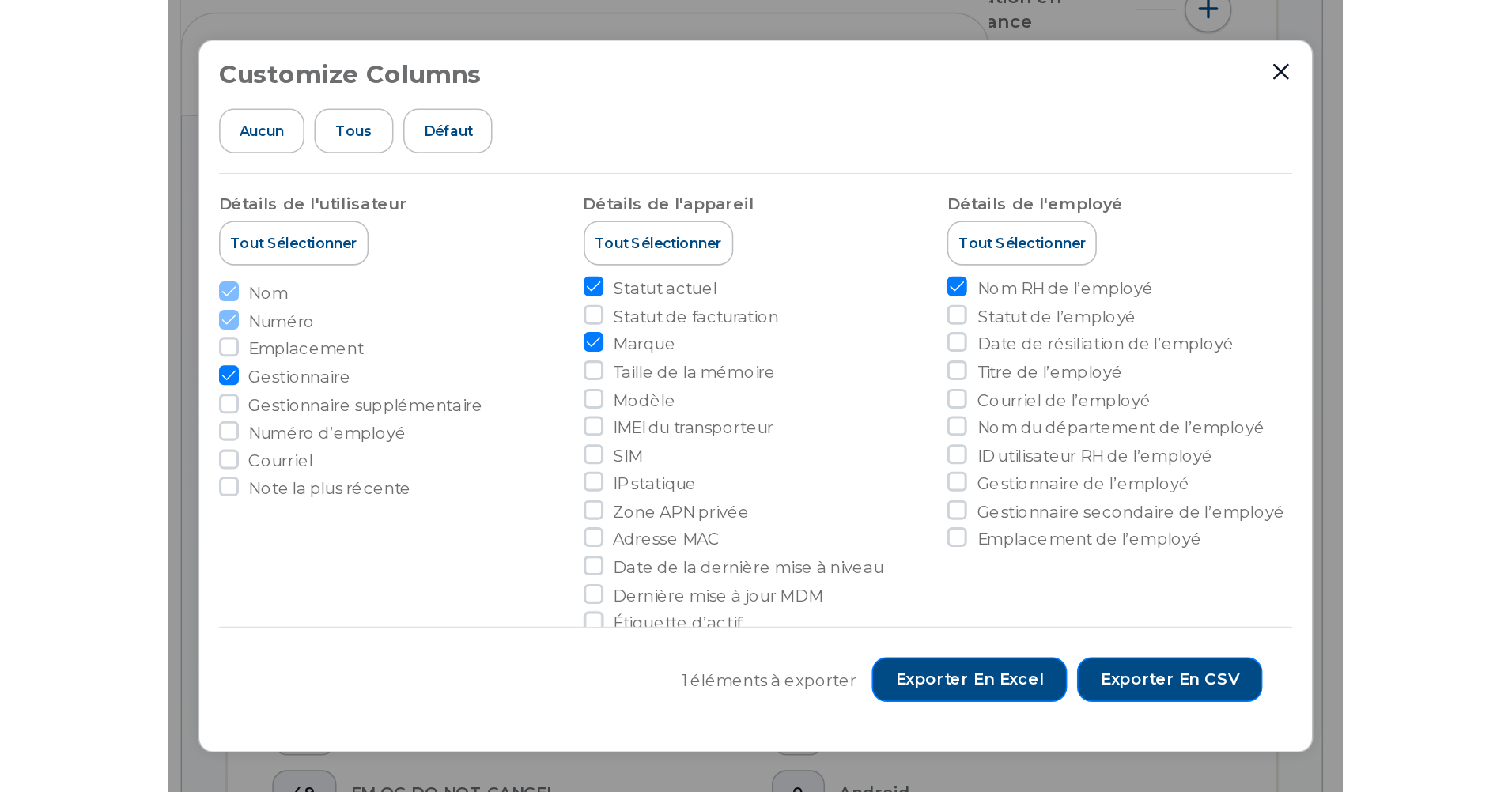
scroll to position [456, 0]
